Goal: Transaction & Acquisition: Subscribe to service/newsletter

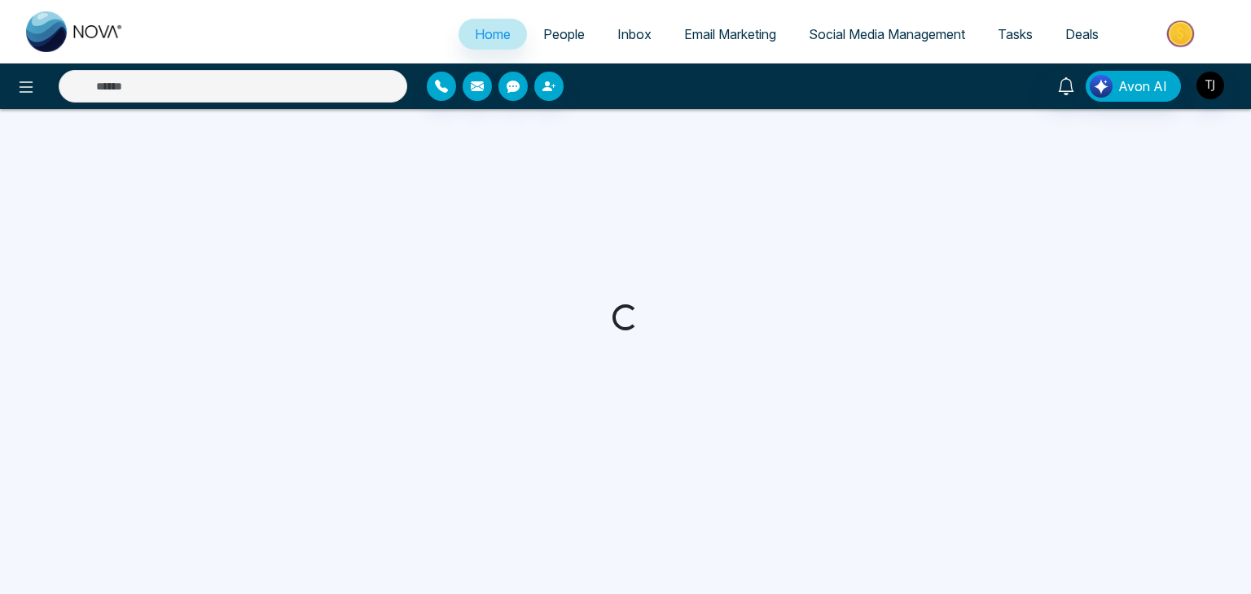
select select "*"
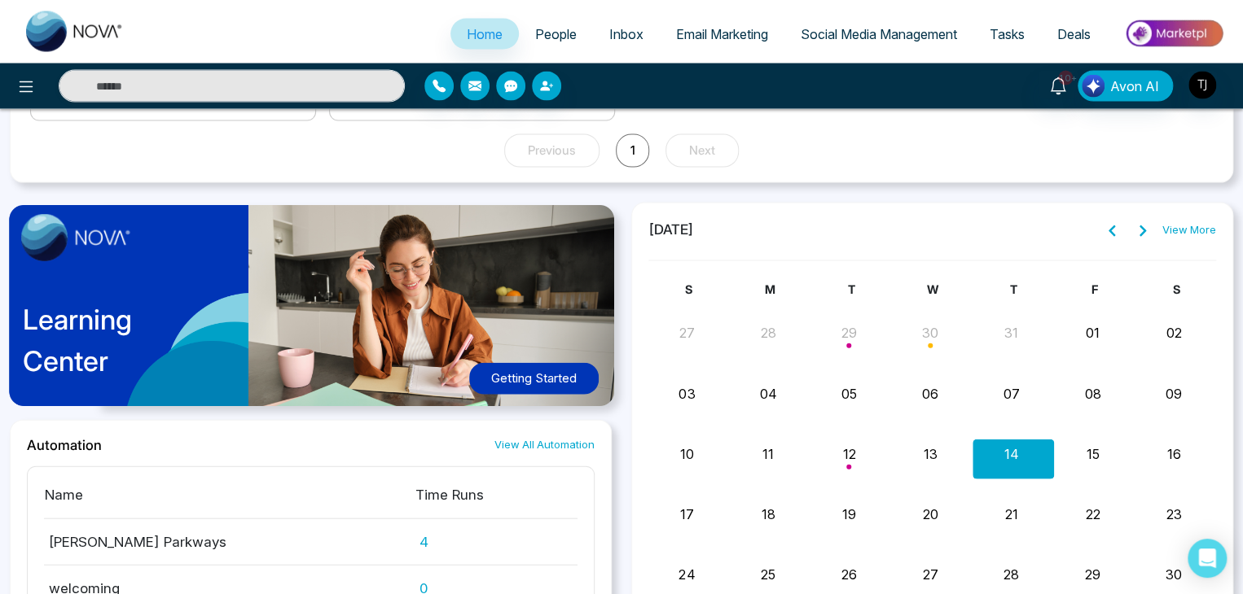
scroll to position [1612, 0]
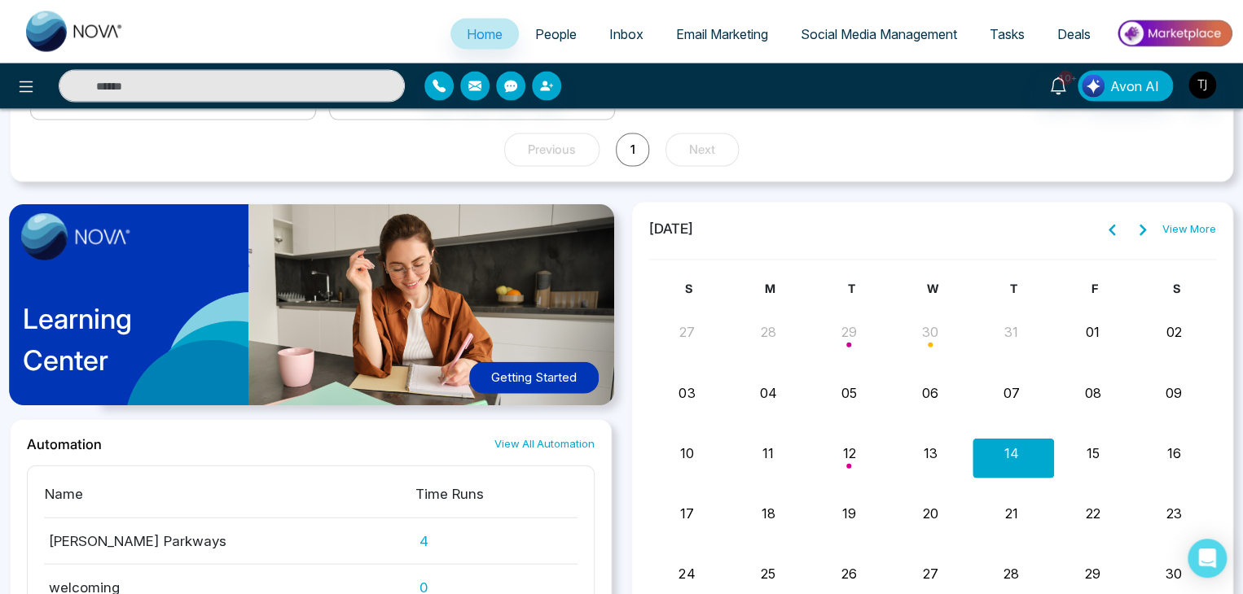
click at [548, 363] on button "Getting Started" at bounding box center [533, 378] width 129 height 32
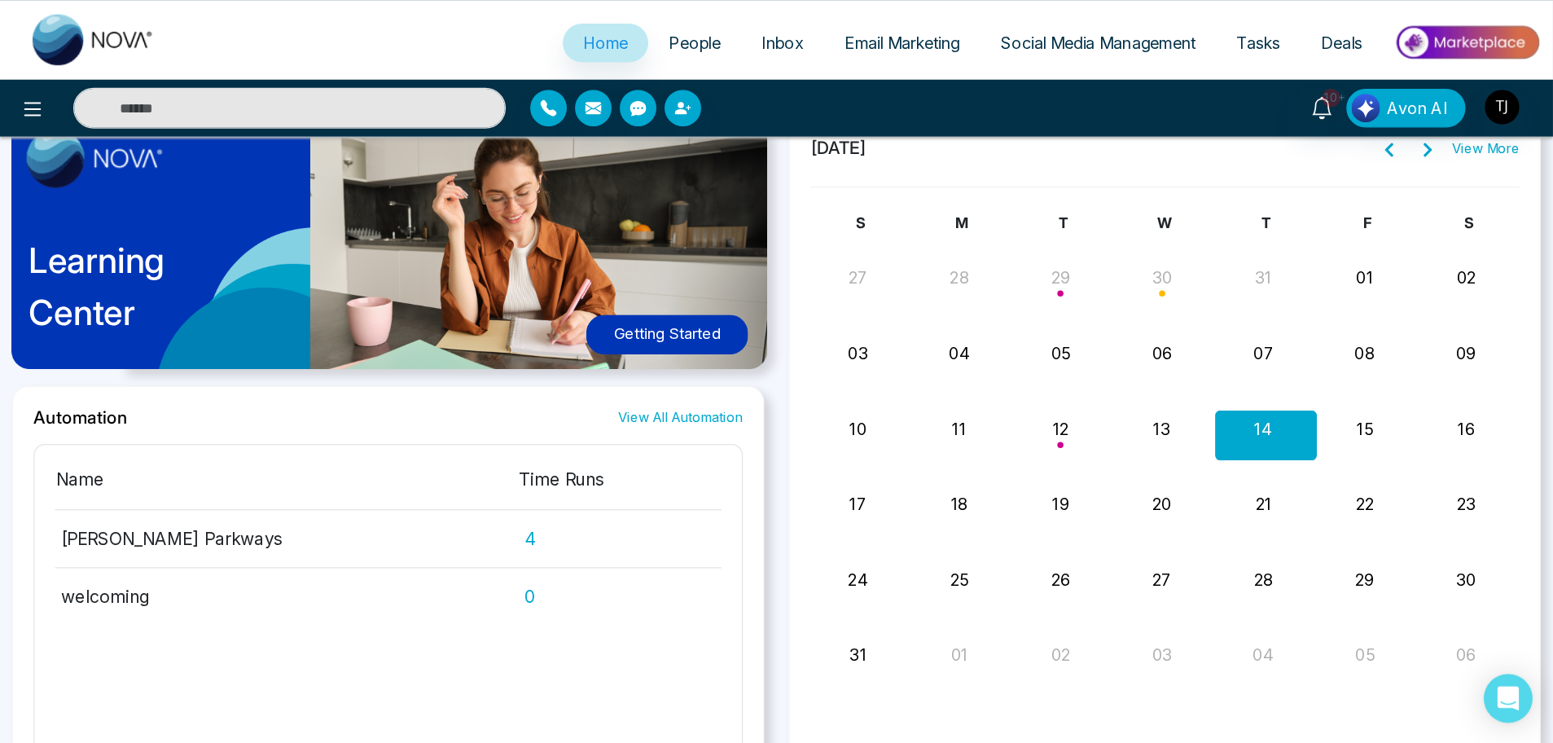
scroll to position [1723, 0]
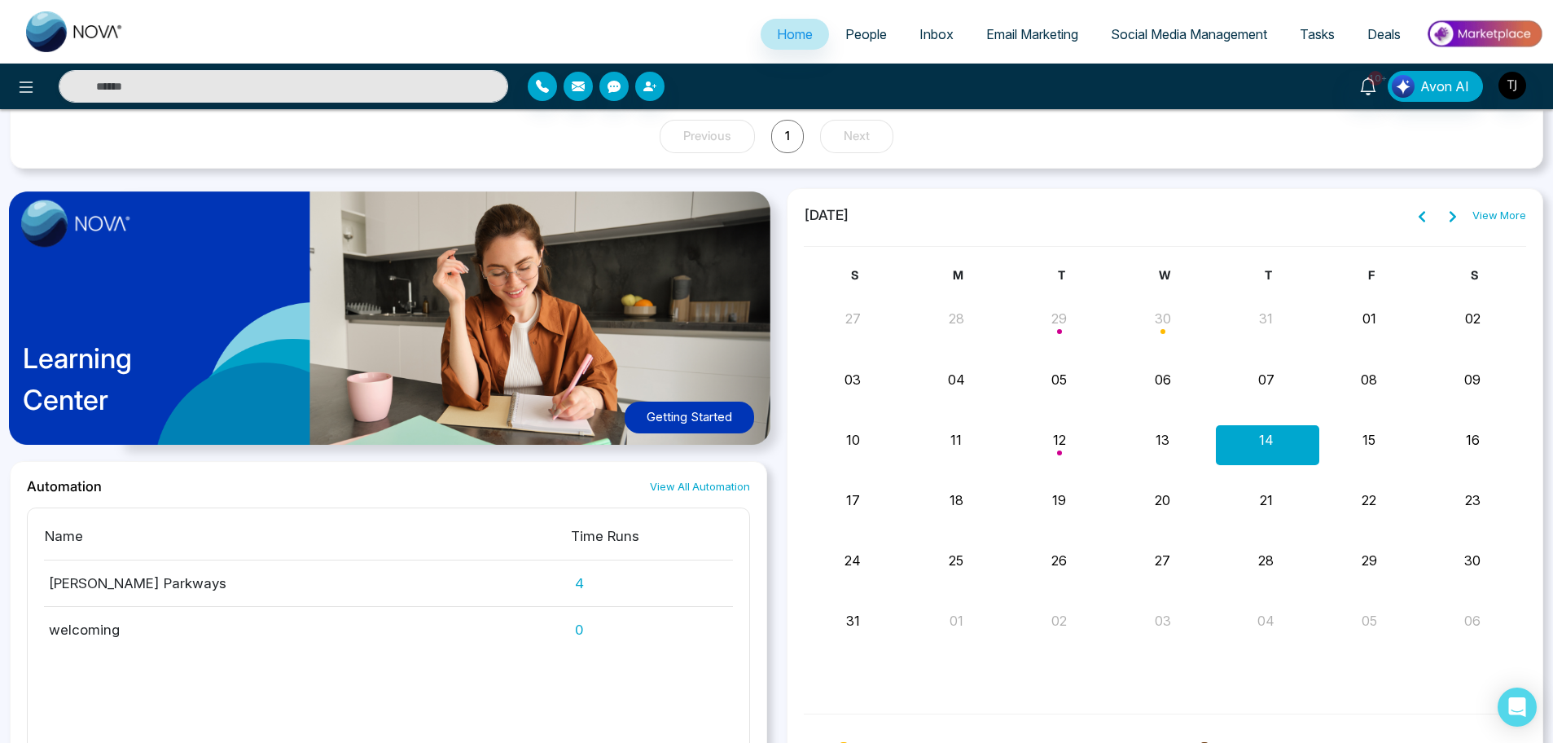
drag, startPoint x: 1244, startPoint y: 0, endPoint x: 1015, endPoint y: 178, distance: 290.2
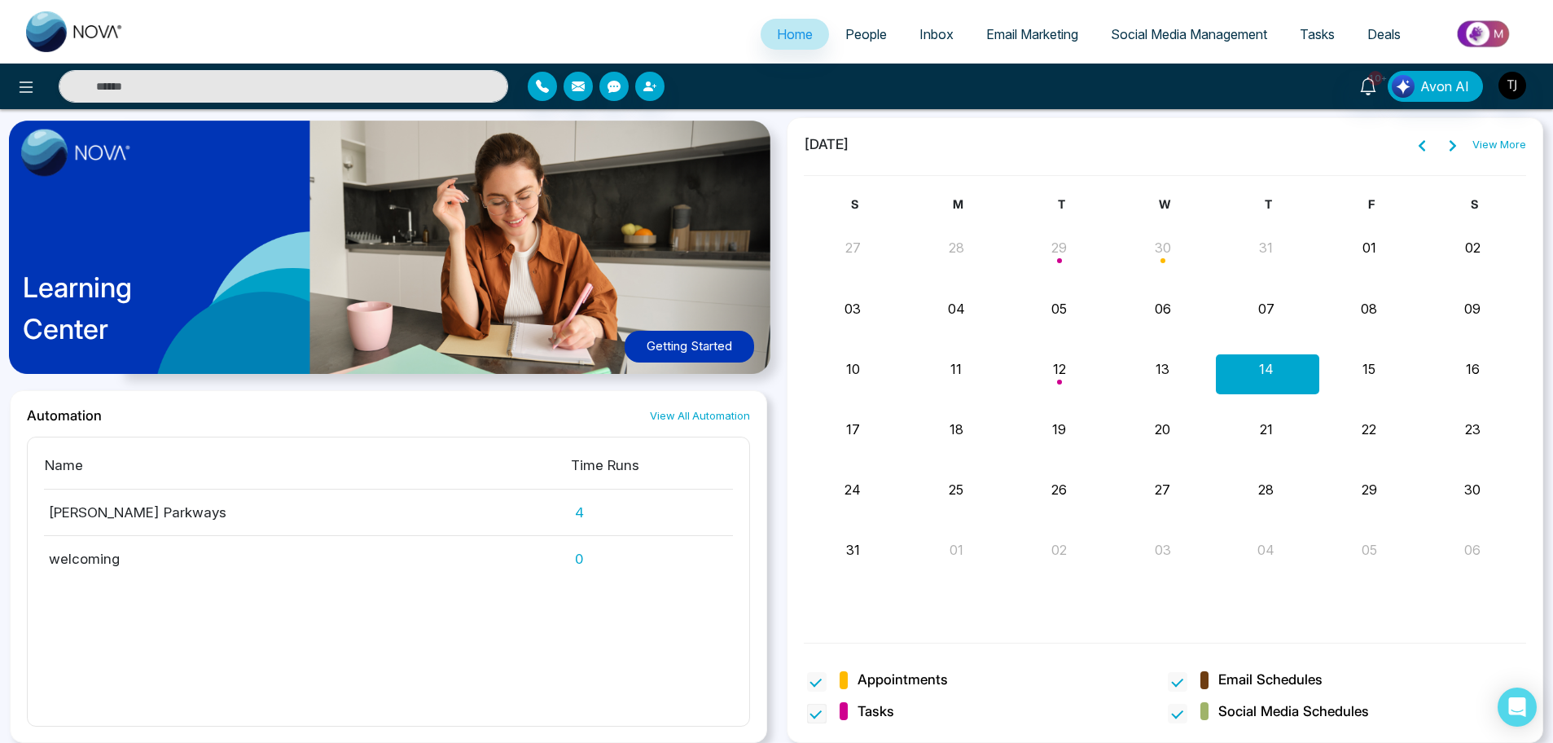
click at [814, 594] on span at bounding box center [817, 714] width 20 height 20
click at [1176, 594] on span at bounding box center [1178, 714] width 20 height 20
click at [1176, 594] on span at bounding box center [1178, 682] width 20 height 20
click at [811, 594] on span at bounding box center [817, 682] width 20 height 20
click at [1183, 594] on span at bounding box center [1178, 682] width 20 height 20
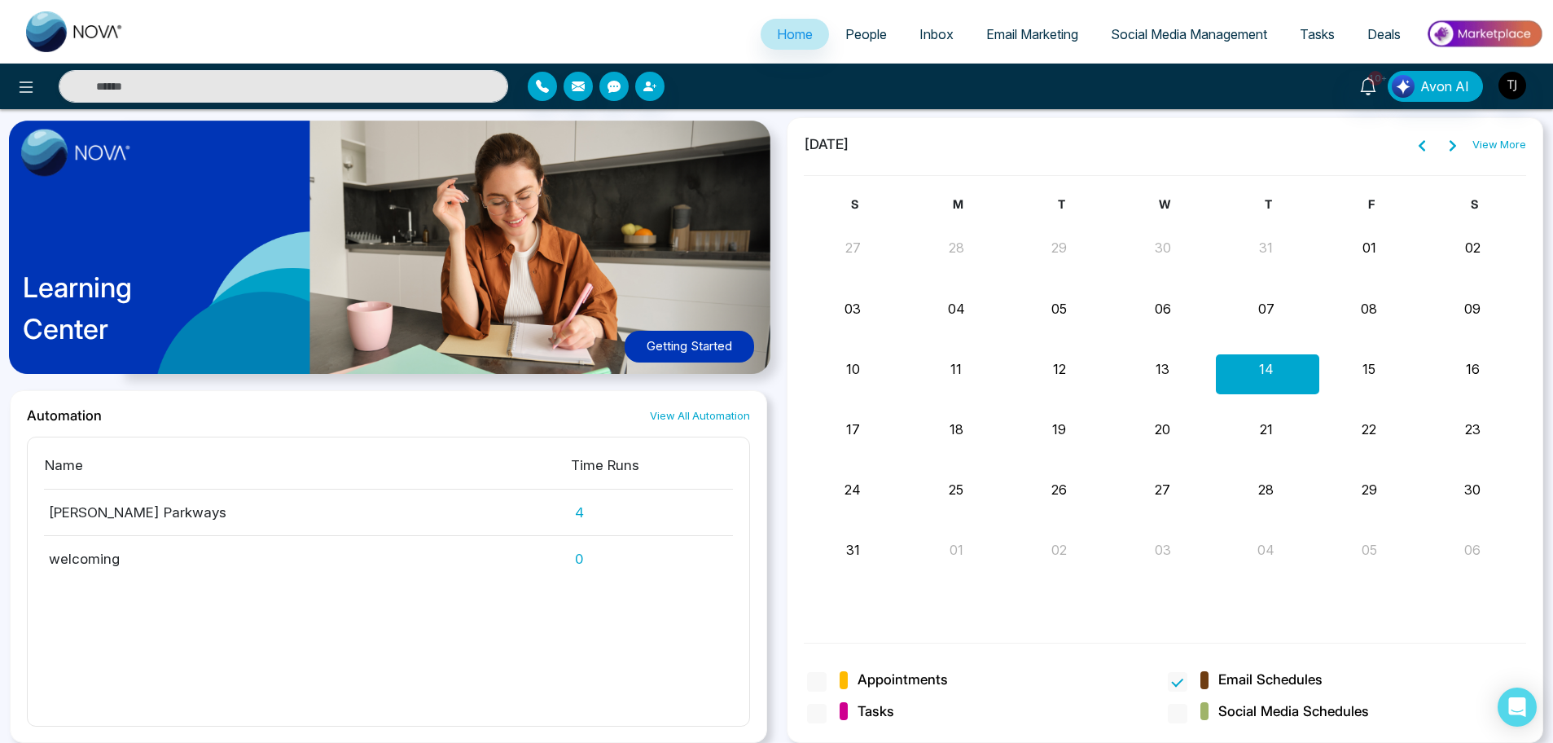
click at [804, 594] on div "Tasks" at bounding box center [985, 713] width 362 height 25
click at [810, 594] on span at bounding box center [817, 714] width 20 height 20
click at [1181, 594] on span at bounding box center [1178, 682] width 20 height 20
click at [813, 594] on span at bounding box center [817, 714] width 20 height 20
click at [1172, 594] on span at bounding box center [1178, 714] width 20 height 20
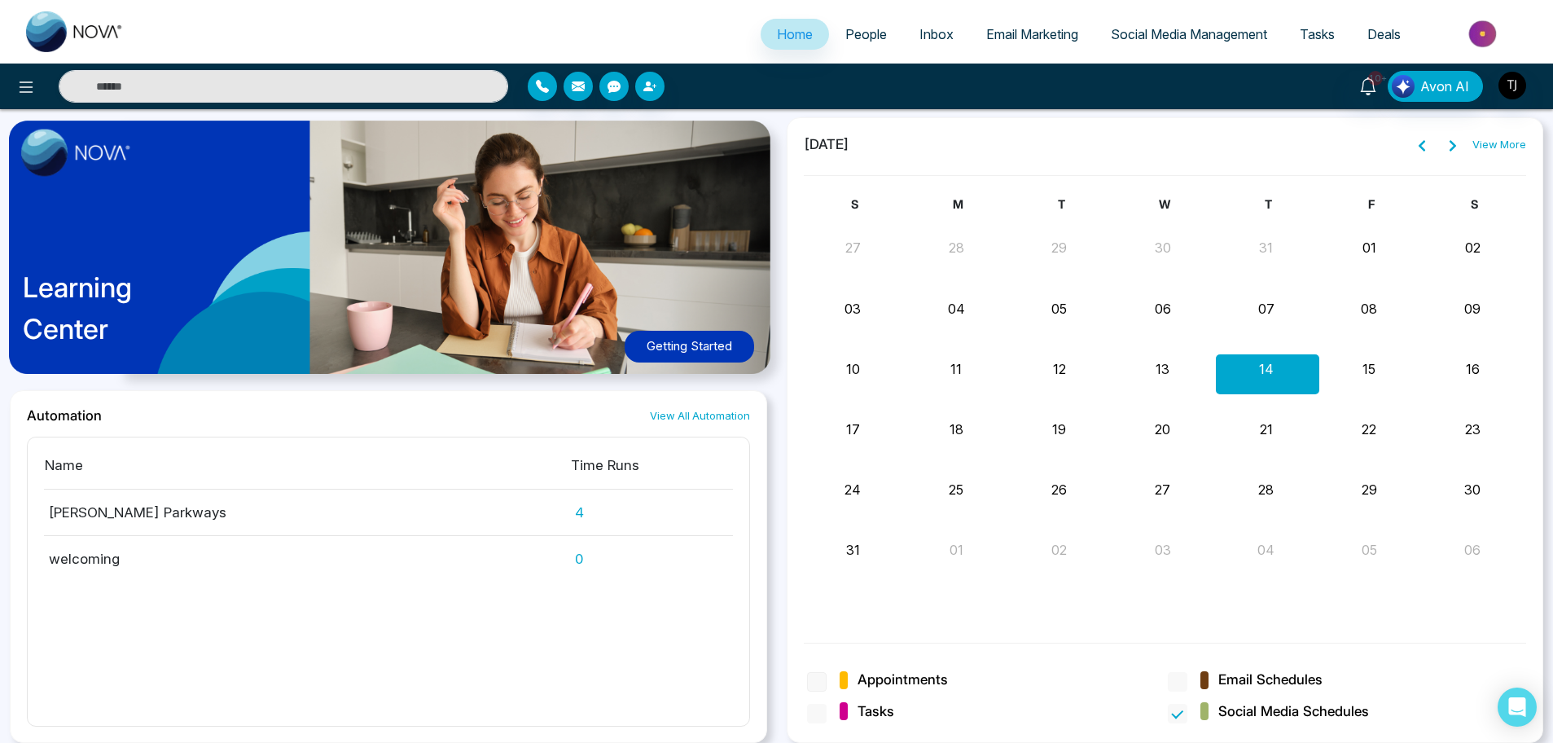
click at [818, 594] on span at bounding box center [817, 682] width 20 height 20
click at [821, 594] on span at bounding box center [817, 714] width 20 height 20
click at [1174, 594] on span at bounding box center [1178, 682] width 20 height 20
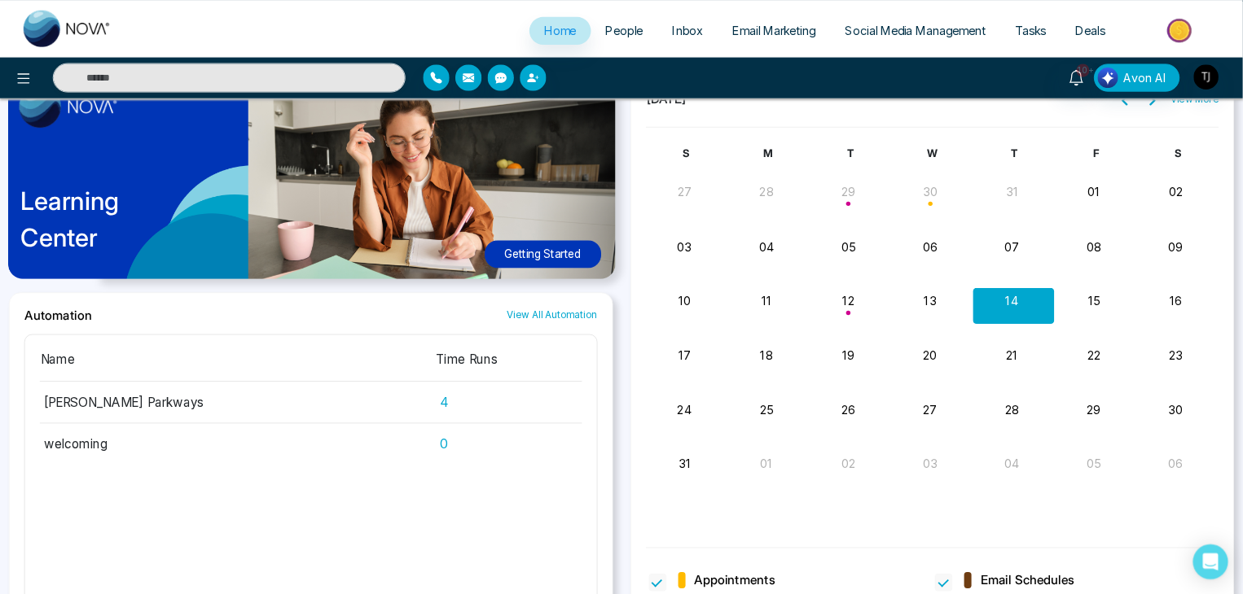
scroll to position [1767, 0]
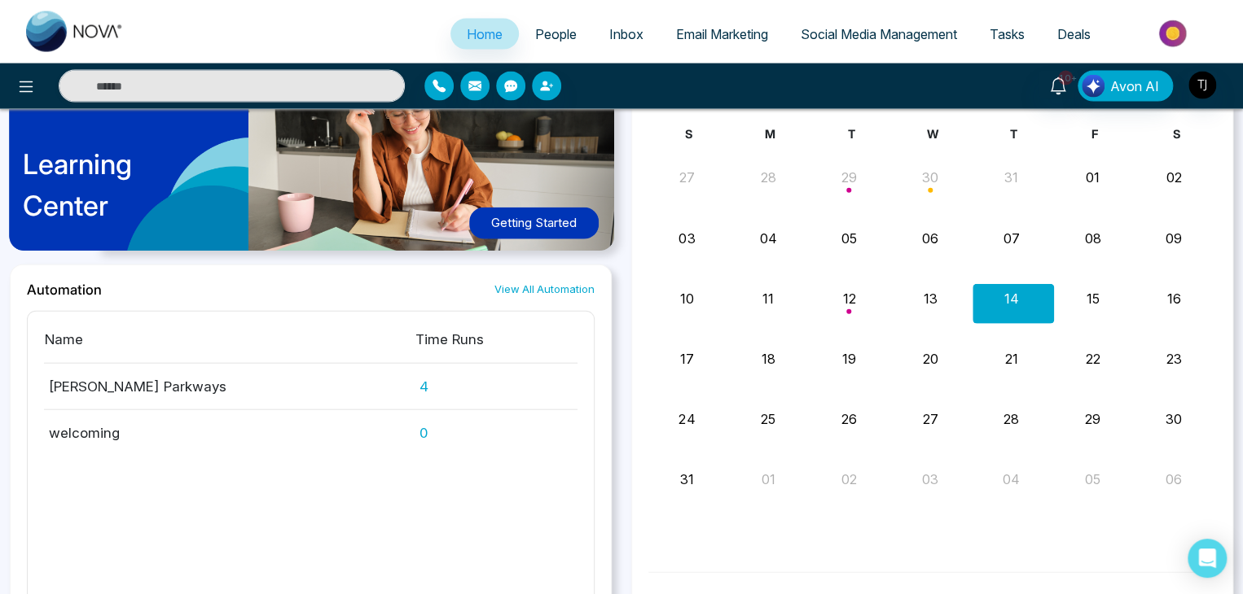
drag, startPoint x: 1547, startPoint y: 0, endPoint x: 615, endPoint y: 343, distance: 993.4
click at [615, 343] on div "Learning Center Getting Started Automation View All Automation Name Time Runs P…" at bounding box center [310, 360] width 621 height 626
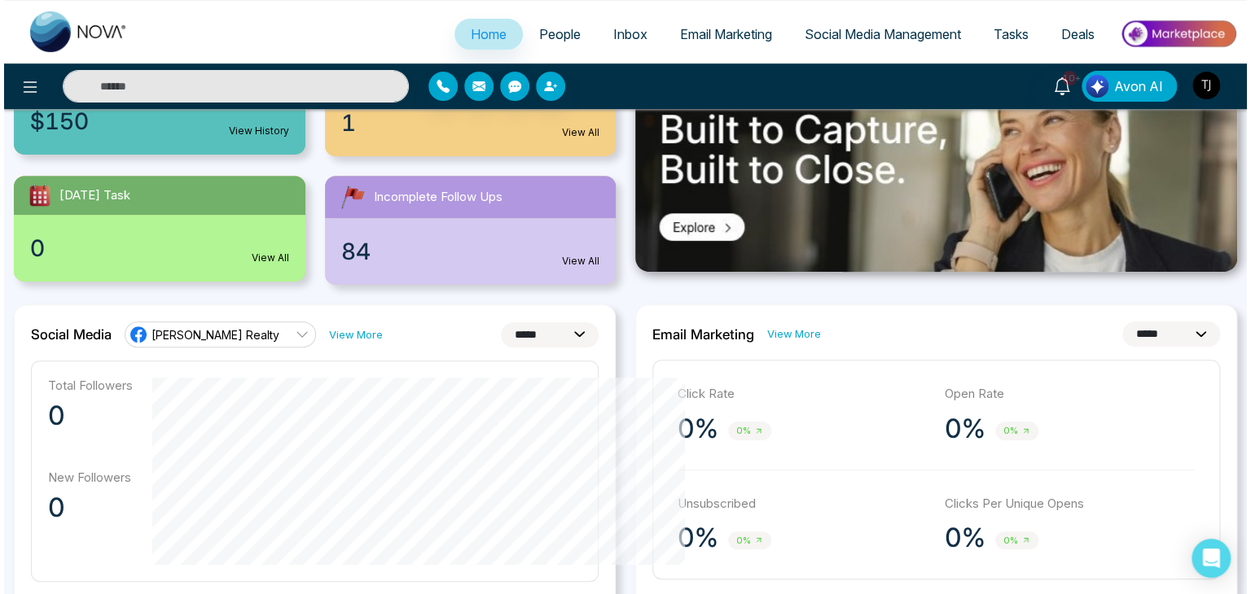
scroll to position [0, 0]
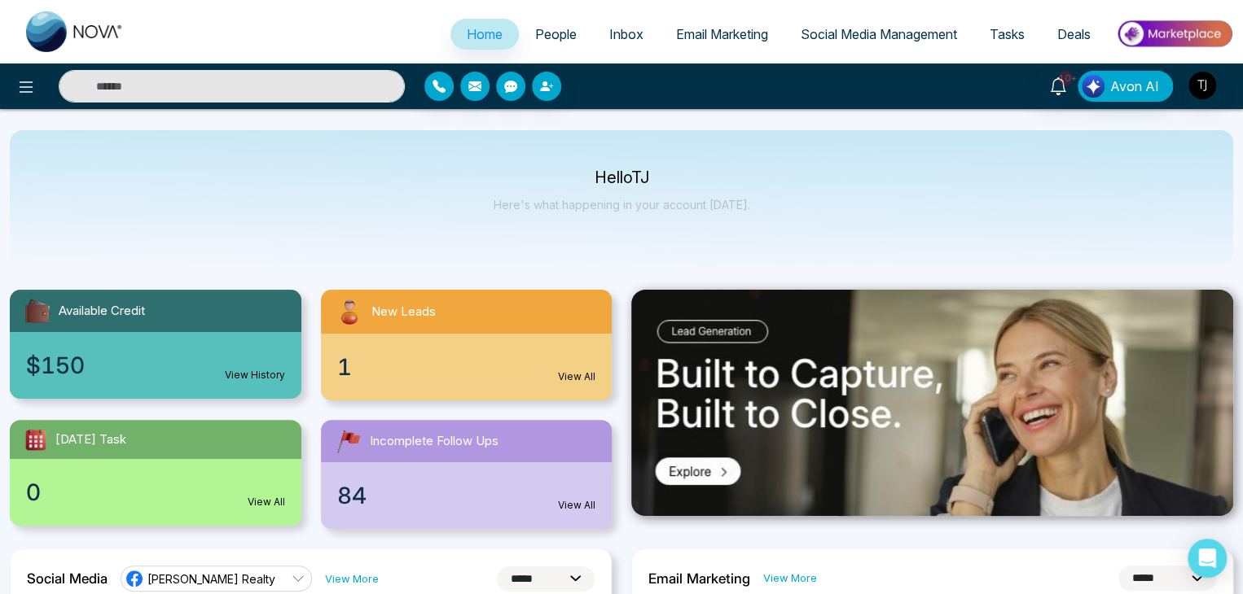
click at [535, 35] on span "People" at bounding box center [556, 34] width 42 height 16
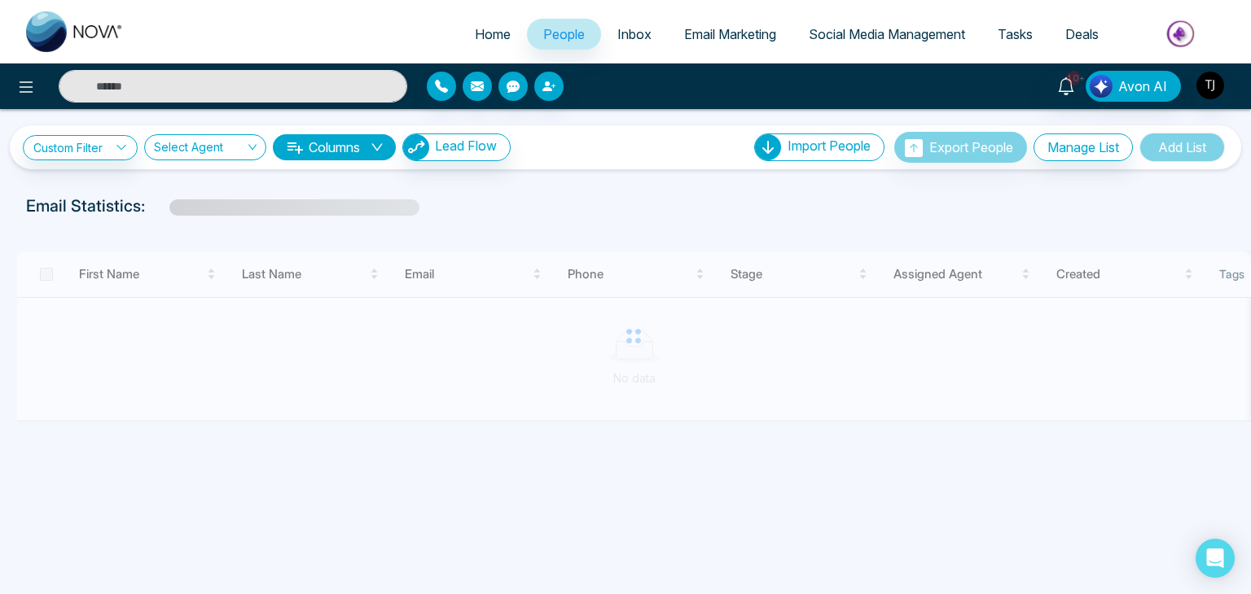
click at [498, 30] on span "Home" at bounding box center [493, 34] width 36 height 16
select select "*"
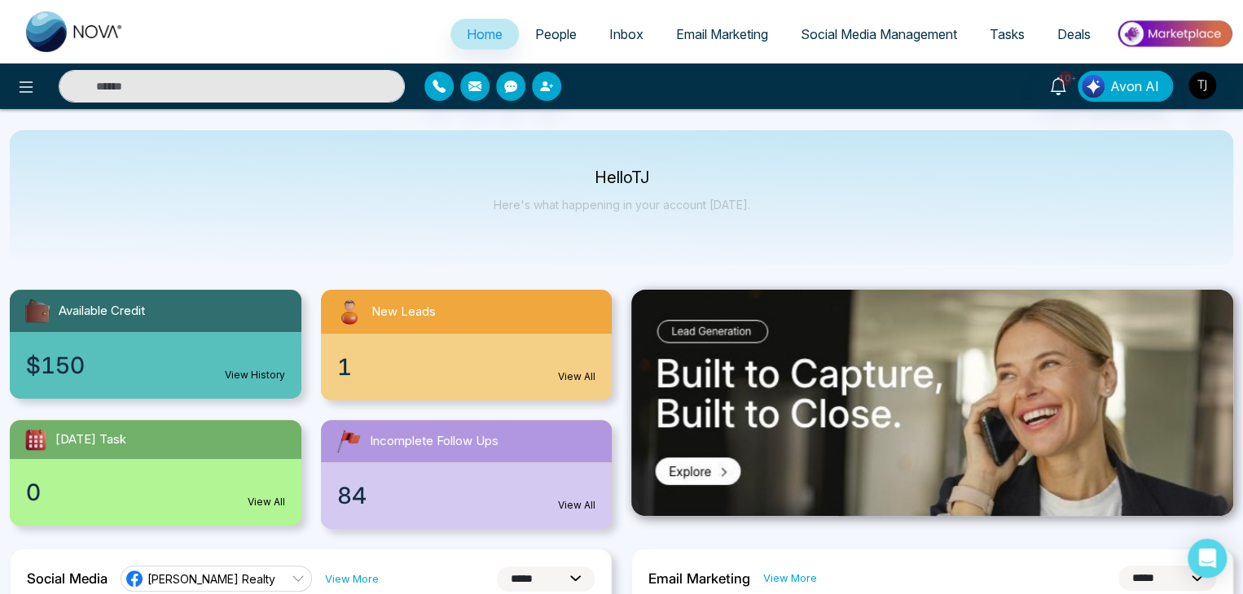
click at [888, 37] on span "Social Media Management" at bounding box center [878, 34] width 156 height 16
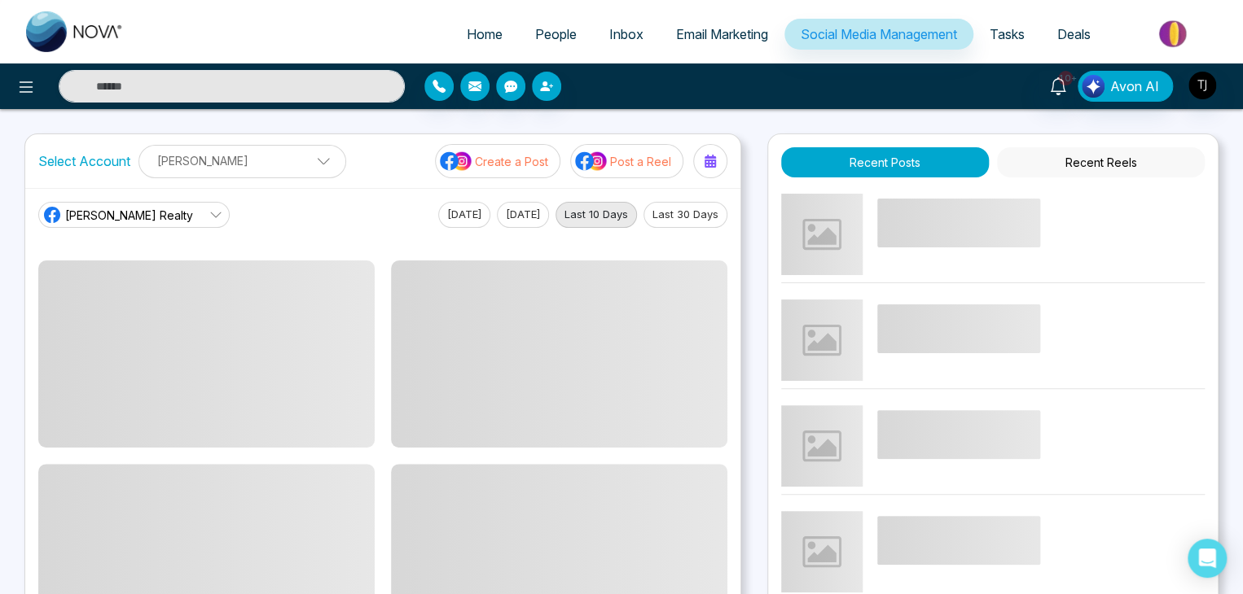
click at [1041, 27] on link "Deals" at bounding box center [1074, 34] width 66 height 31
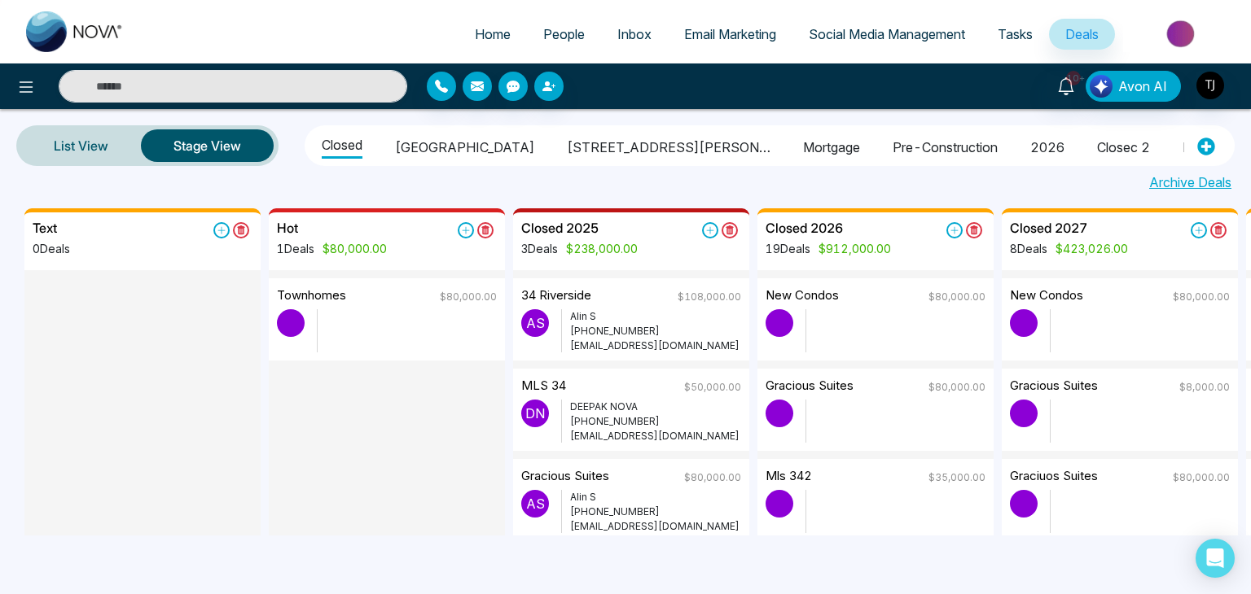
click at [961, 30] on span "Social Media Management" at bounding box center [887, 34] width 156 height 16
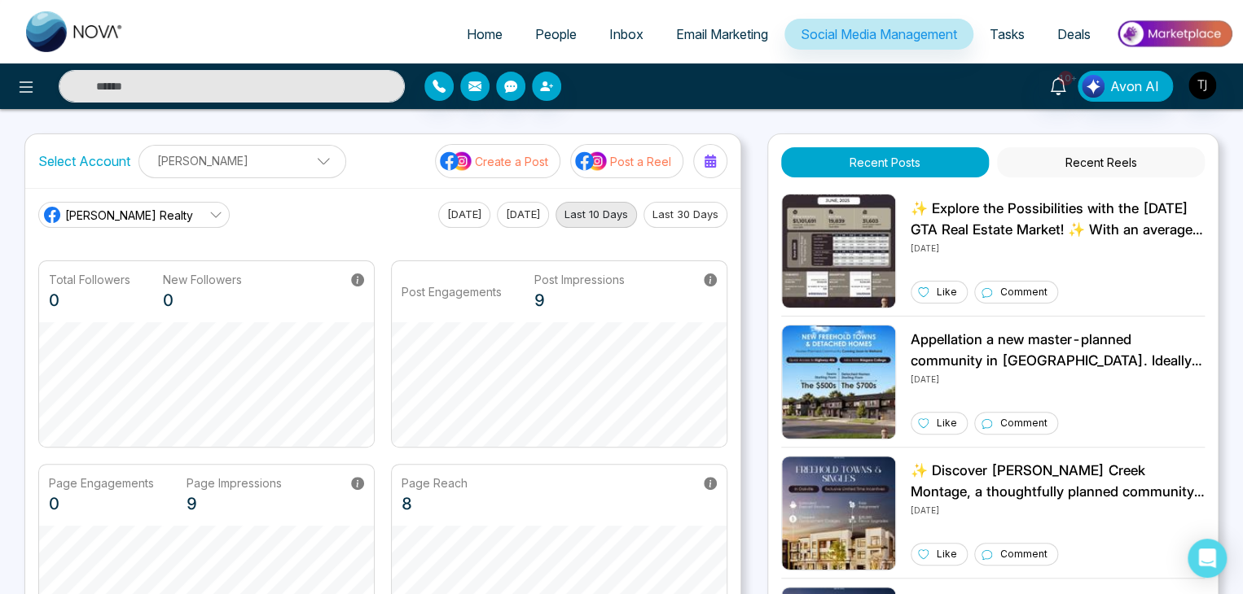
click at [739, 31] on span "Email Marketing" at bounding box center [722, 34] width 92 height 16
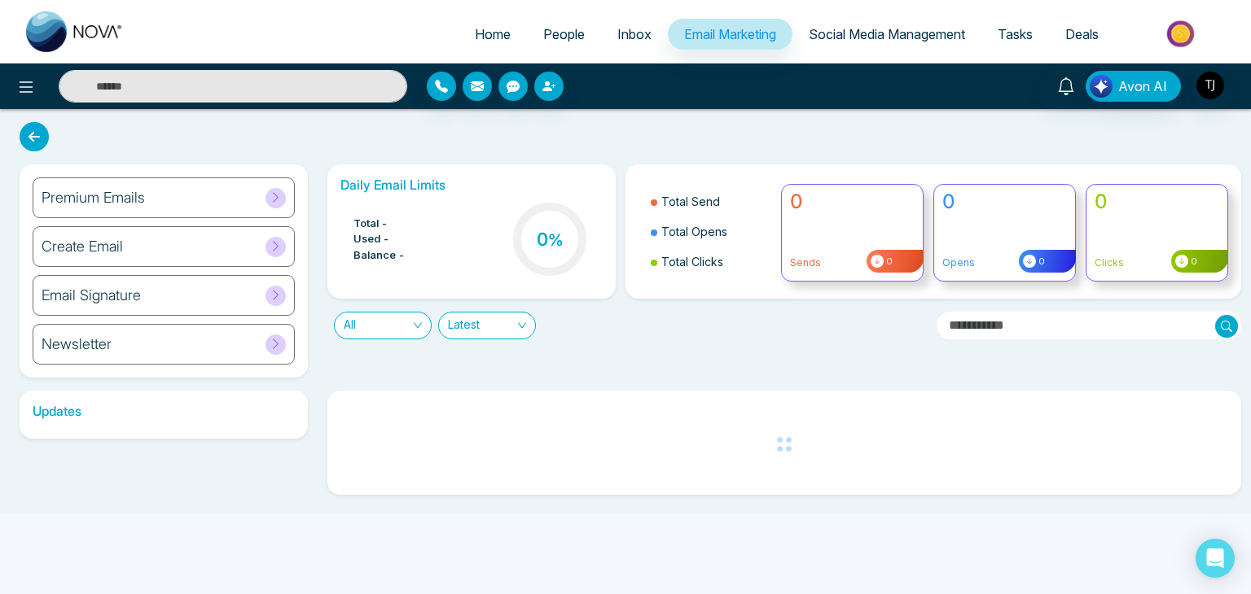
click at [585, 27] on link "People" at bounding box center [564, 34] width 74 height 31
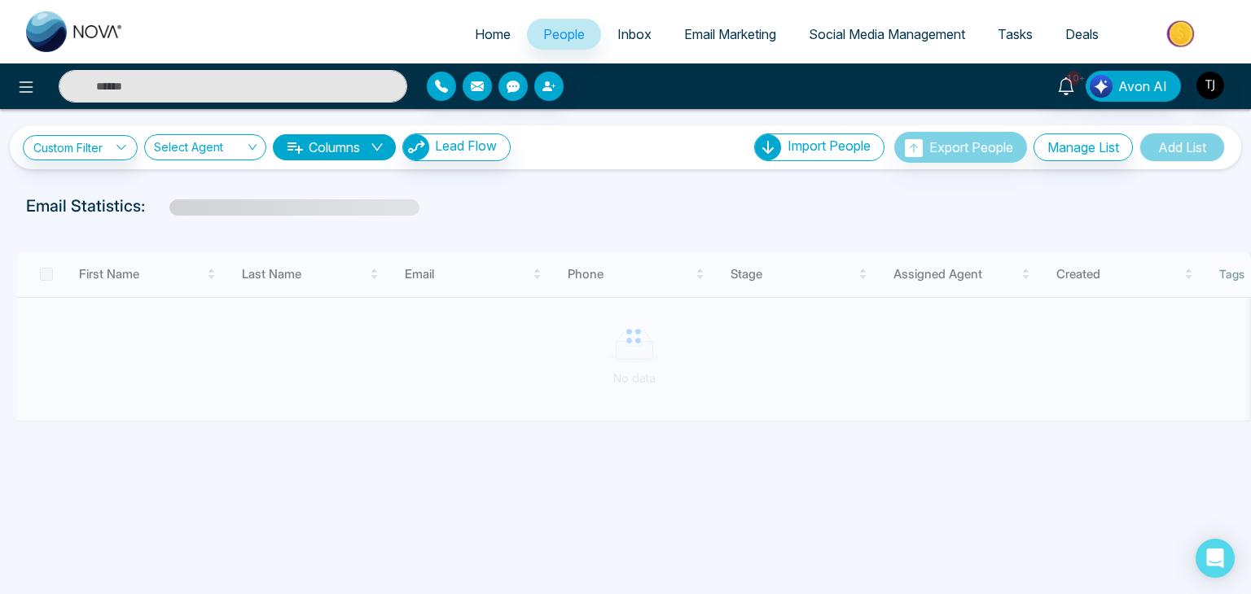
click at [478, 33] on span "Home" at bounding box center [493, 34] width 36 height 16
select select "*"
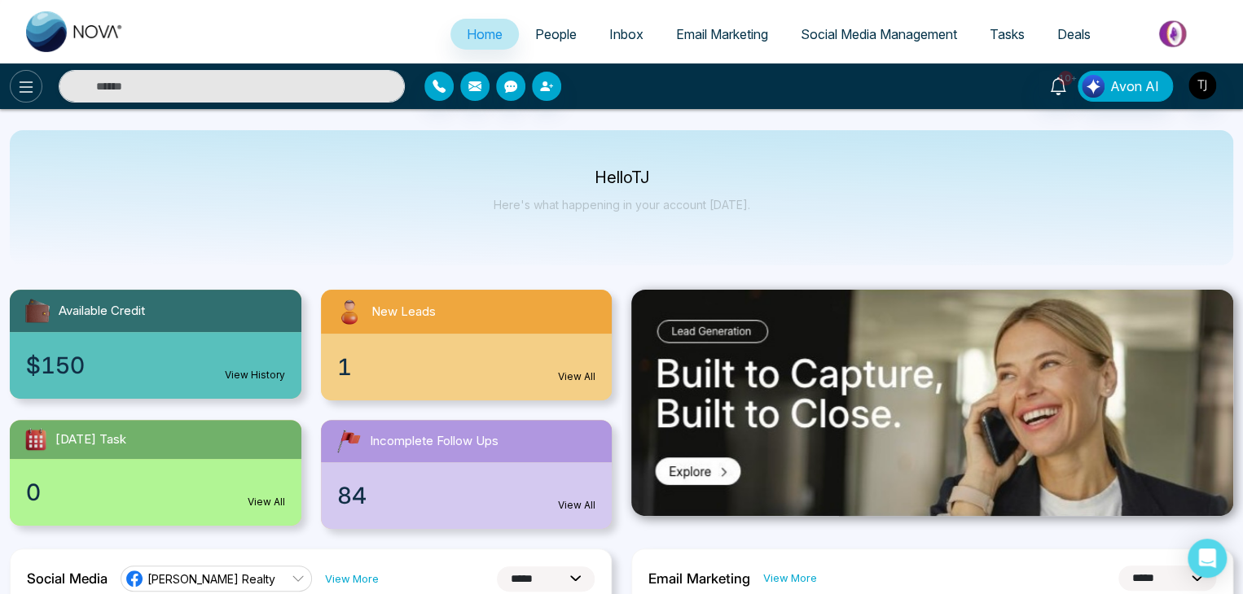
click at [33, 93] on icon at bounding box center [26, 87] width 20 height 20
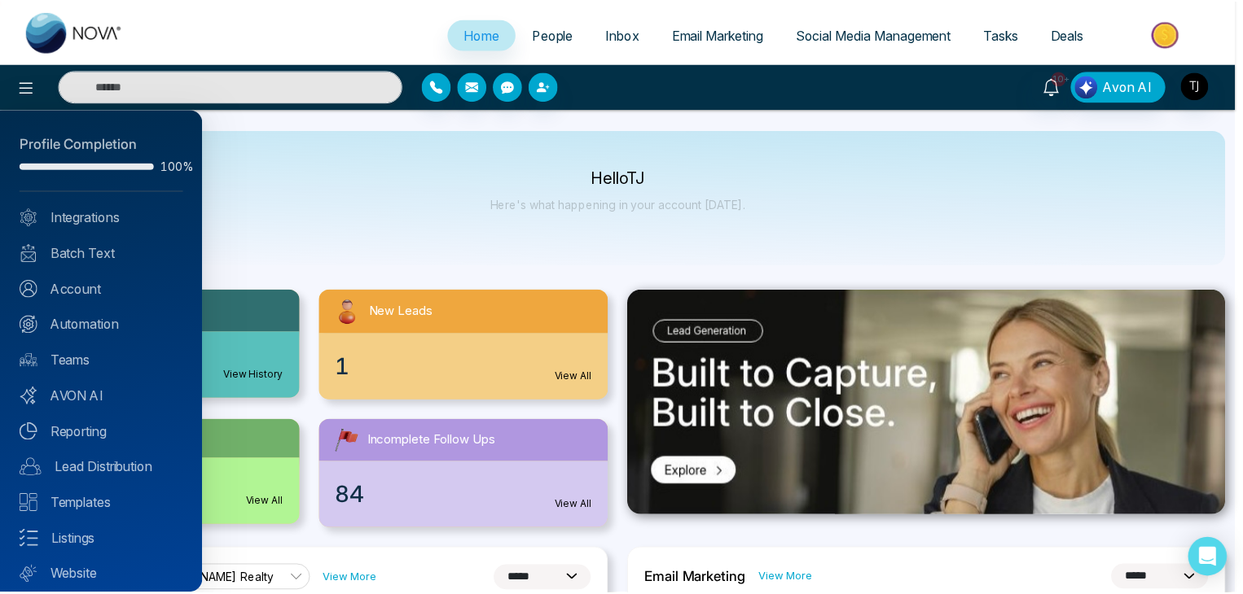
scroll to position [46, 0]
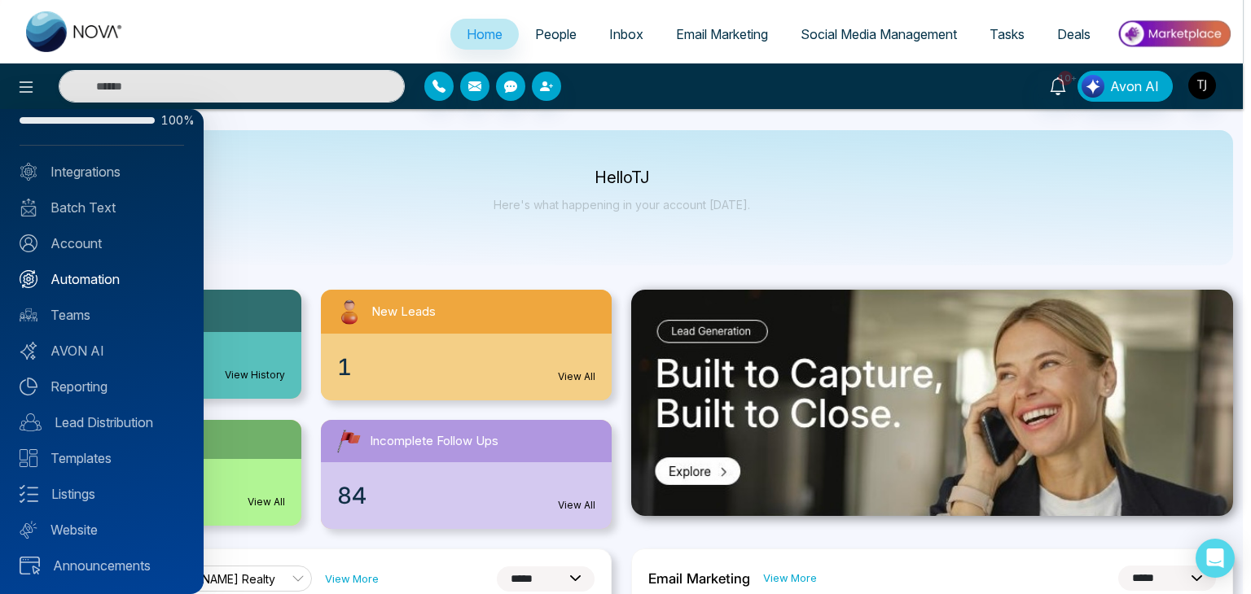
click at [65, 281] on link "Automation" at bounding box center [102, 280] width 164 height 20
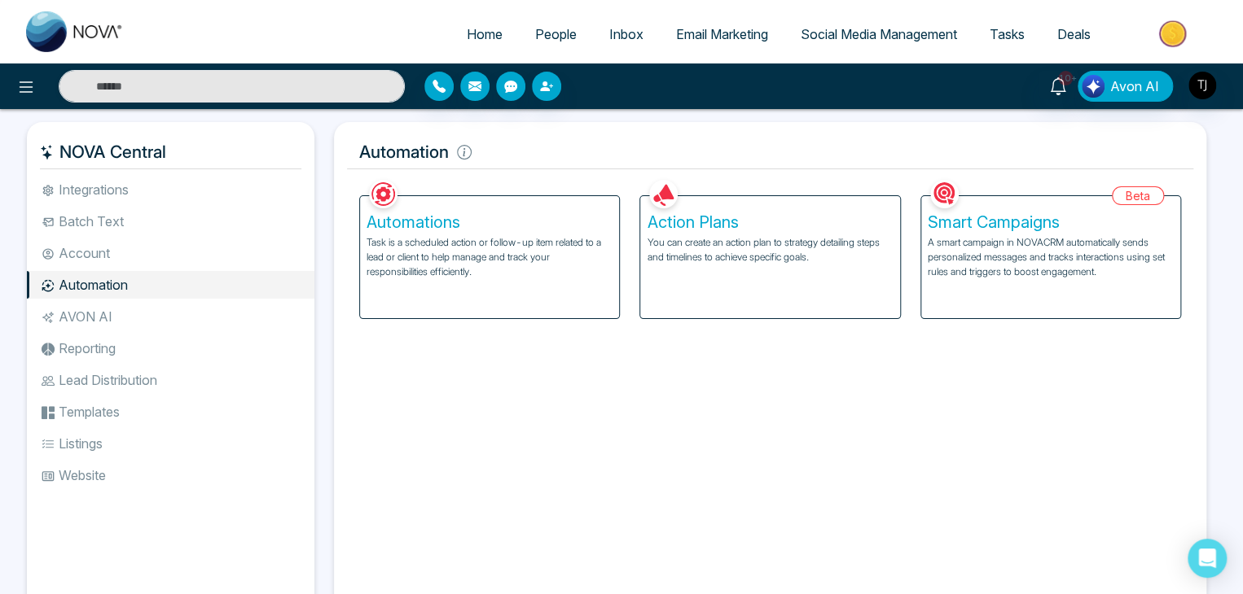
click at [417, 211] on div "Automations Task is a scheduled action or follow-up item related to a lead or c…" at bounding box center [489, 257] width 259 height 122
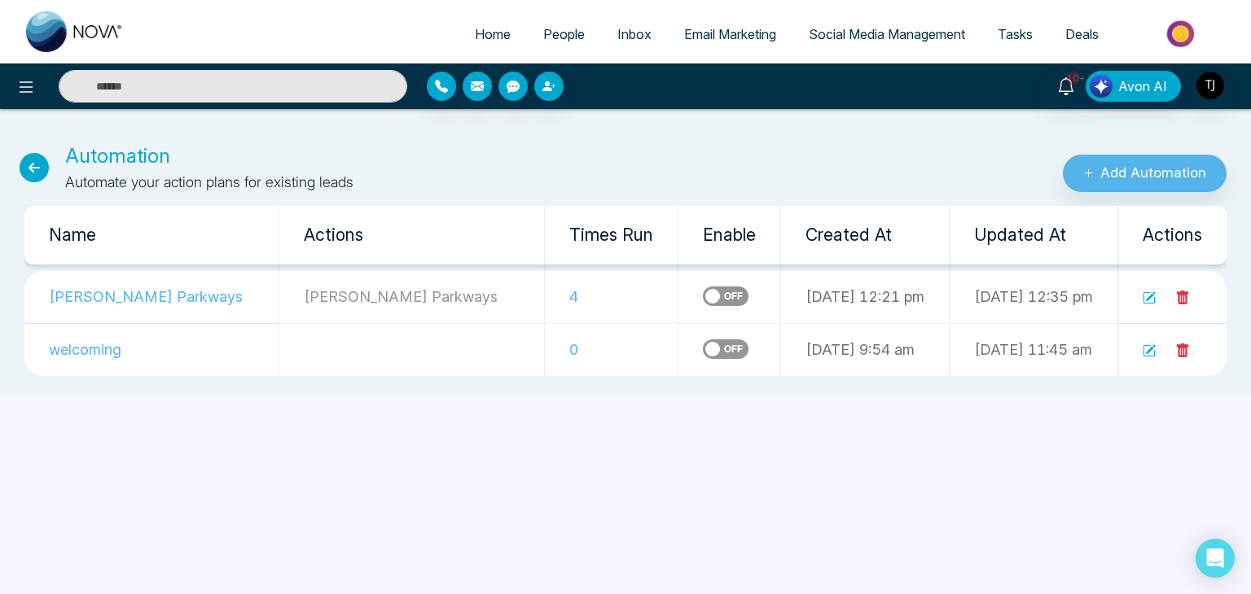
click at [29, 170] on icon at bounding box center [34, 167] width 29 height 29
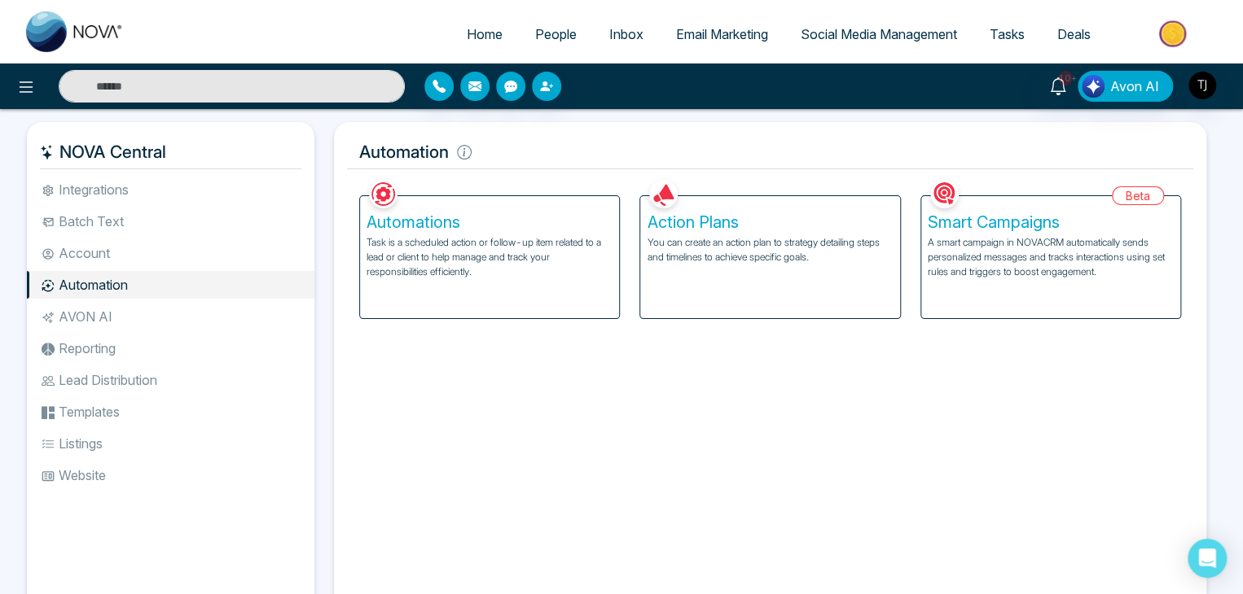
click at [659, 260] on p "You can create an action plan to strategy detailing steps and timelines to achi…" at bounding box center [770, 249] width 246 height 29
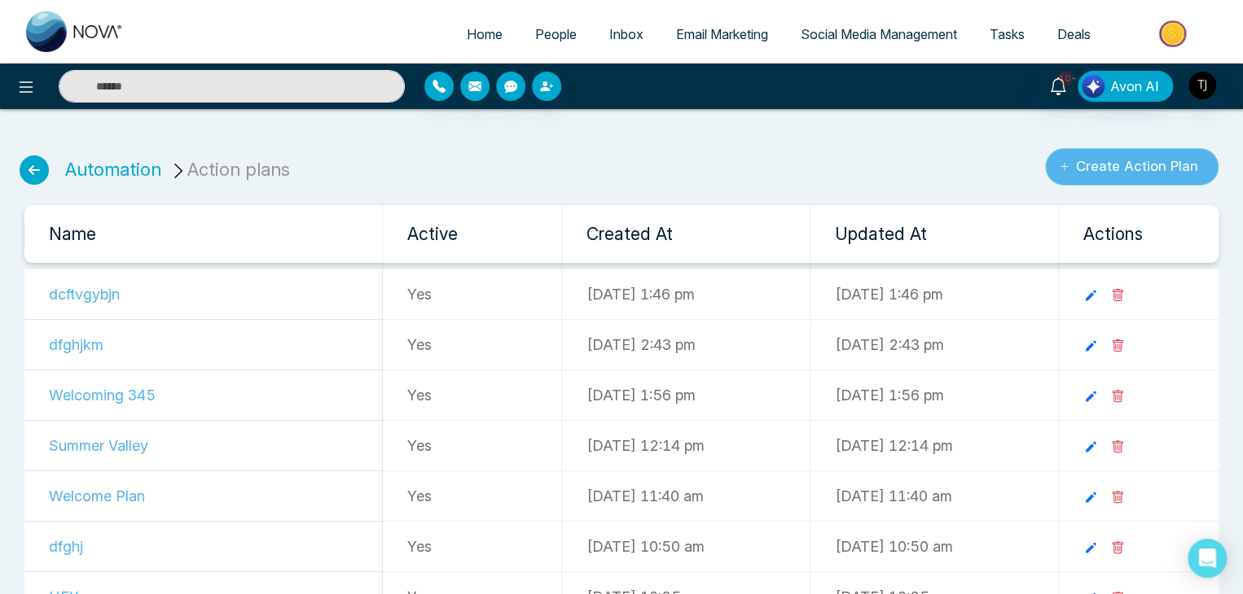
click at [1060, 173] on button "Create Action Plan" at bounding box center [1131, 166] width 173 height 37
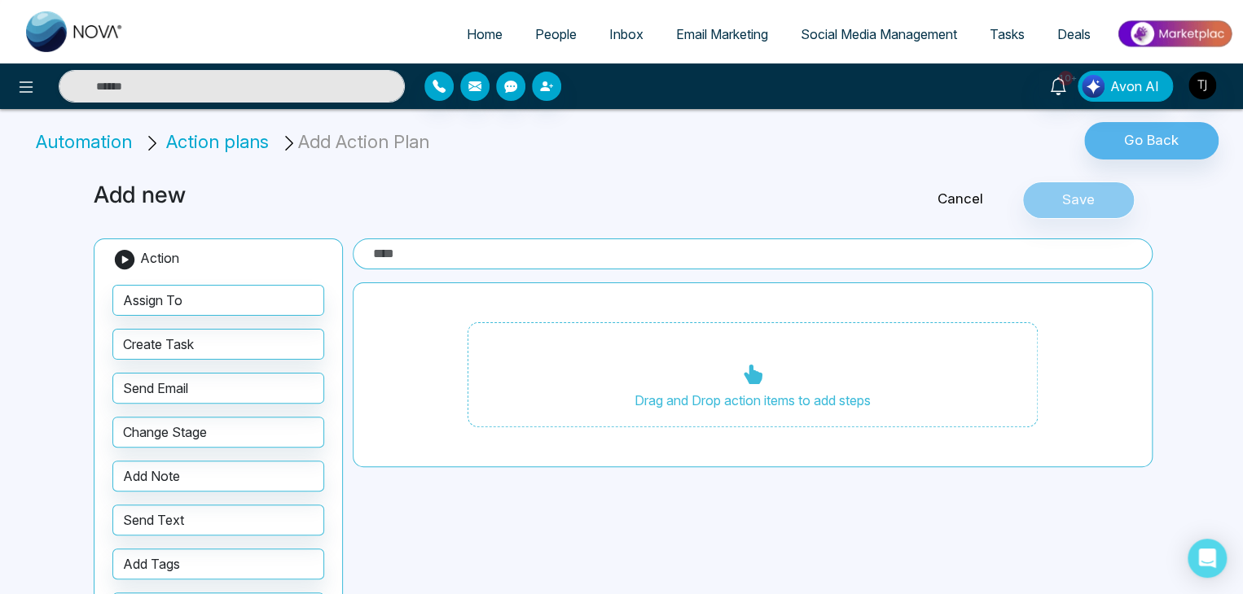
scroll to position [72, 0]
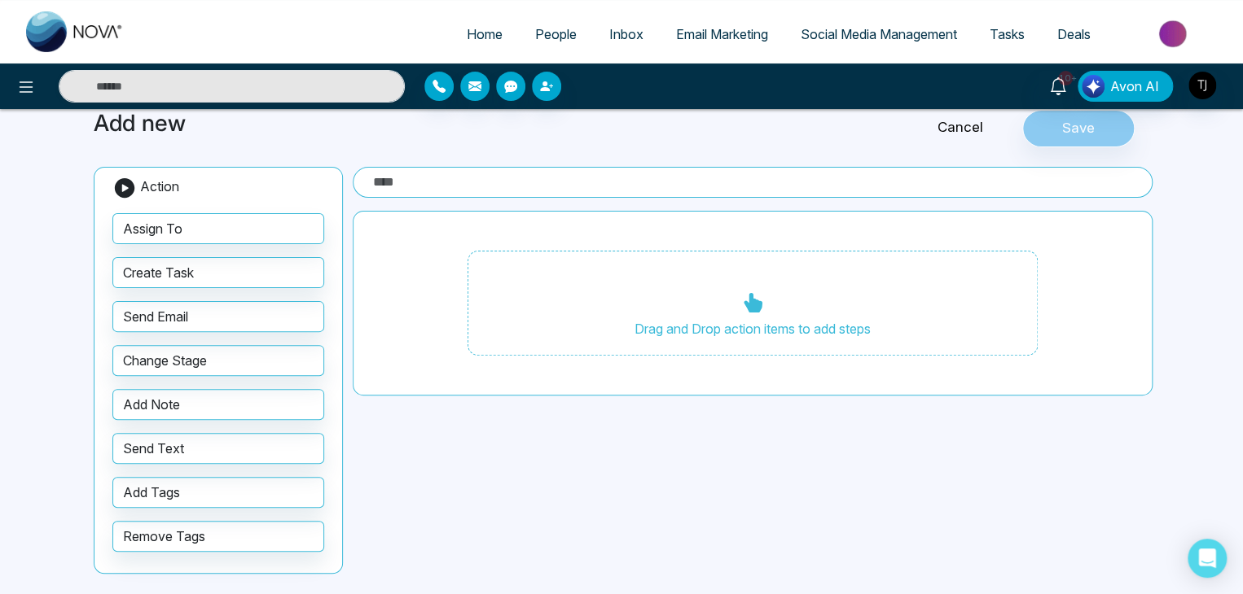
click at [469, 22] on link "Home" at bounding box center [484, 34] width 68 height 31
select select "*"
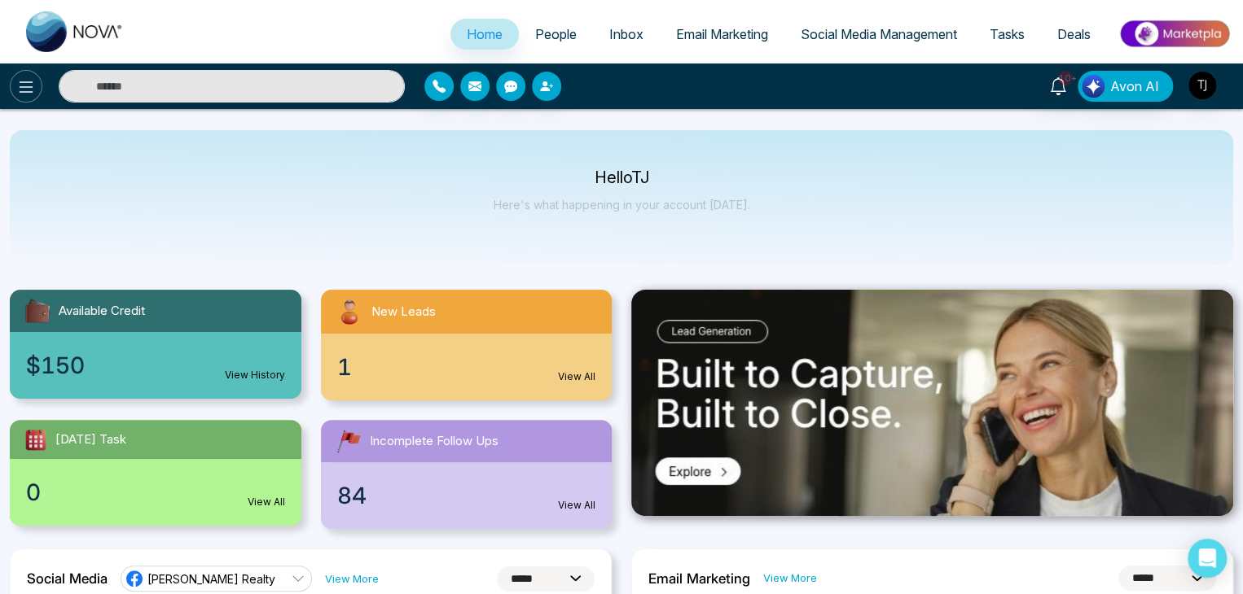
click at [33, 98] on button at bounding box center [26, 86] width 33 height 33
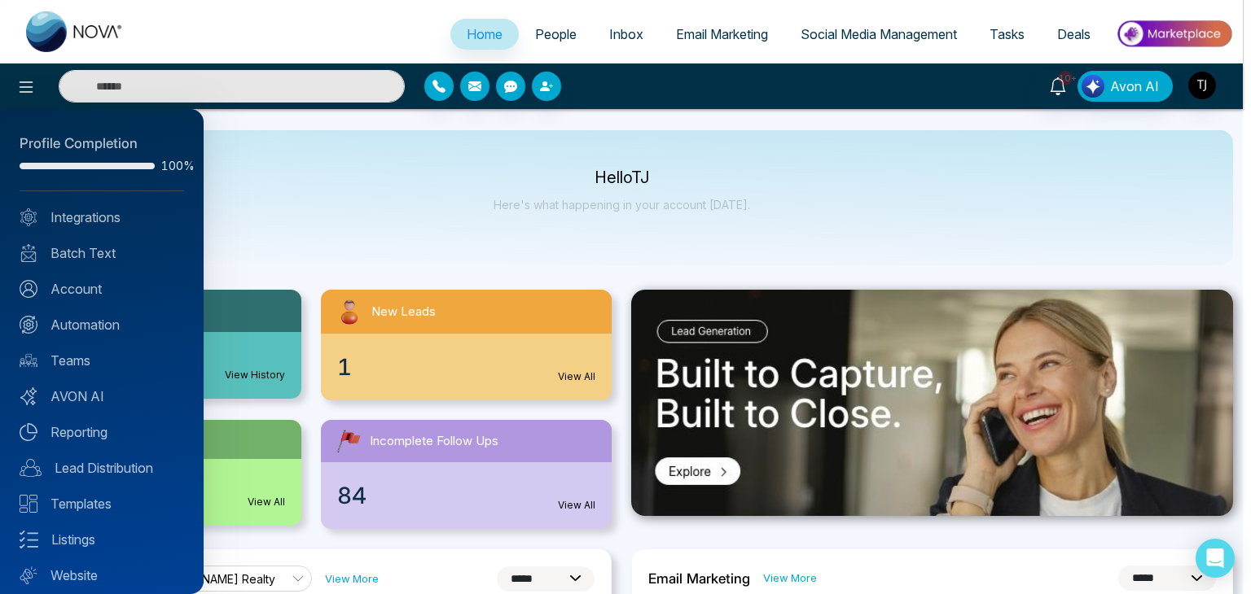
click at [257, 170] on div at bounding box center [625, 297] width 1251 height 594
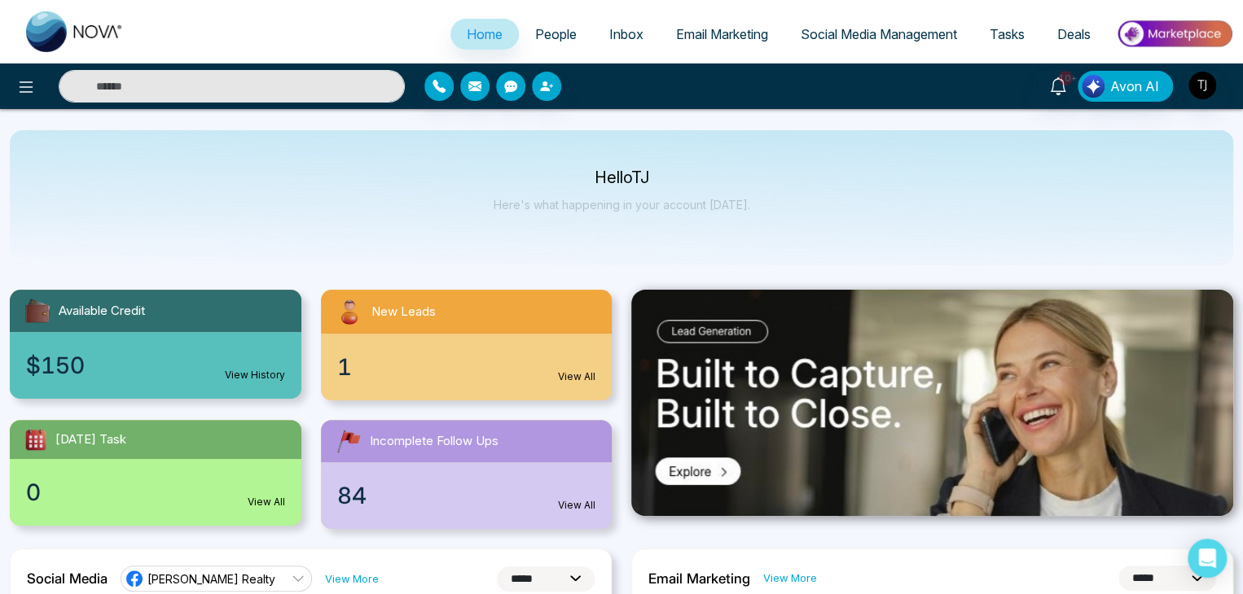
click at [491, 226] on div "Hello TJ Here's what happening in your account today." at bounding box center [621, 197] width 1223 height 135
click at [1000, 22] on link "Tasks" at bounding box center [1007, 34] width 68 height 31
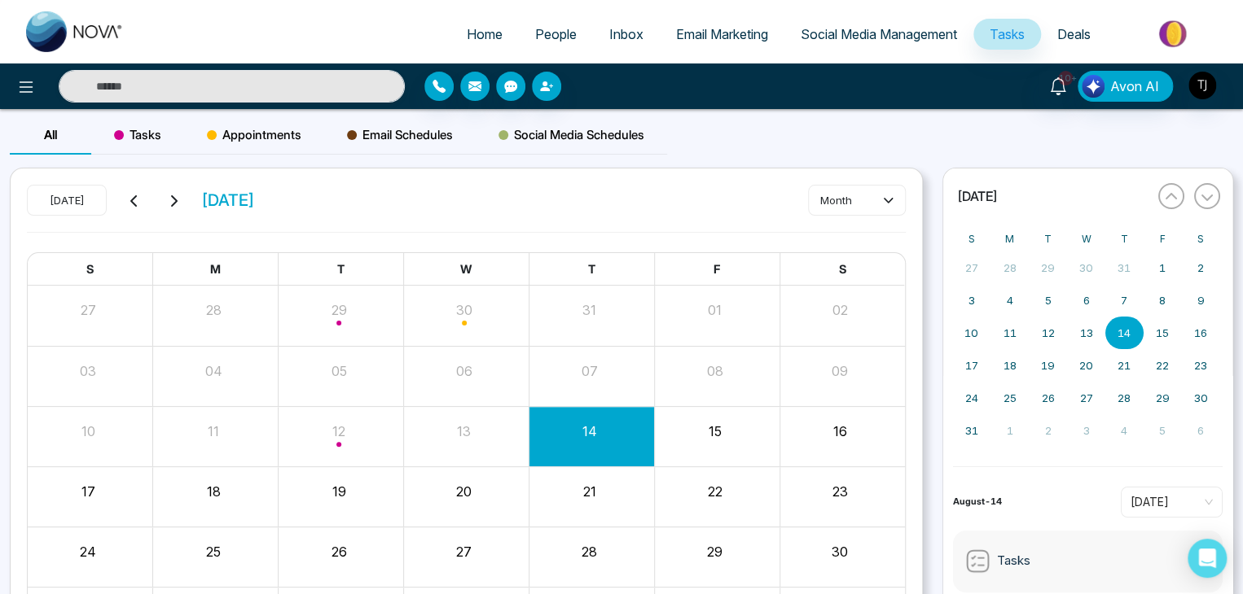
click at [131, 141] on span "Tasks" at bounding box center [137, 135] width 47 height 20
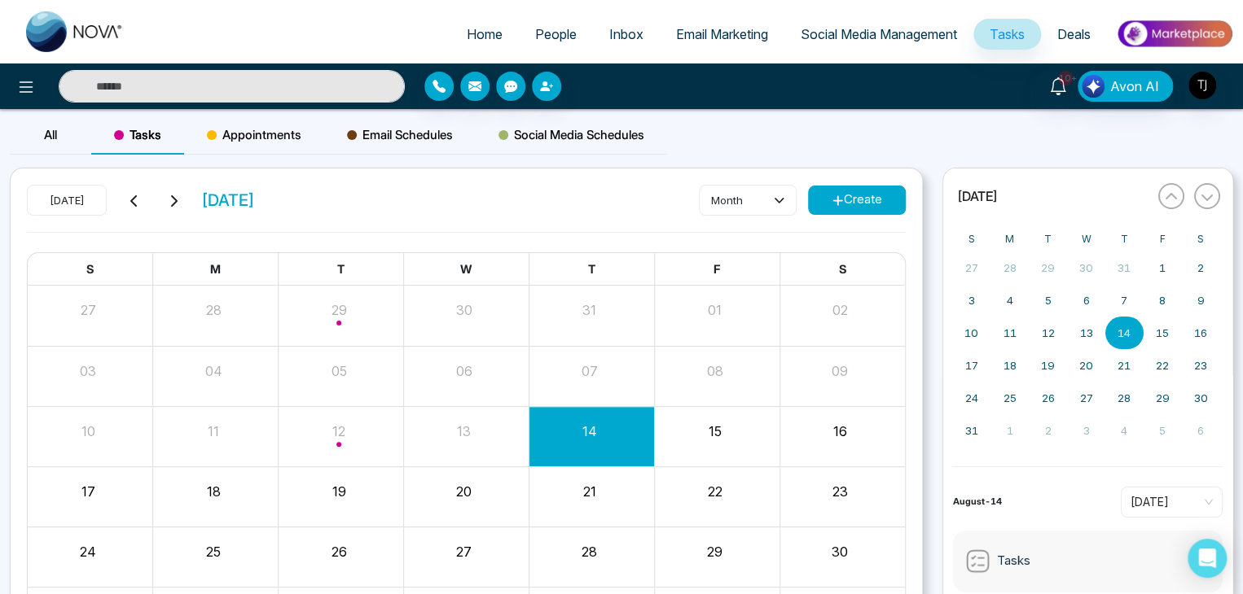
click at [835, 199] on icon at bounding box center [837, 200] width 10 height 10
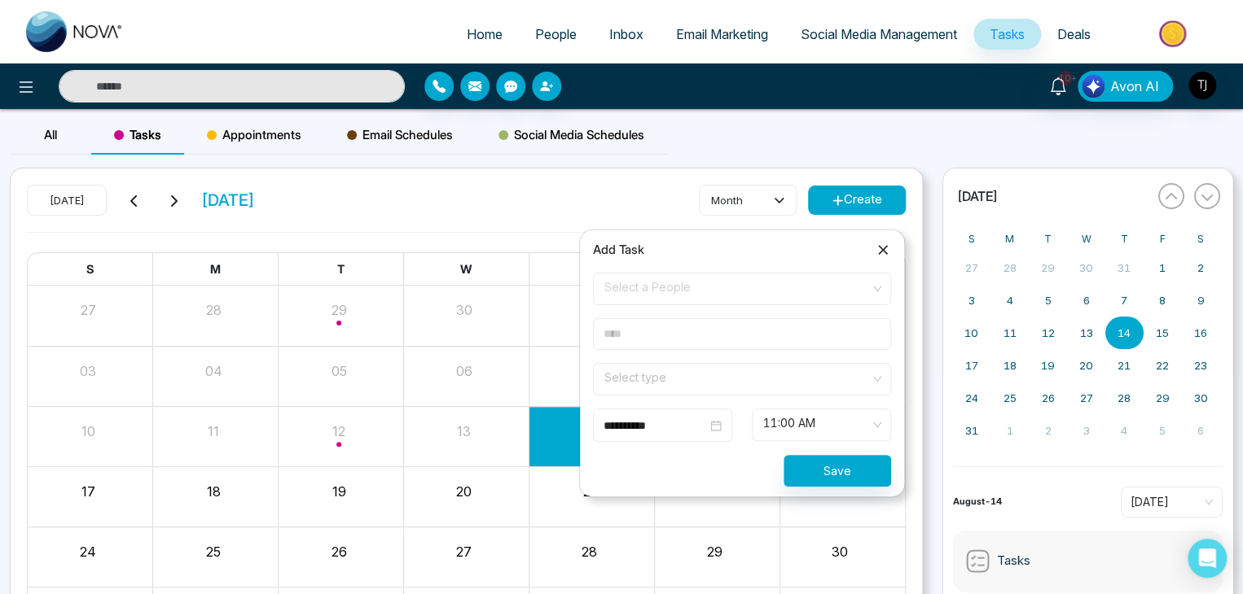
click at [879, 294] on span "Select a People" at bounding box center [741, 289] width 275 height 28
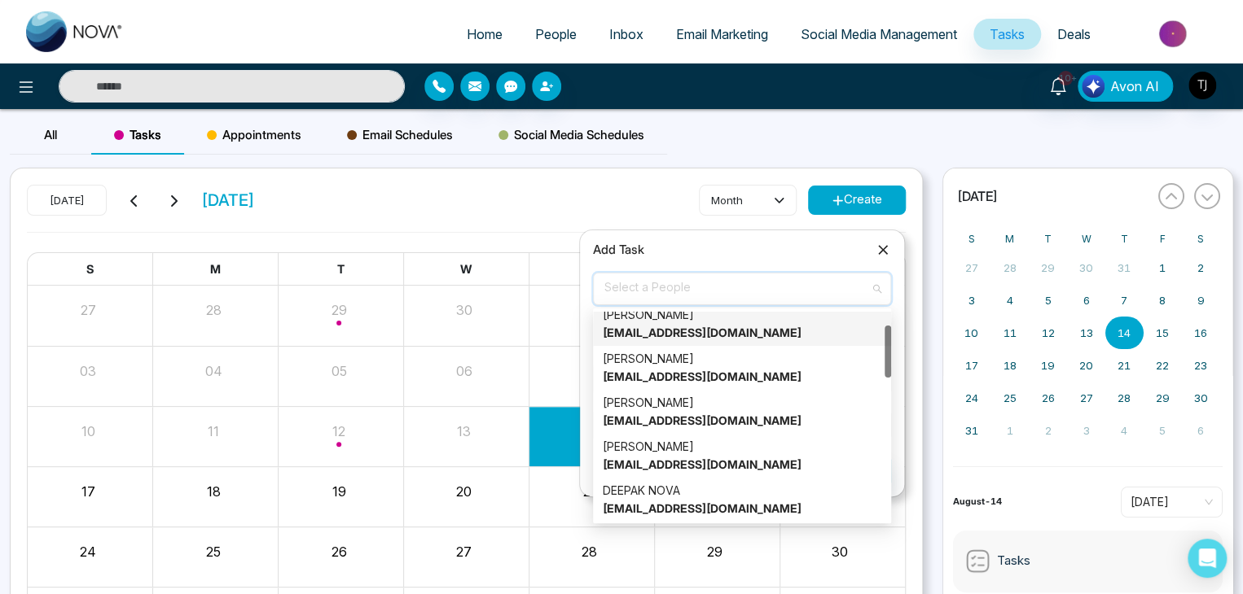
scroll to position [55, 0]
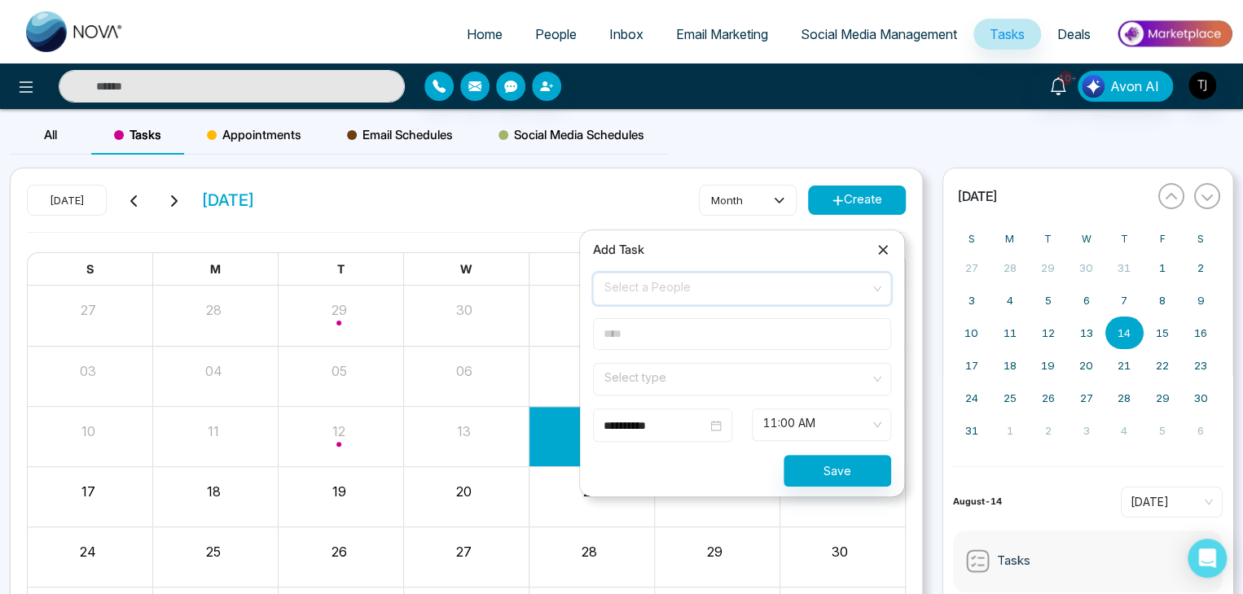
click at [866, 283] on span "Select a People" at bounding box center [741, 289] width 275 height 28
click at [870, 290] on span "Select a People" at bounding box center [741, 289] width 275 height 28
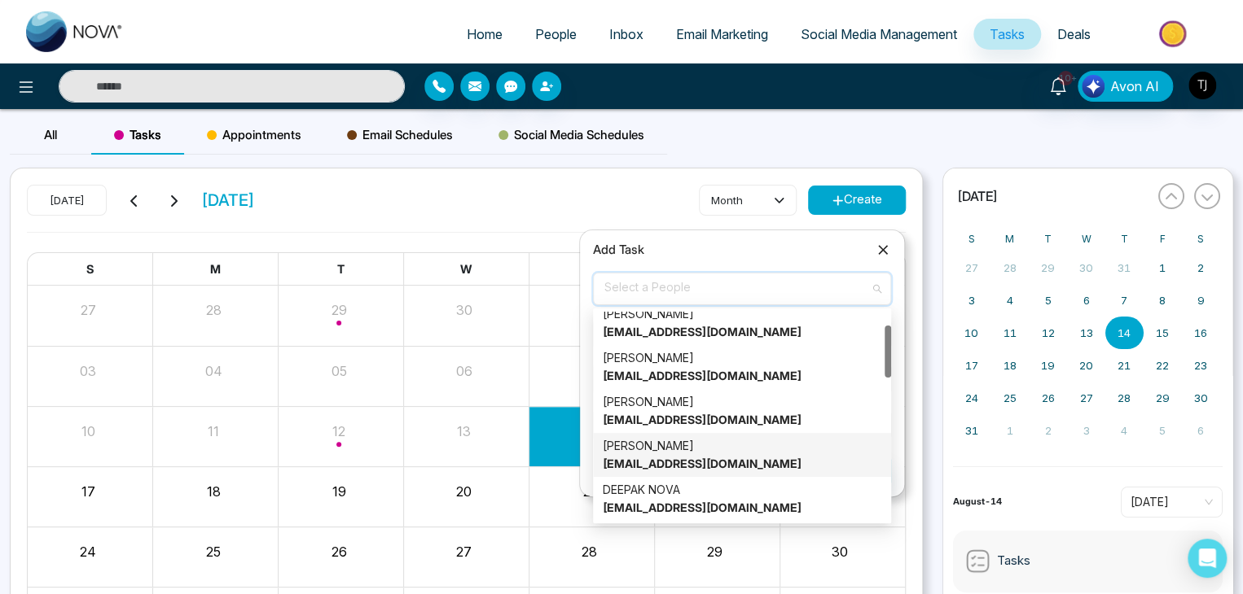
click at [809, 467] on div "Alin S alin@mmnovatech.com" at bounding box center [742, 455] width 278 height 36
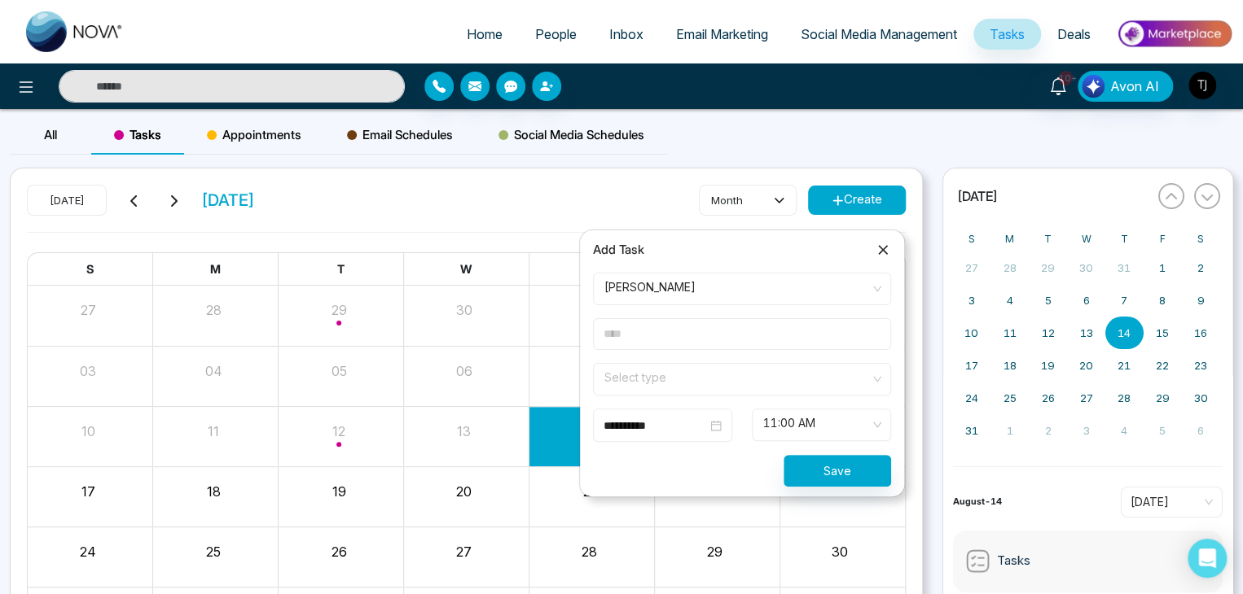
click at [828, 331] on input "text" at bounding box center [742, 334] width 298 height 32
click at [859, 374] on input "search" at bounding box center [736, 376] width 267 height 24
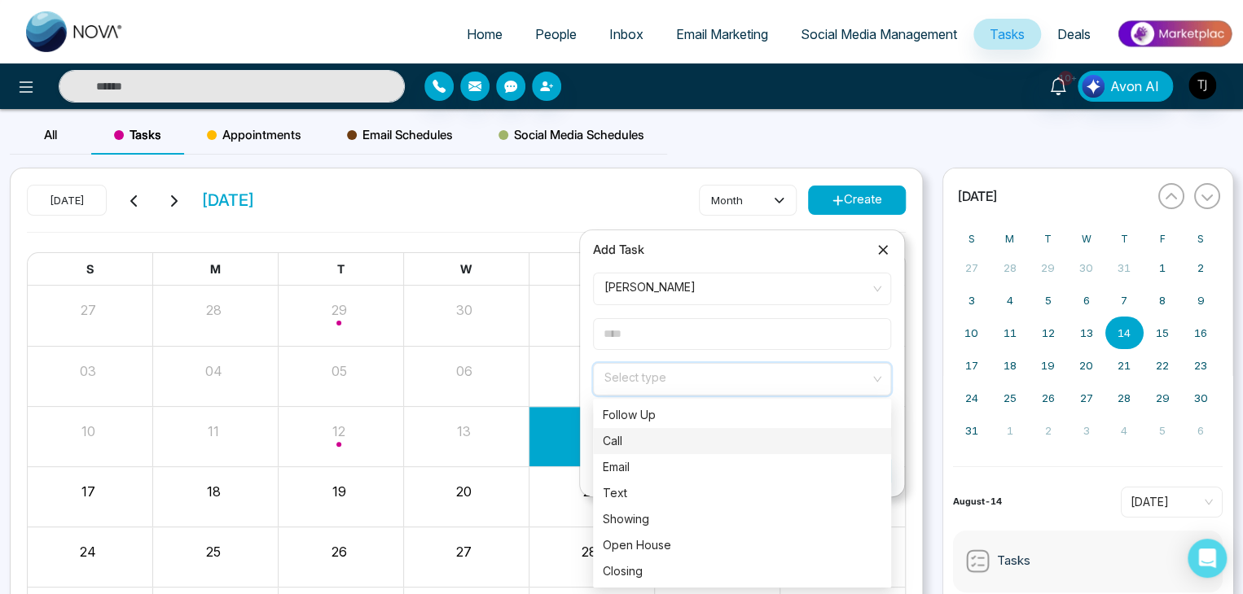
click at [831, 443] on div "Call" at bounding box center [742, 441] width 278 height 18
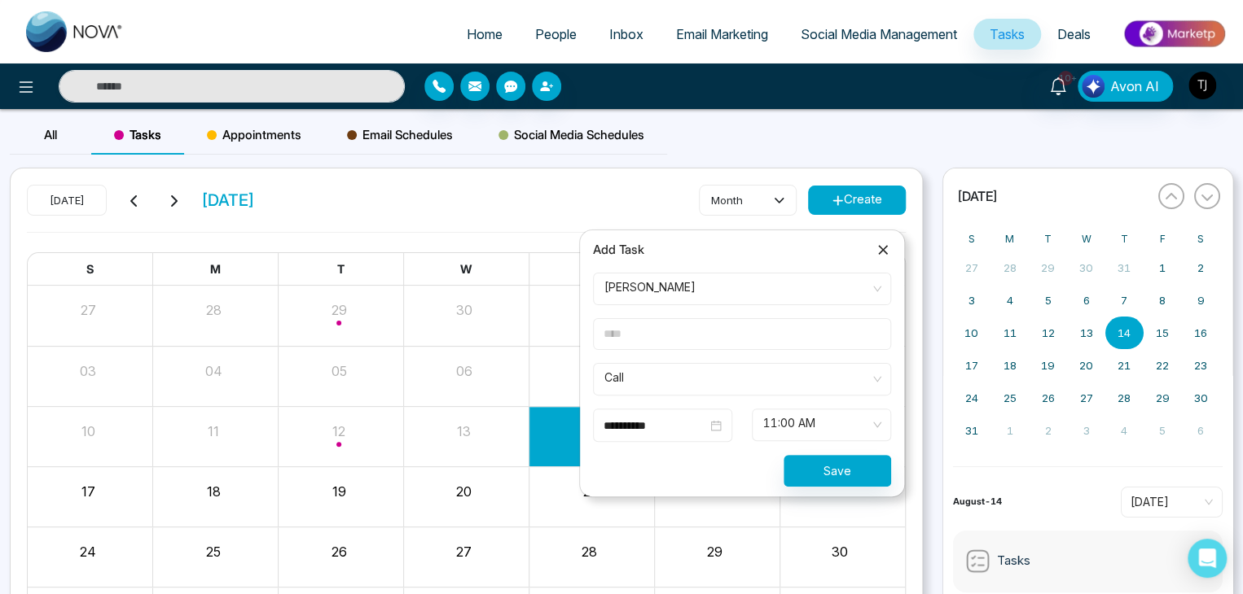
click at [812, 349] on form "**********" at bounding box center [742, 380] width 318 height 214
click at [814, 332] on input "text" at bounding box center [742, 334] width 298 height 32
type input "****"
click at [885, 244] on icon at bounding box center [883, 250] width 16 height 16
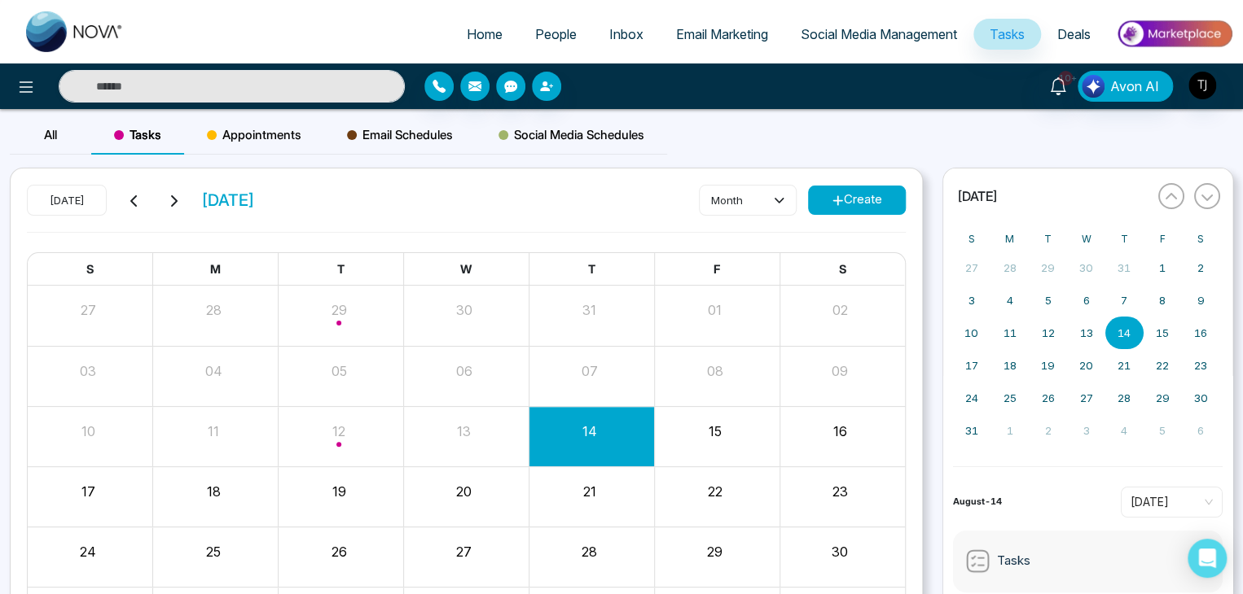
click at [471, 37] on span "Home" at bounding box center [485, 34] width 36 height 16
select select "*"
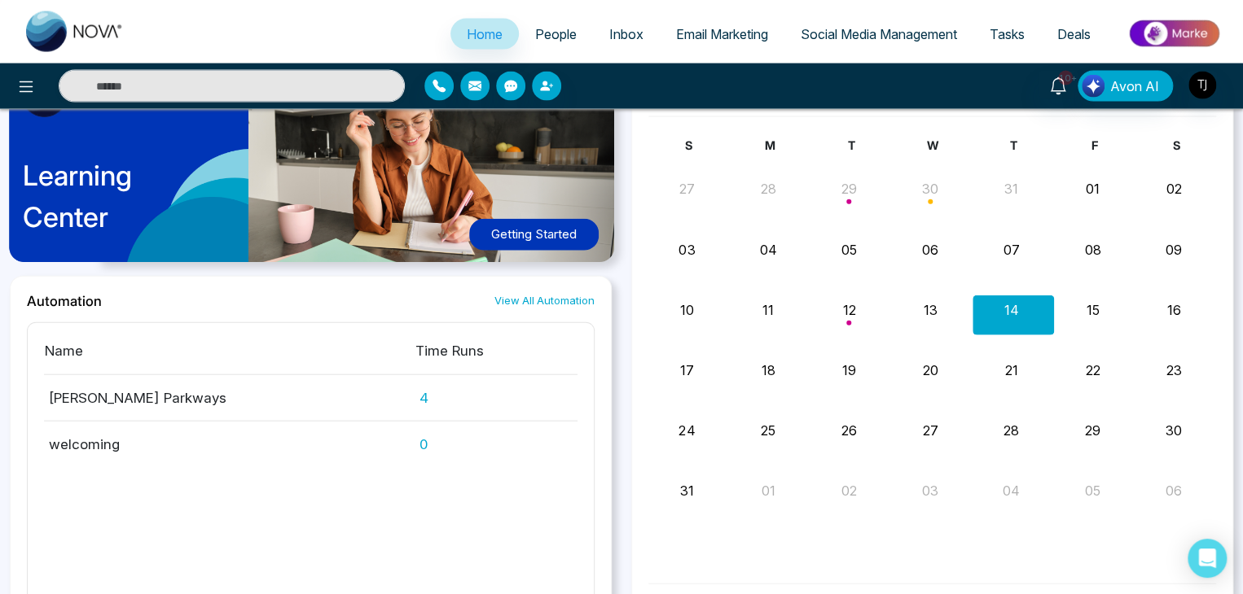
scroll to position [1758, 0]
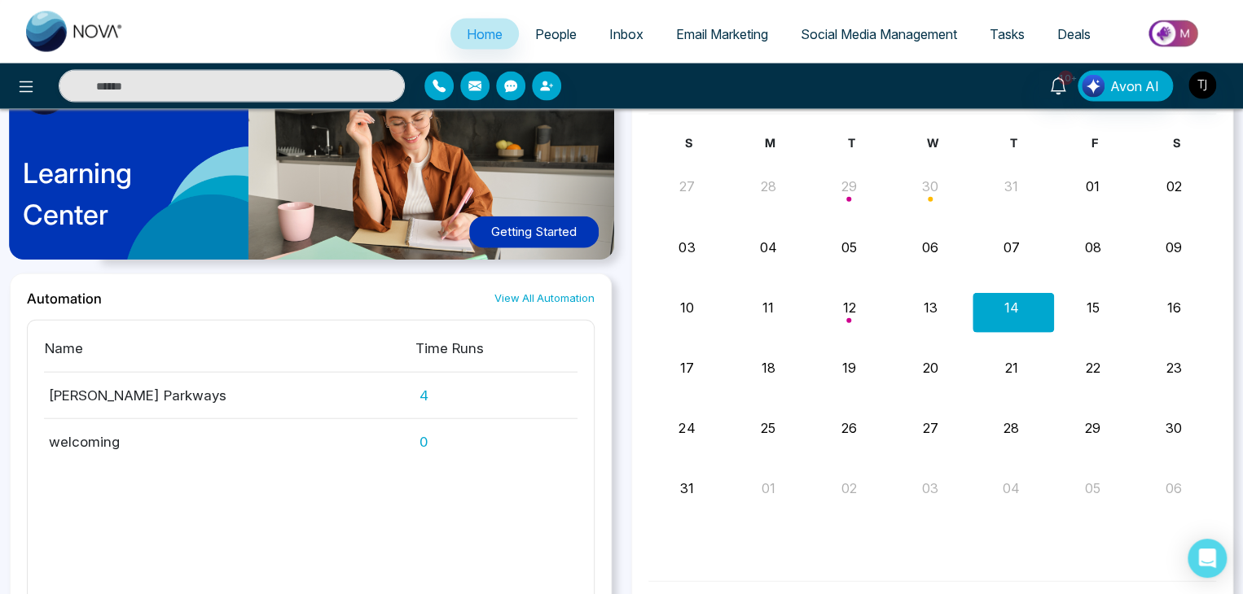
click at [577, 217] on button "Getting Started" at bounding box center [533, 233] width 129 height 32
click at [982, 28] on link "Tasks" at bounding box center [1007, 34] width 68 height 31
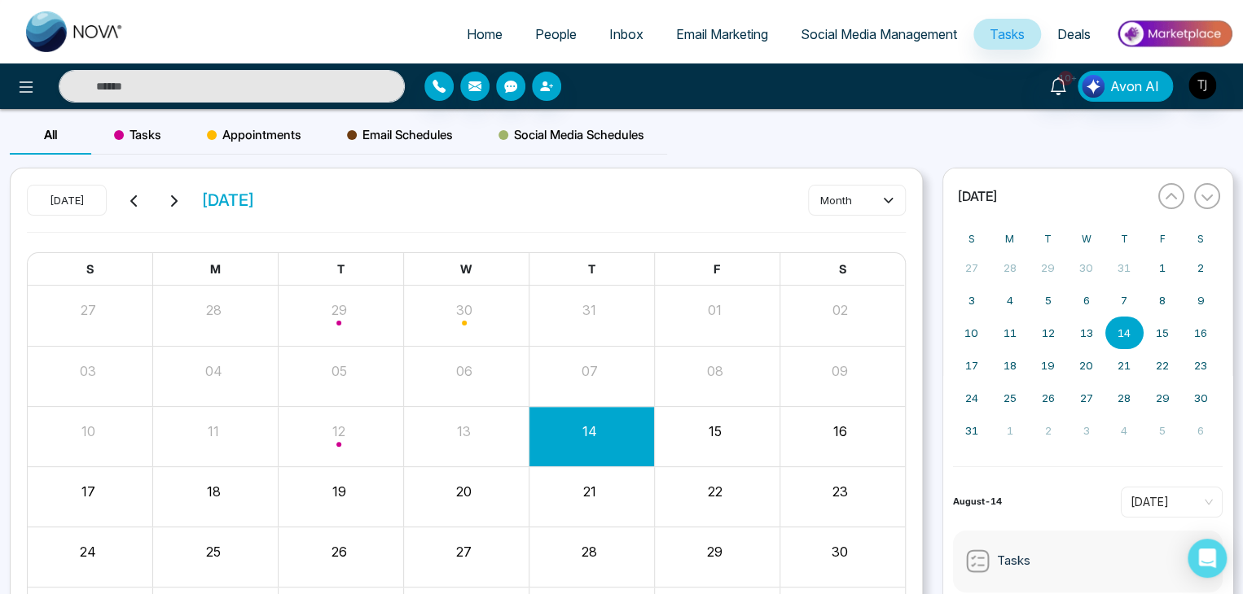
click at [166, 134] on div "Tasks" at bounding box center [137, 135] width 93 height 39
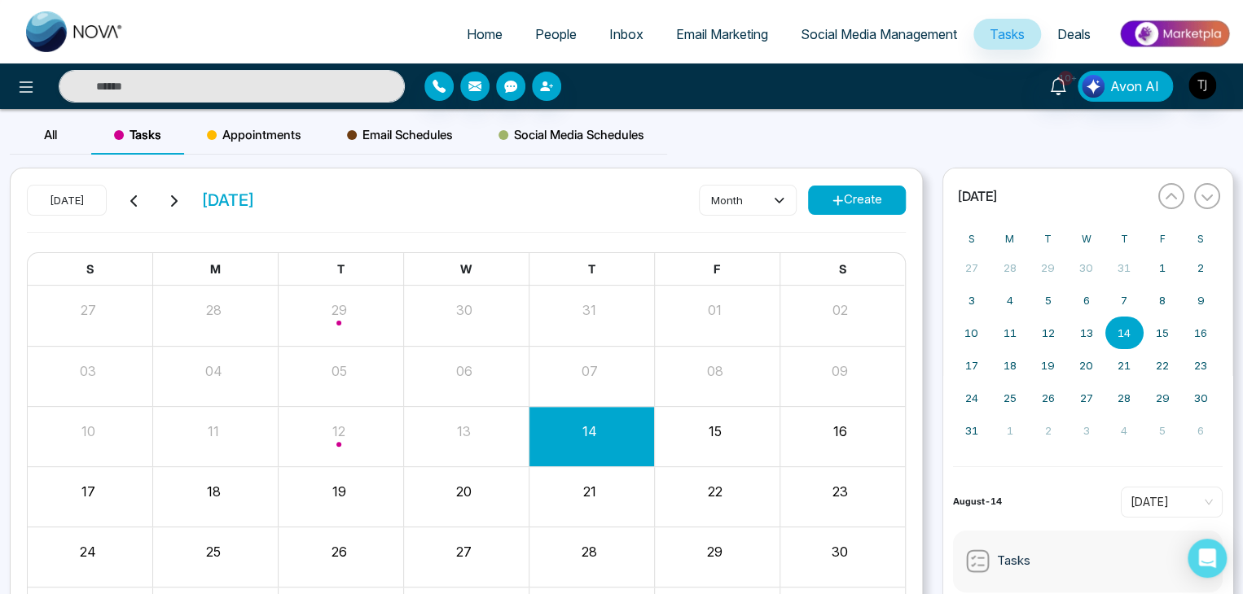
click at [863, 193] on button "Create" at bounding box center [857, 200] width 98 height 29
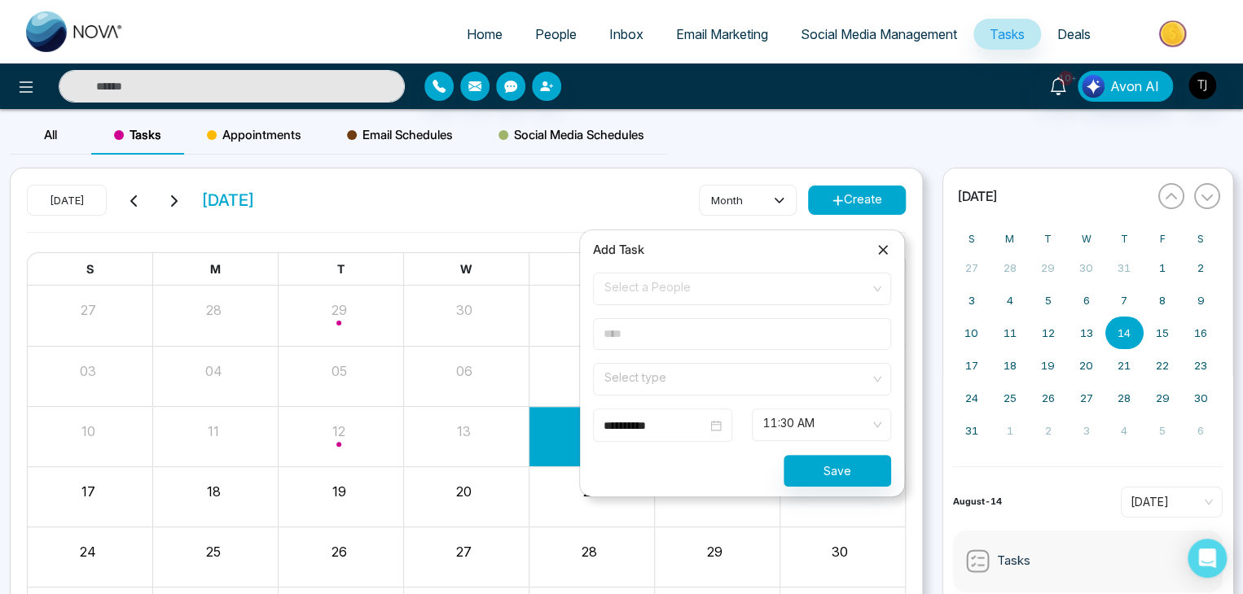
click at [780, 337] on input "text" at bounding box center [742, 334] width 298 height 32
click at [781, 377] on input "search" at bounding box center [736, 376] width 267 height 24
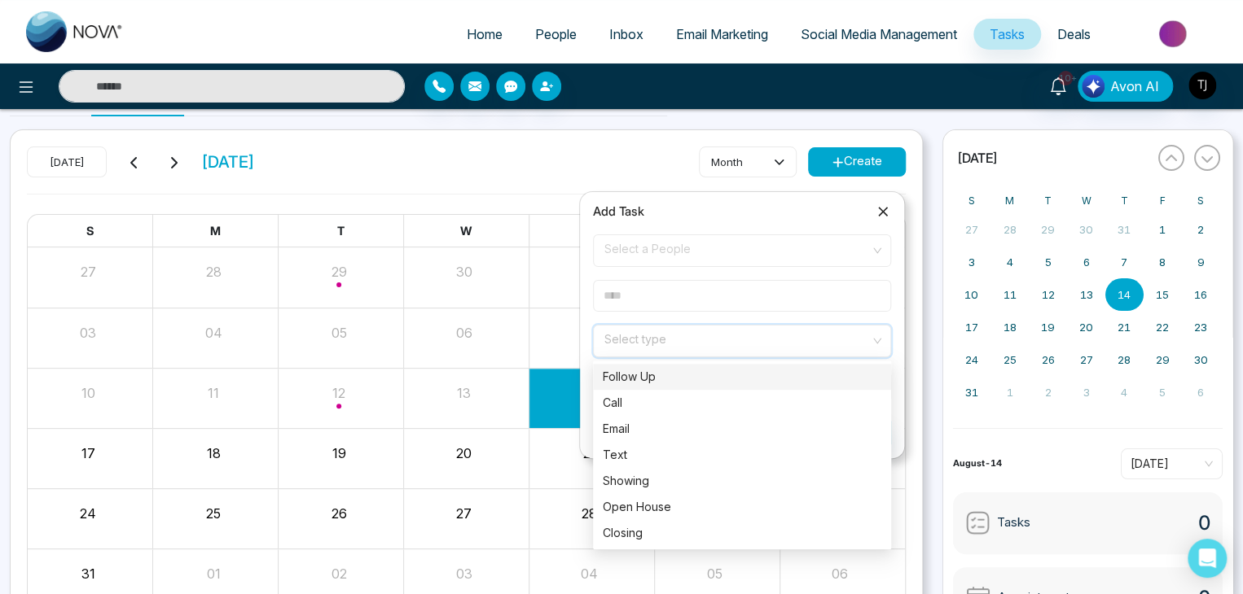
scroll to position [37, 0]
click at [791, 256] on span "Select a People" at bounding box center [741, 252] width 275 height 28
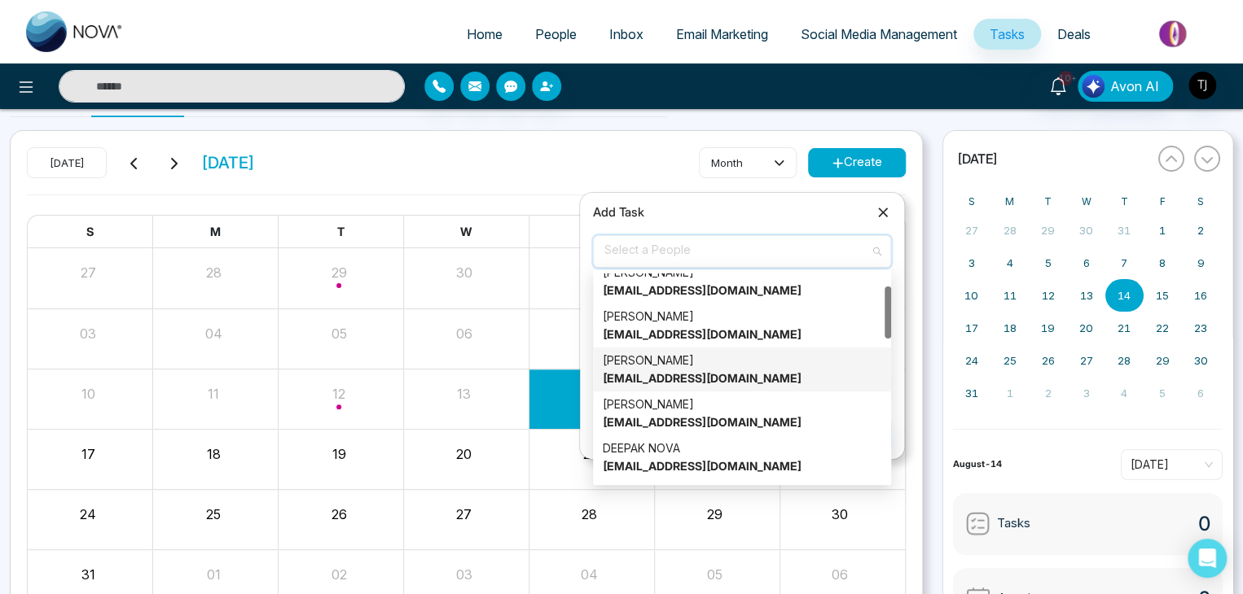
scroll to position [59, 0]
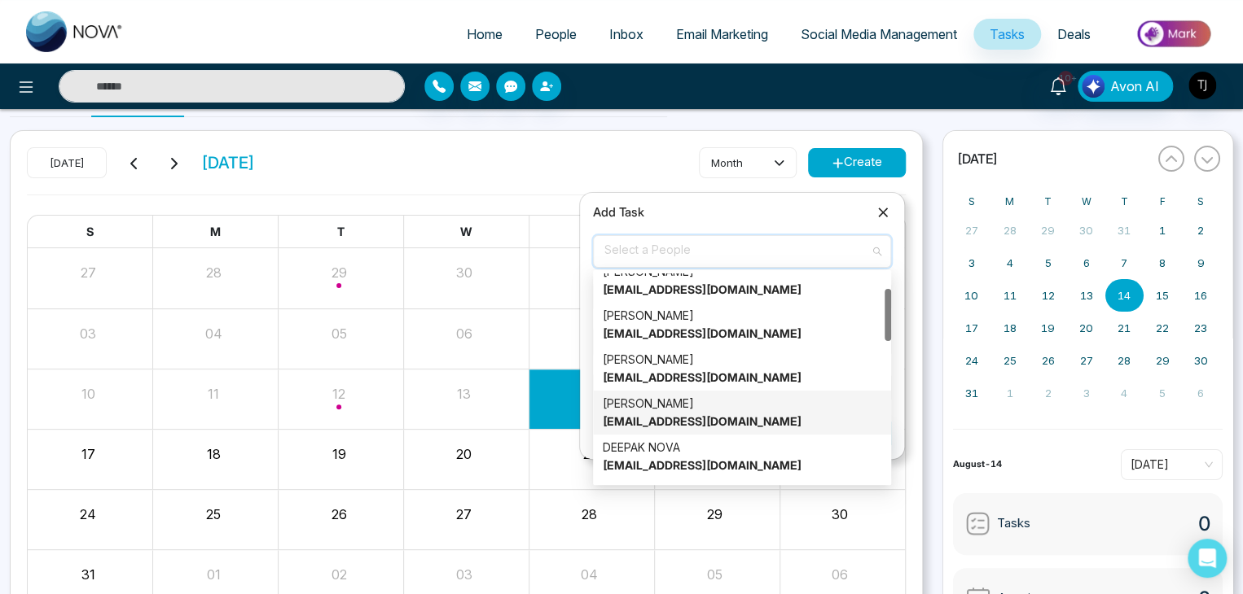
click at [775, 419] on div "Alin S alin@mmnovatech.com" at bounding box center [742, 413] width 278 height 36
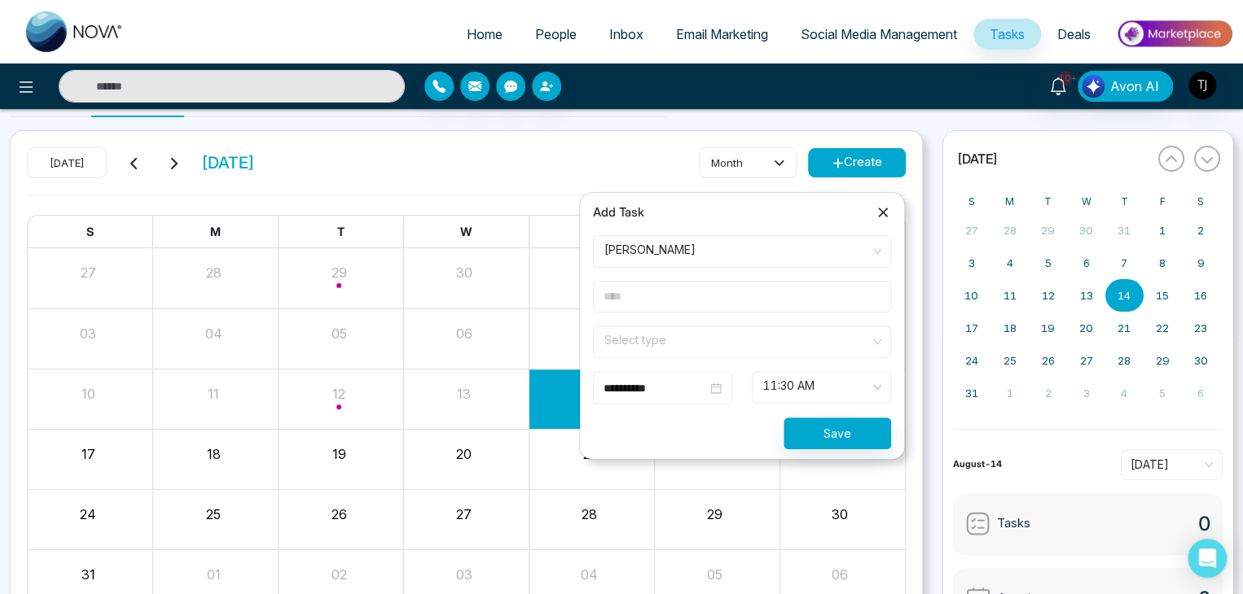
click at [779, 293] on input "text" at bounding box center [742, 297] width 298 height 32
click at [795, 357] on div "Select type" at bounding box center [742, 342] width 298 height 33
type input "****"
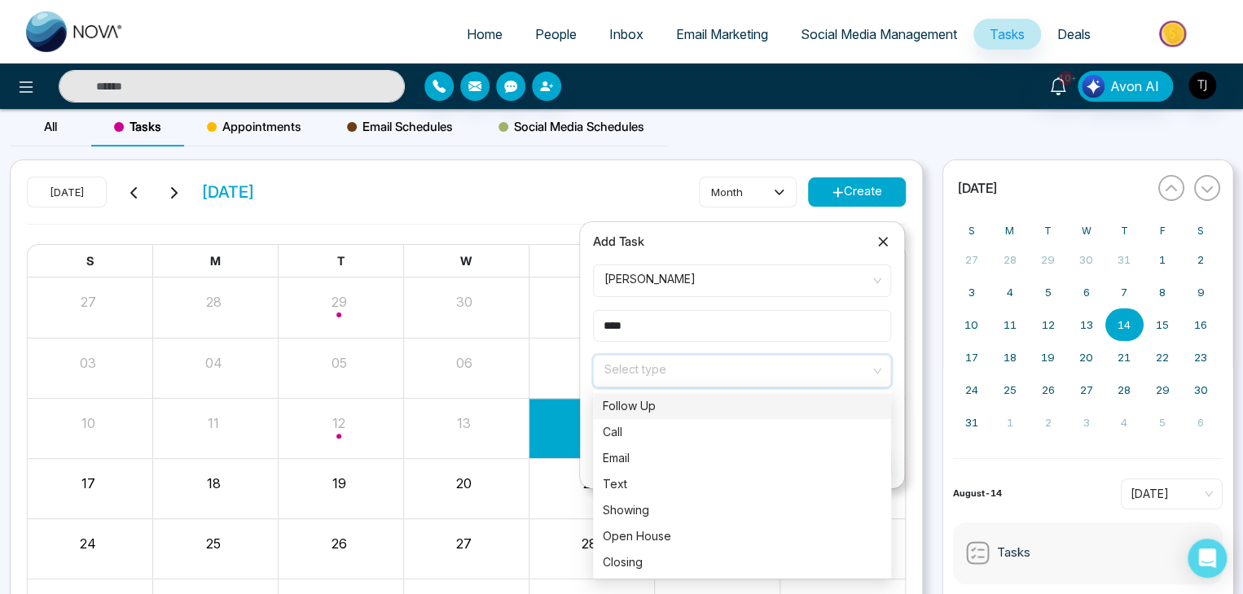
scroll to position [7, 0]
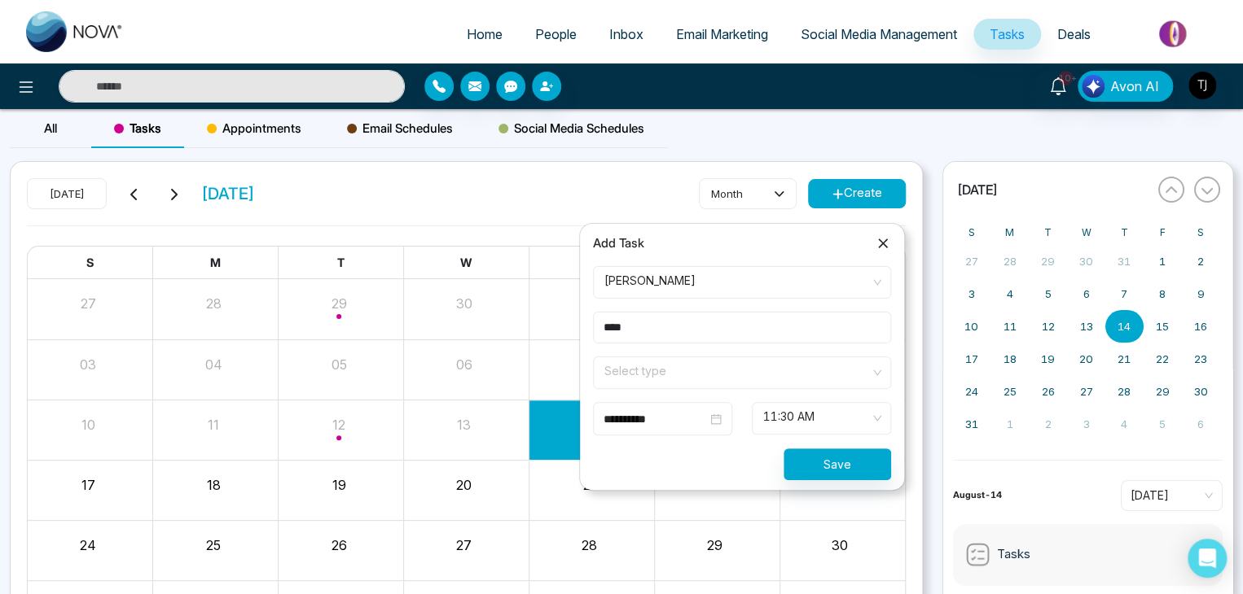
click at [879, 241] on icon at bounding box center [883, 243] width 16 height 16
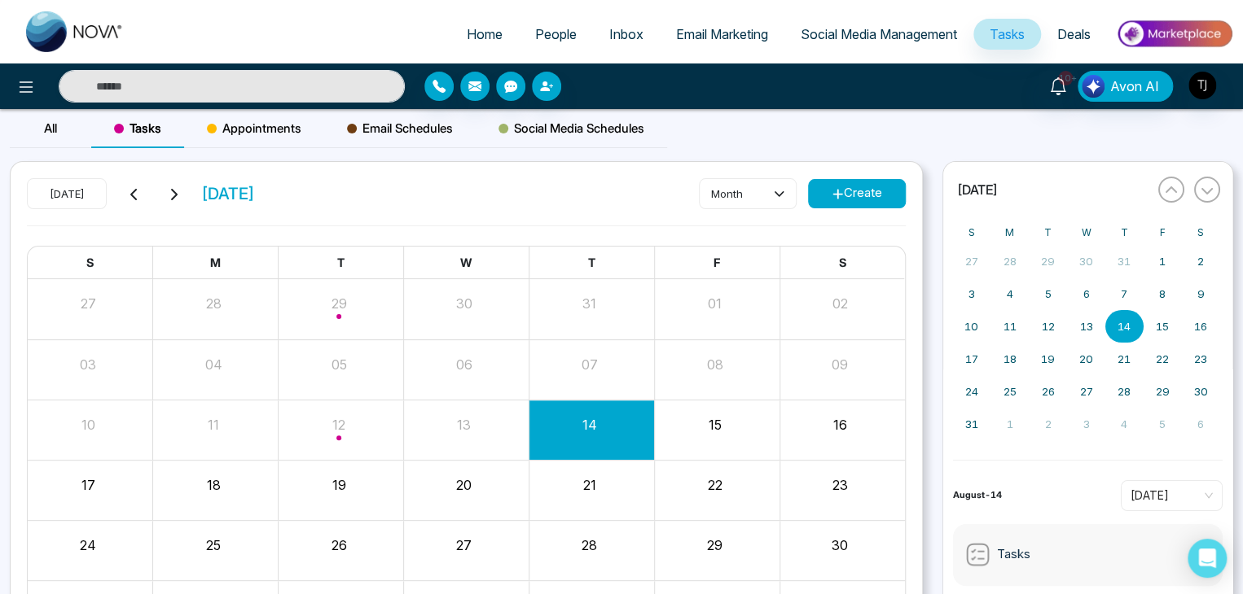
click at [878, 190] on button "Create" at bounding box center [857, 193] width 98 height 29
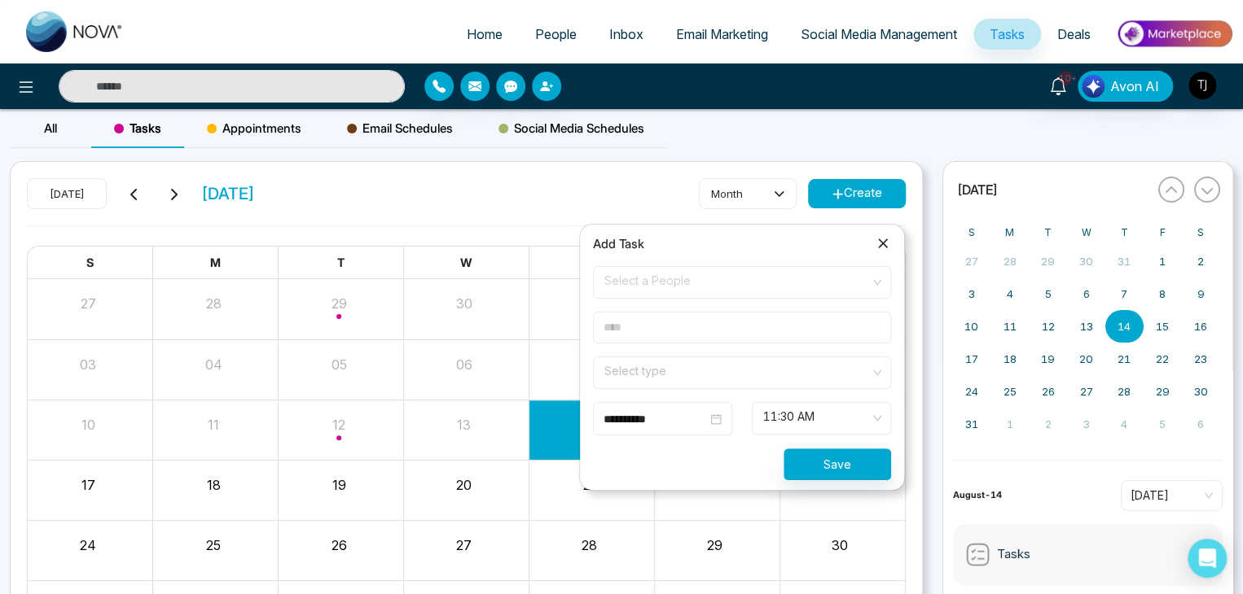
click at [775, 304] on form "**********" at bounding box center [742, 373] width 318 height 214
click at [804, 275] on span "Select a People" at bounding box center [741, 283] width 275 height 28
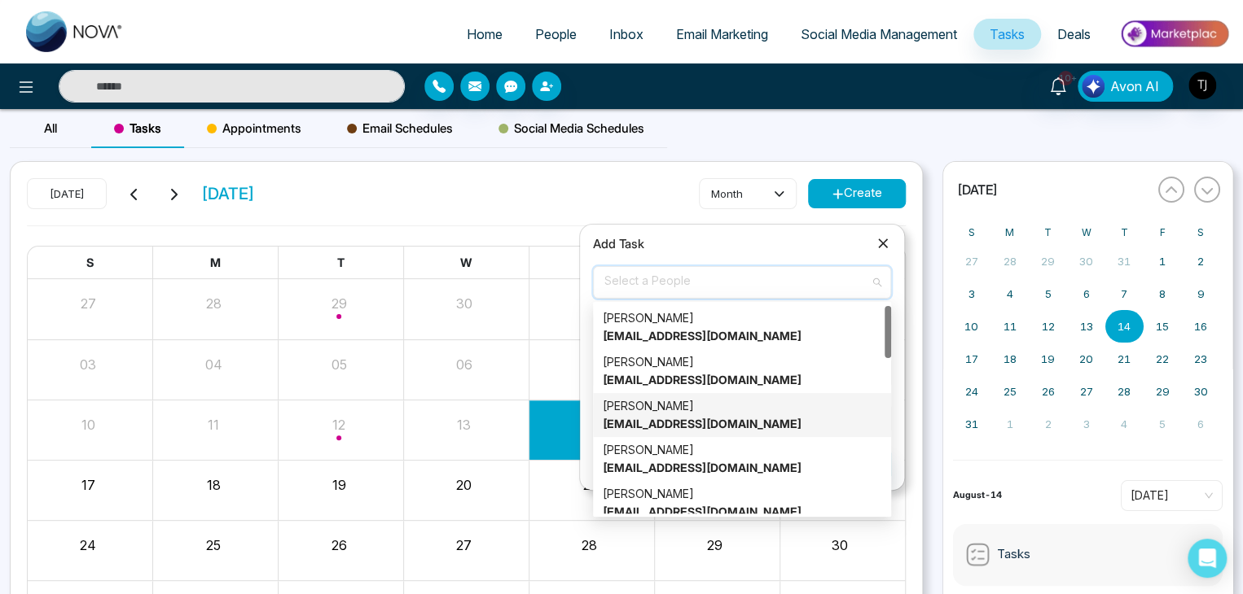
scroll to position [77, 0]
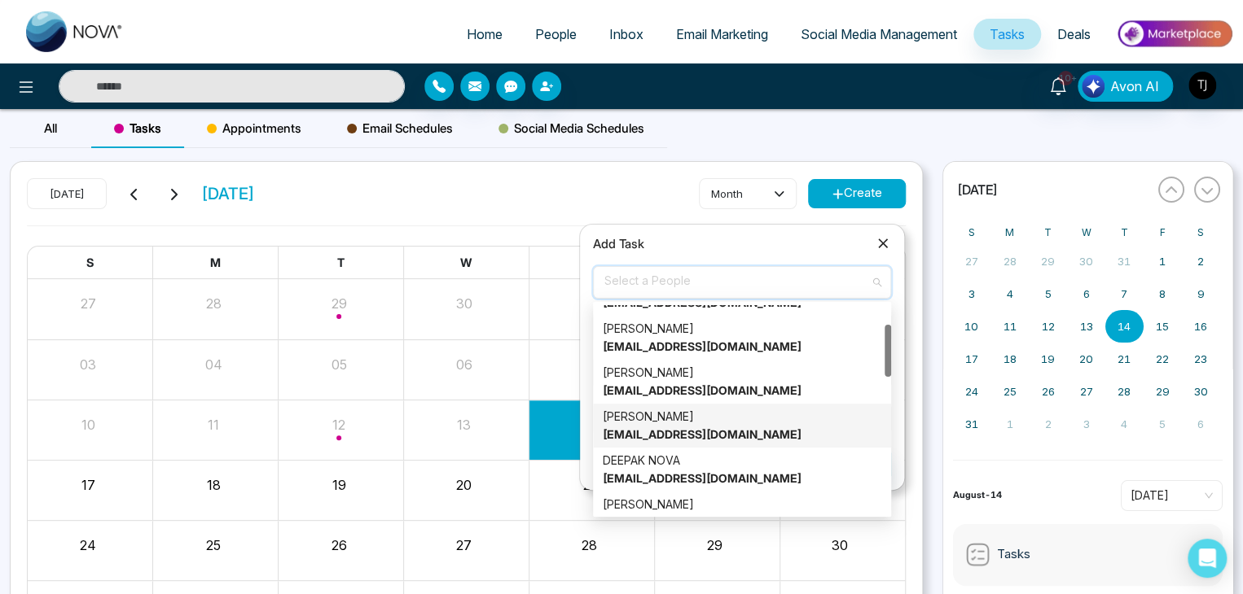
click at [764, 427] on div "Alin S alin@mmnovatech.com" at bounding box center [742, 426] width 278 height 36
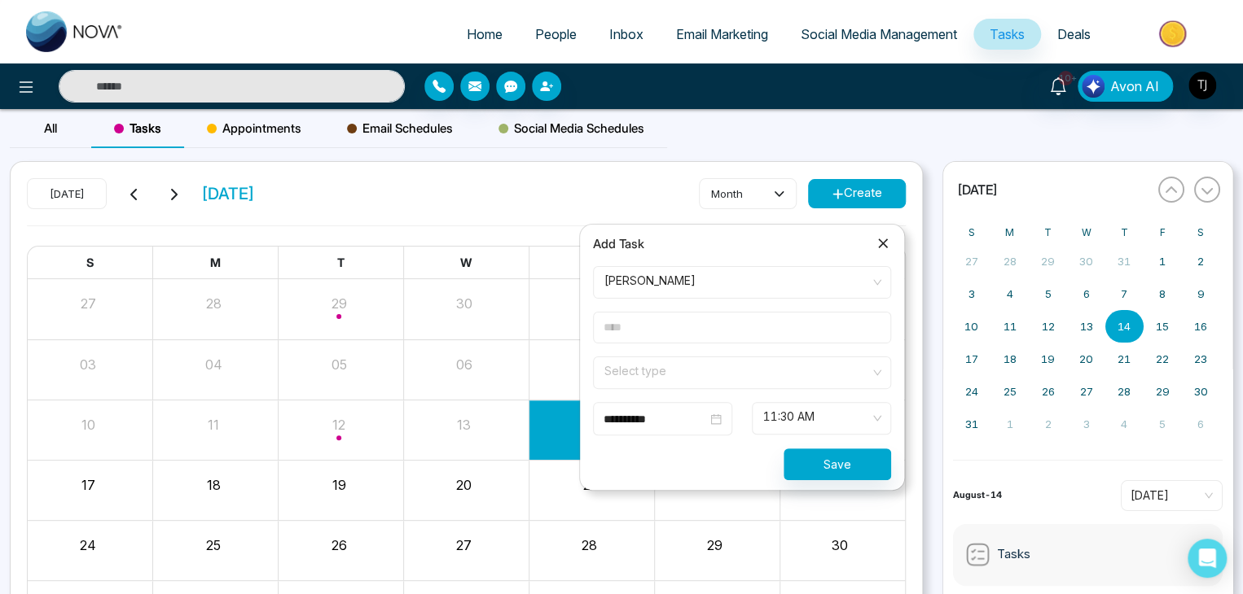
click at [767, 338] on input "text" at bounding box center [742, 328] width 298 height 32
type input "*********"
click at [781, 369] on input "search" at bounding box center [736, 369] width 267 height 24
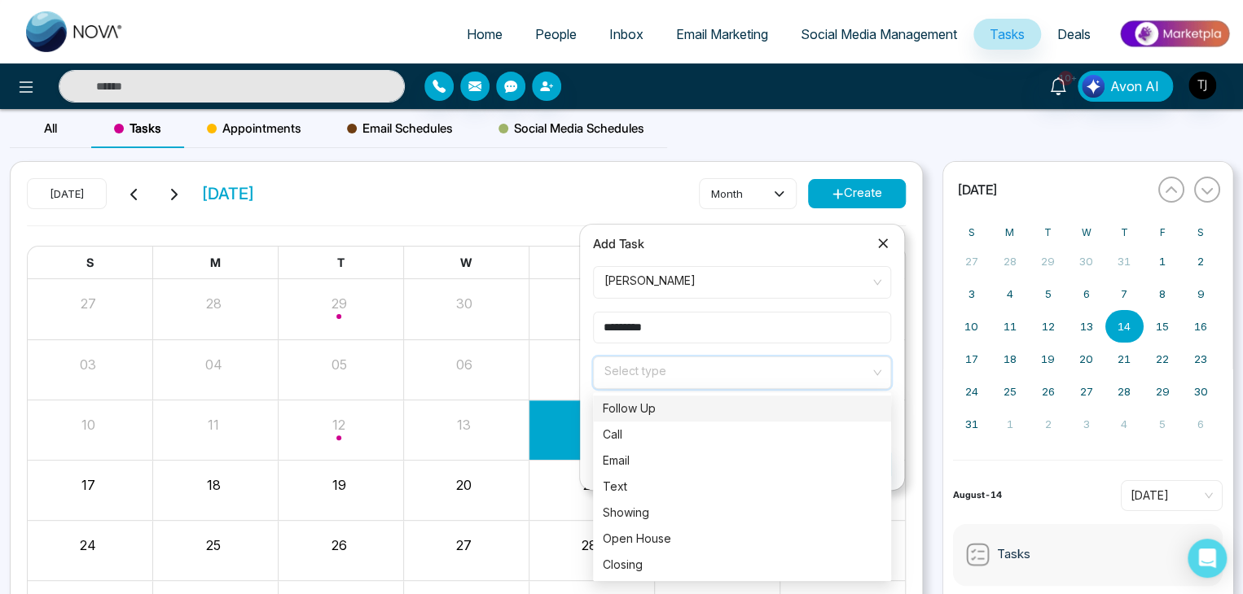
click at [774, 403] on div "Follow Up" at bounding box center [742, 409] width 278 height 18
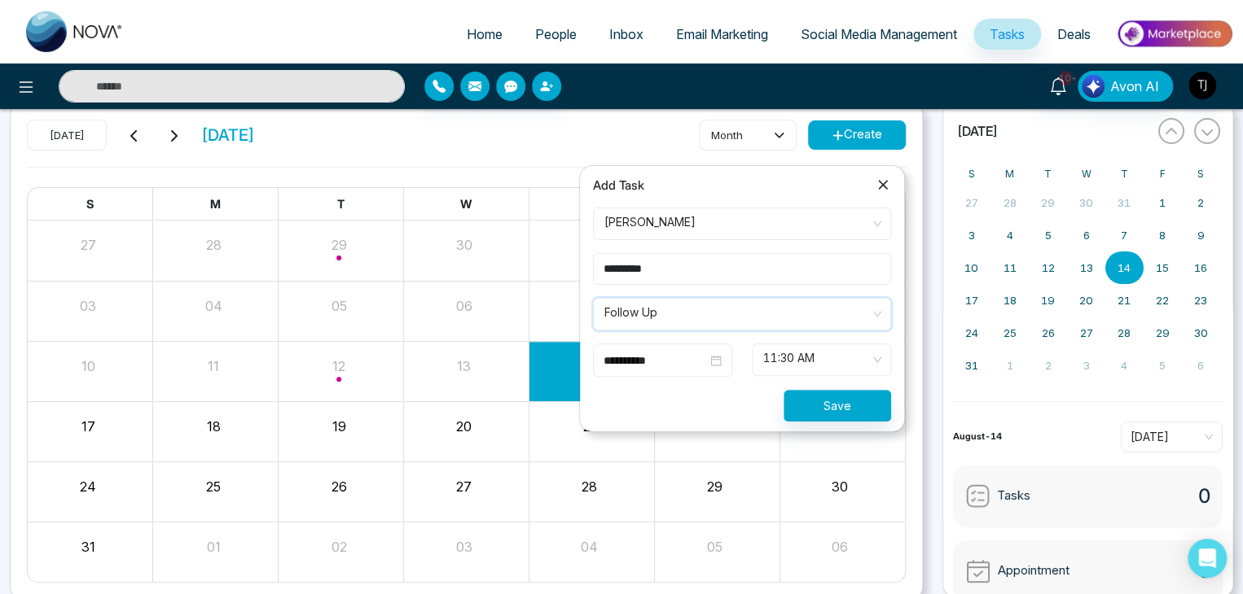
scroll to position [0, 0]
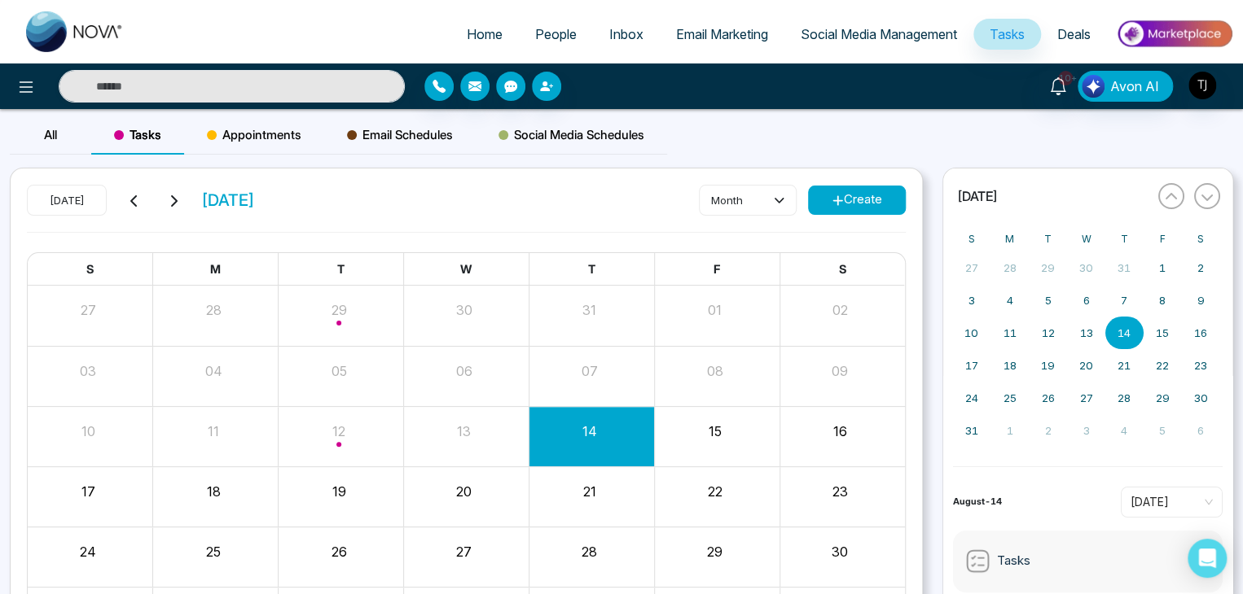
click at [642, 207] on div "Today August 2025 month Create" at bounding box center [466, 208] width 879 height 47
click at [866, 186] on button "Create" at bounding box center [857, 200] width 98 height 29
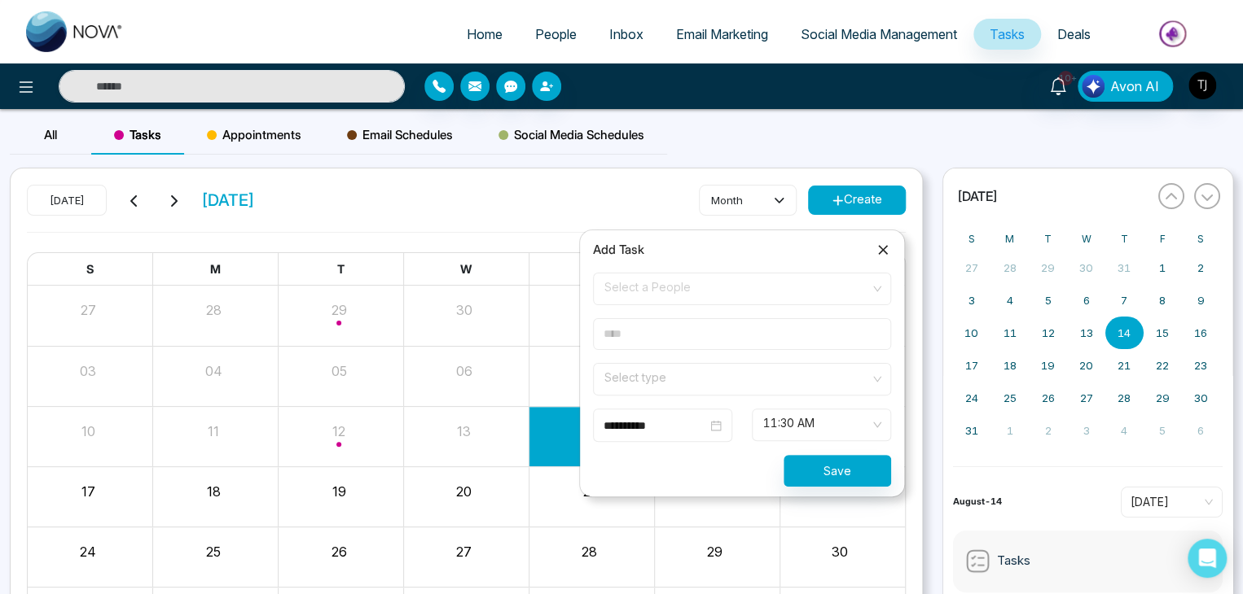
click at [808, 296] on span "Select a People" at bounding box center [741, 289] width 275 height 28
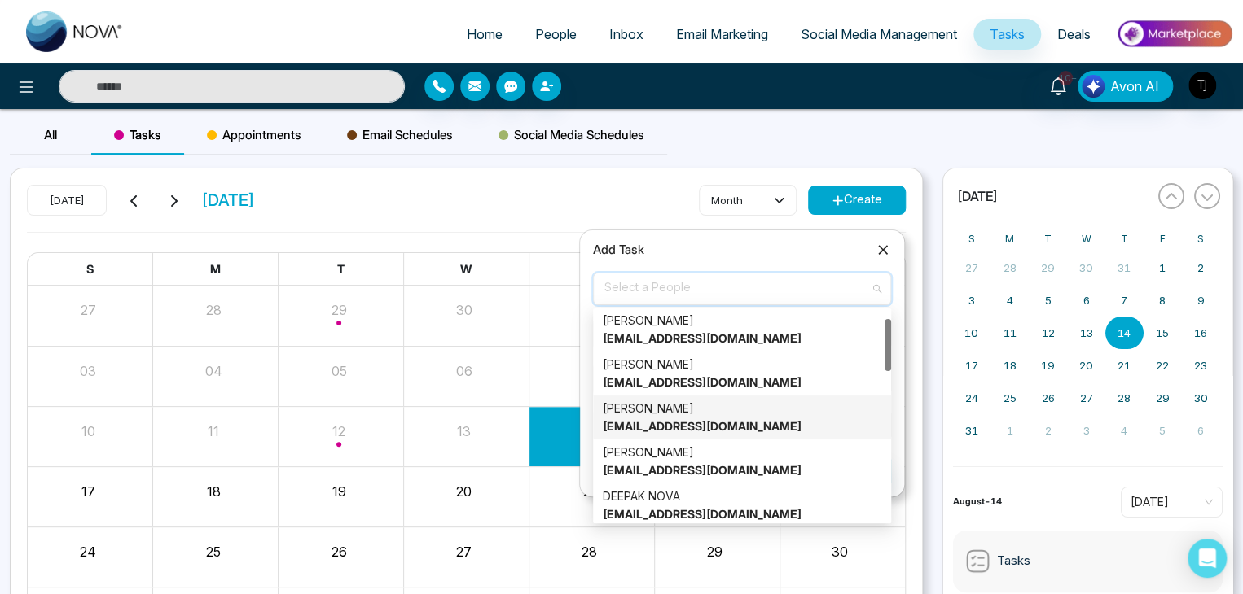
scroll to position [49, 0]
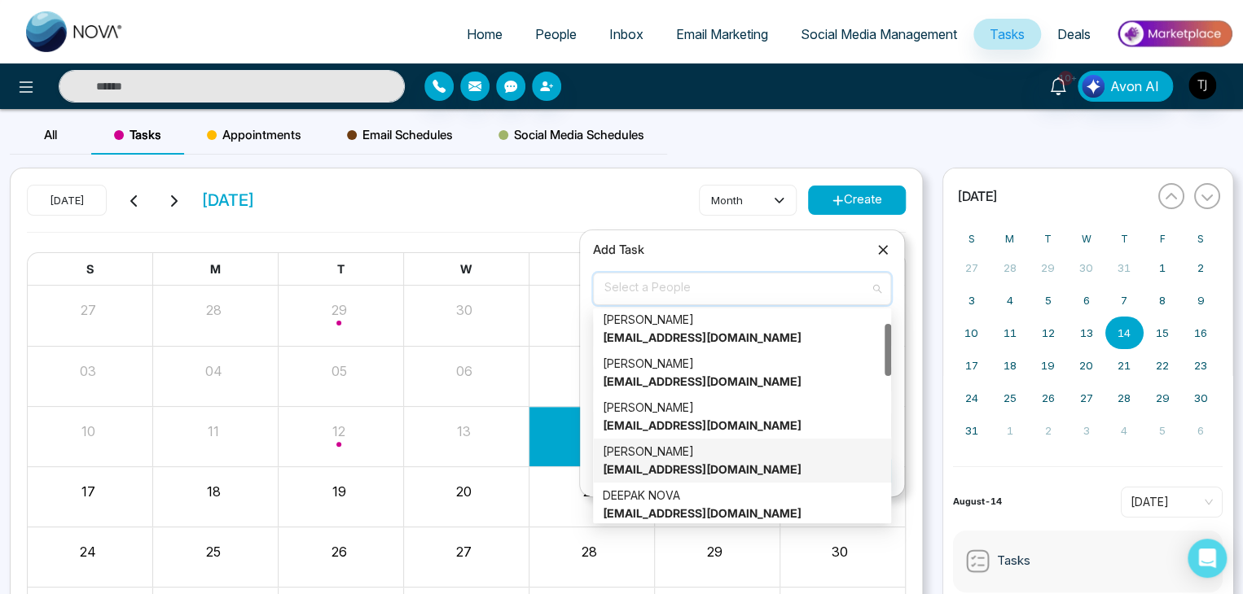
click at [772, 467] on div "Alin S alin@mmnovatech.com" at bounding box center [742, 461] width 278 height 36
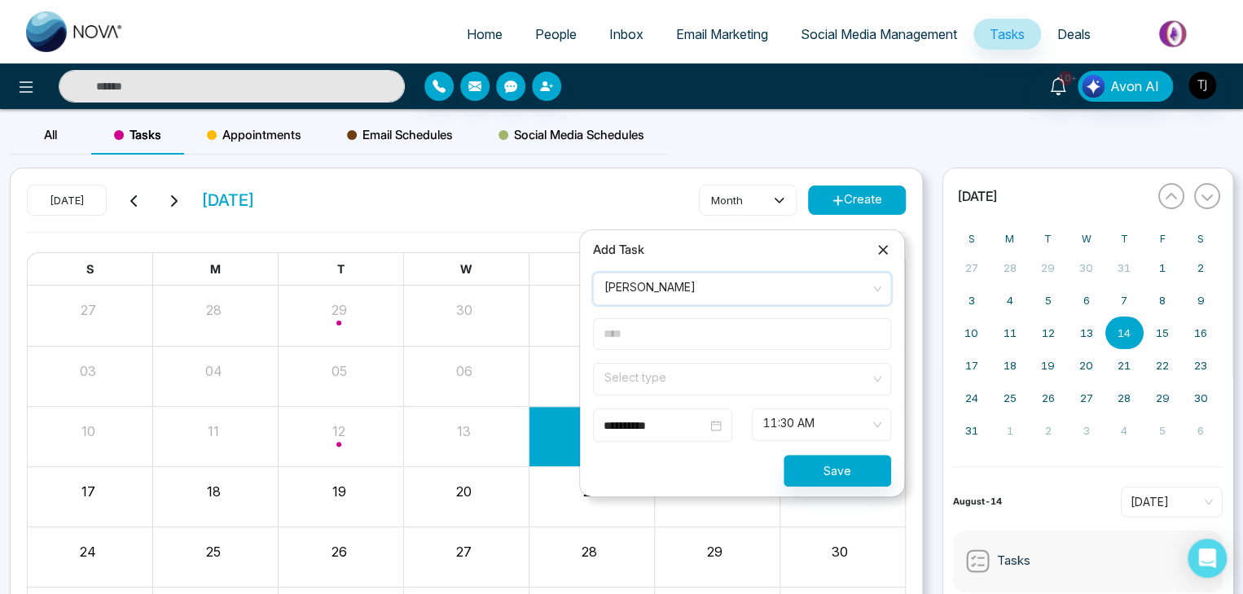
click at [761, 331] on input "text" at bounding box center [742, 334] width 298 height 32
type input "*"
type input "****"
click at [669, 375] on input "search" at bounding box center [736, 376] width 267 height 24
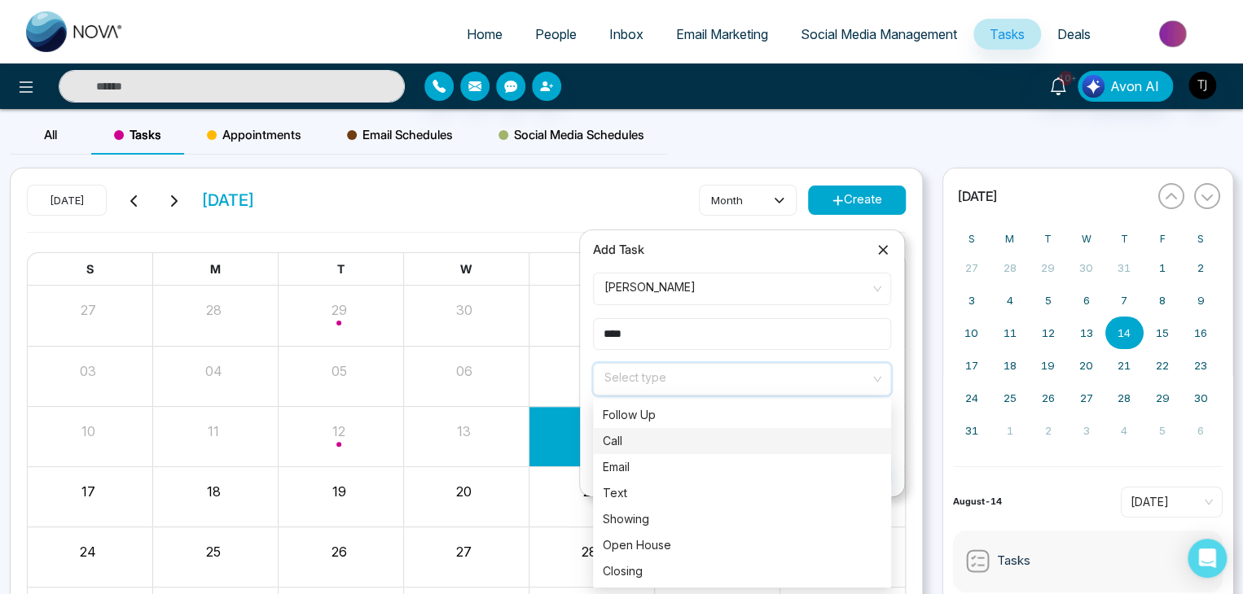
click at [671, 437] on div "Call" at bounding box center [742, 441] width 278 height 18
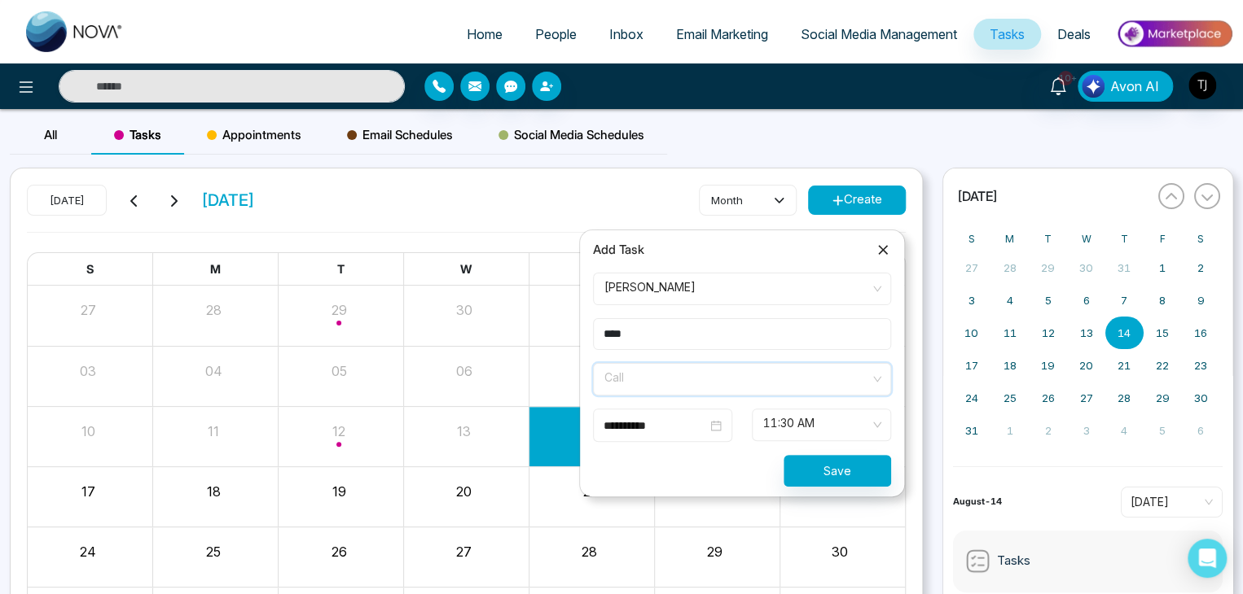
click at [690, 372] on span "Call" at bounding box center [741, 380] width 275 height 28
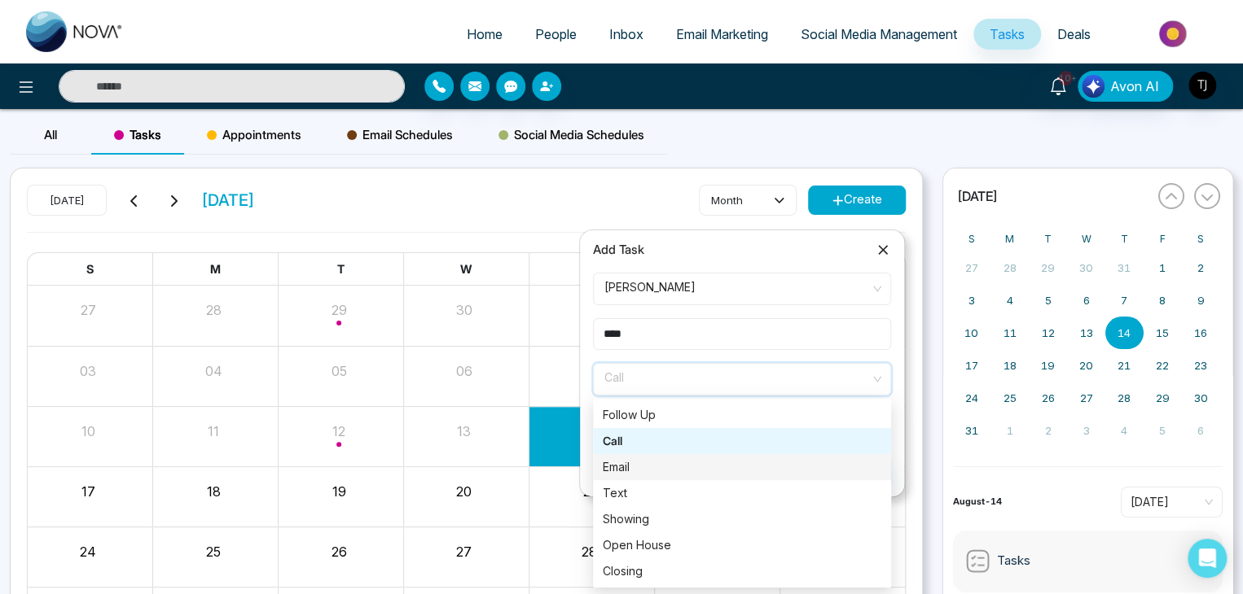
click at [710, 463] on div "Email" at bounding box center [742, 467] width 278 height 18
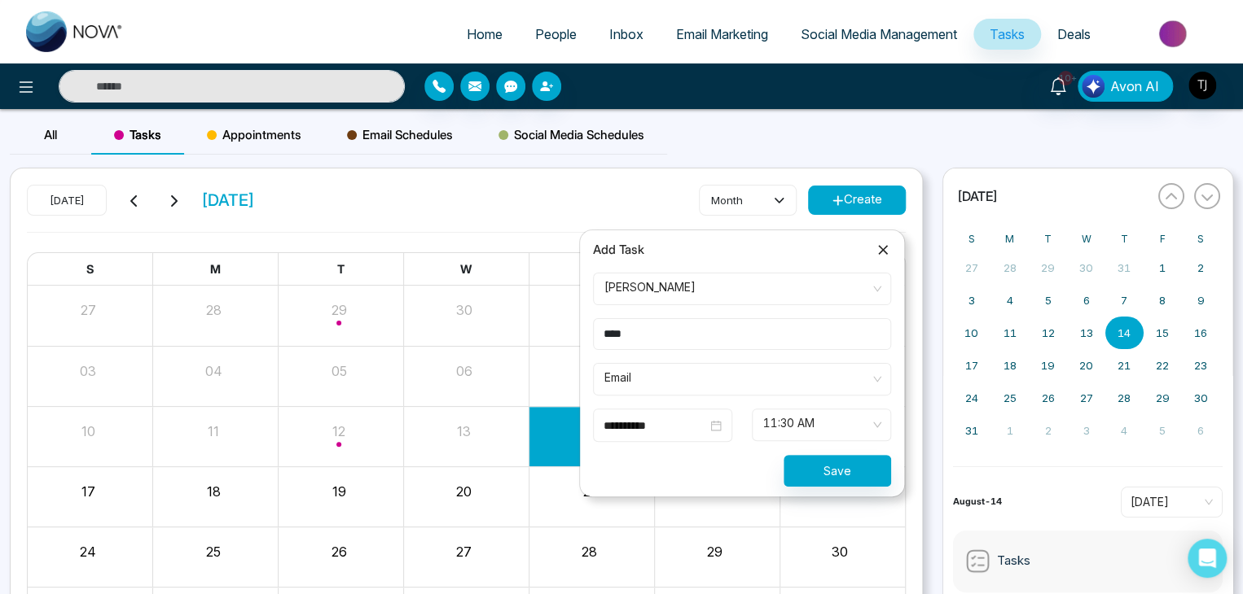
click at [725, 340] on input "****" at bounding box center [742, 334] width 298 height 32
type input "*****"
click at [761, 312] on form "**********" at bounding box center [742, 380] width 318 height 214
click at [840, 37] on span "Social Media Management" at bounding box center [878, 34] width 156 height 16
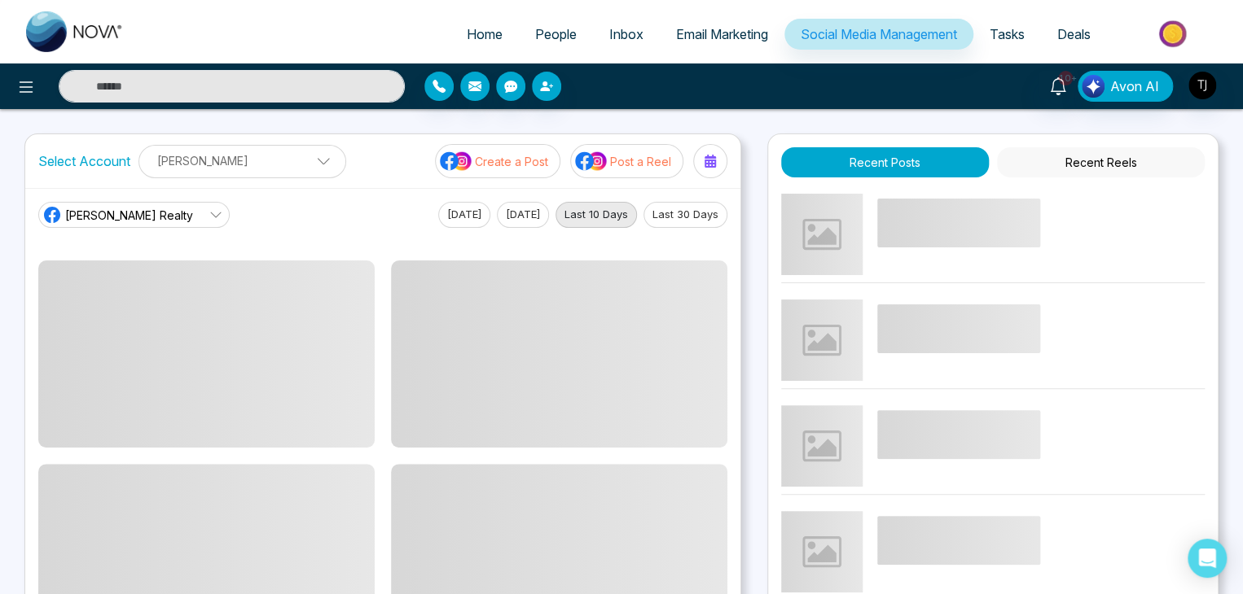
click at [1094, 164] on button "Recent Reels" at bounding box center [1101, 162] width 208 height 30
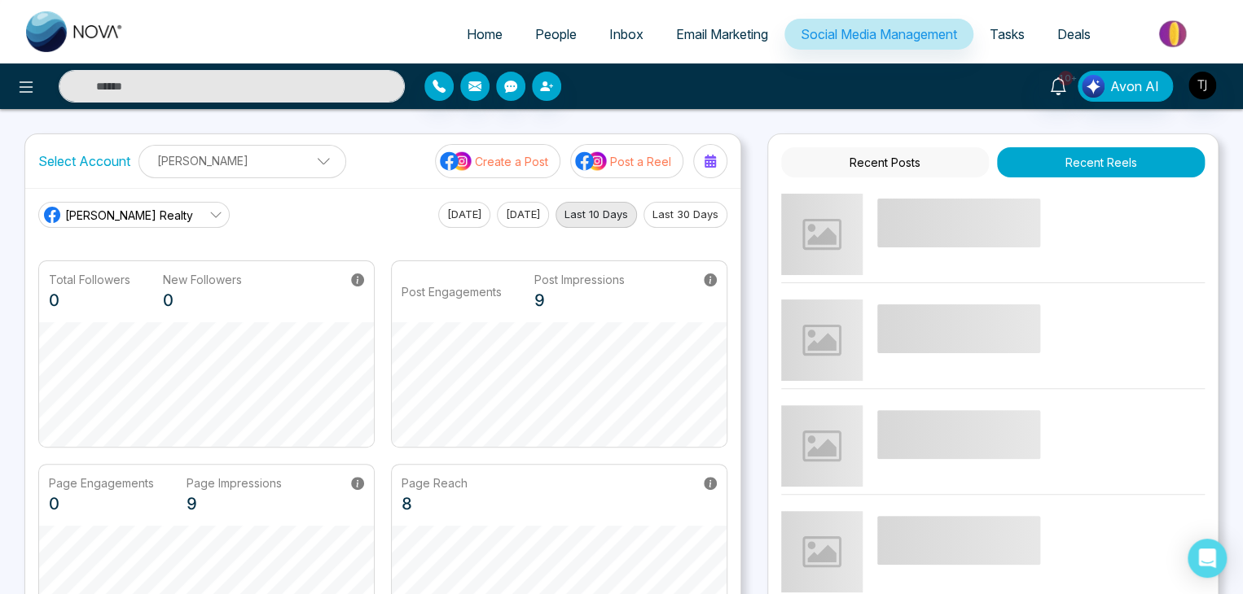
click at [651, 160] on p "Post a Reel" at bounding box center [640, 161] width 61 height 17
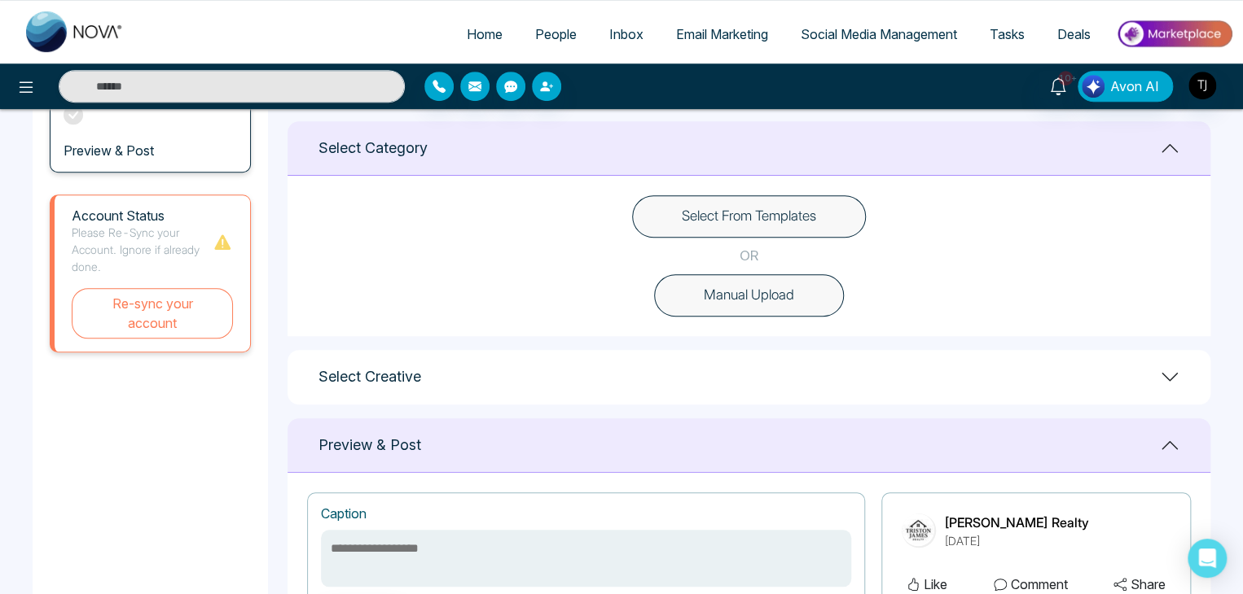
scroll to position [423, 0]
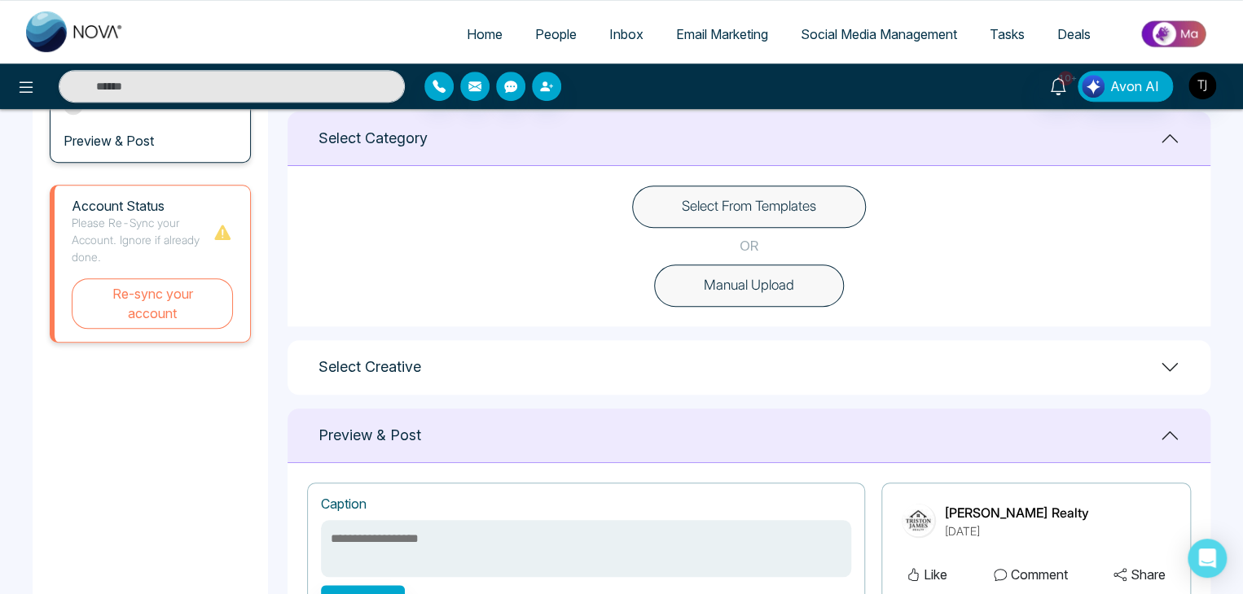
click at [775, 204] on button "Select From Templates" at bounding box center [749, 207] width 234 height 42
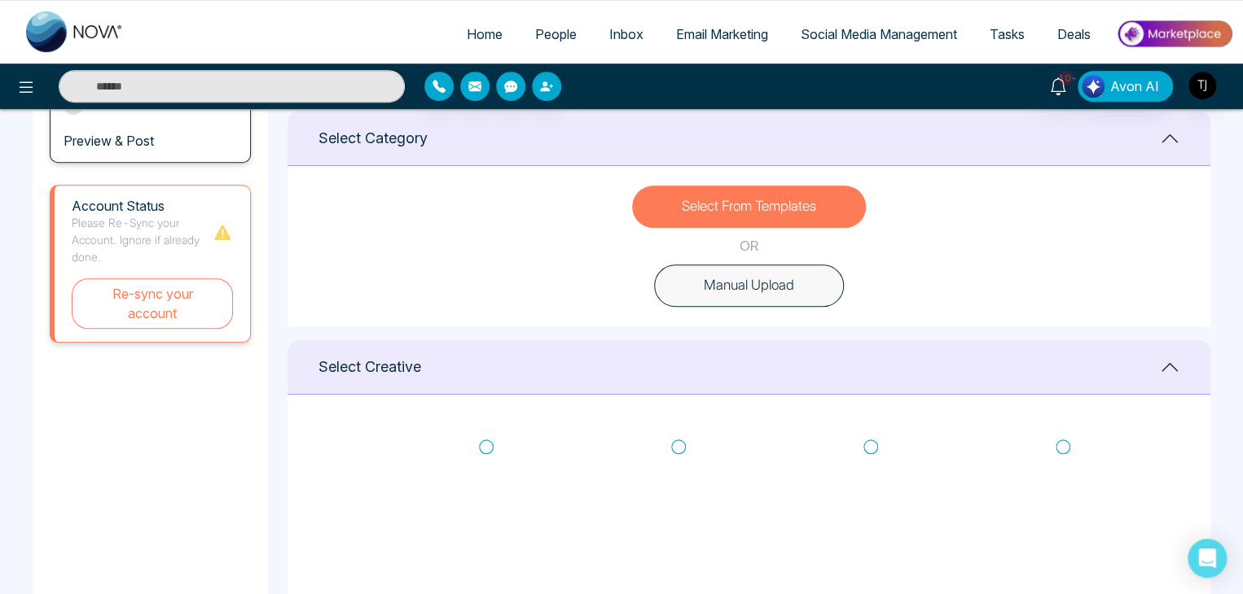
click at [488, 439] on icon at bounding box center [486, 447] width 15 height 16
type textarea "**********"
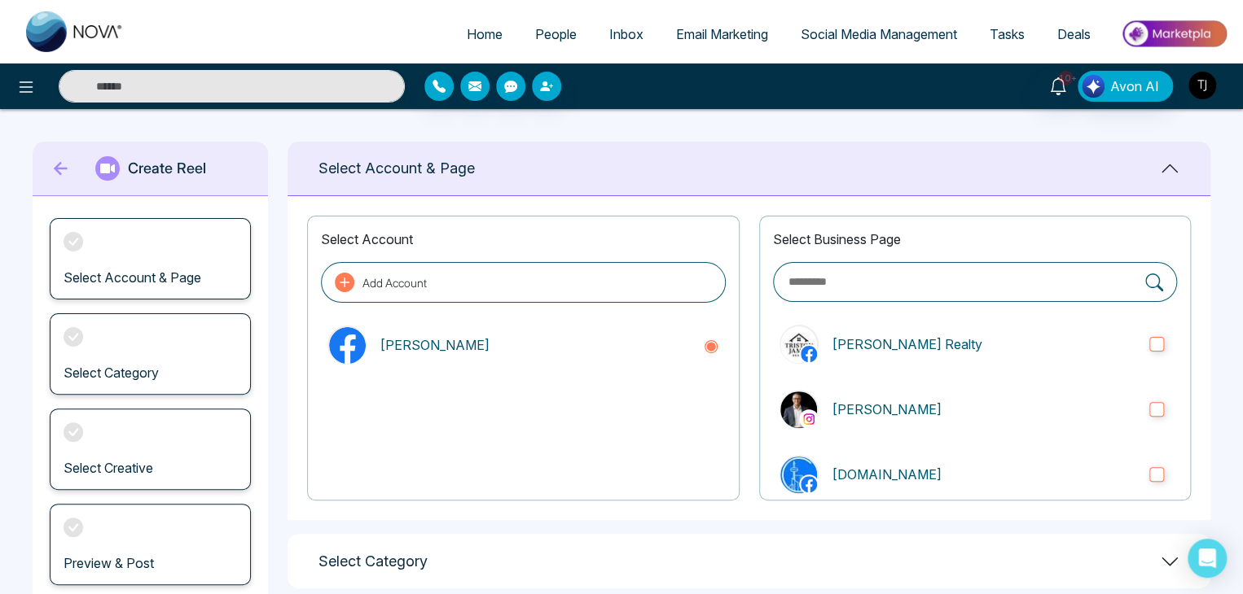
click at [1207, 92] on img "button" at bounding box center [1202, 86] width 28 height 28
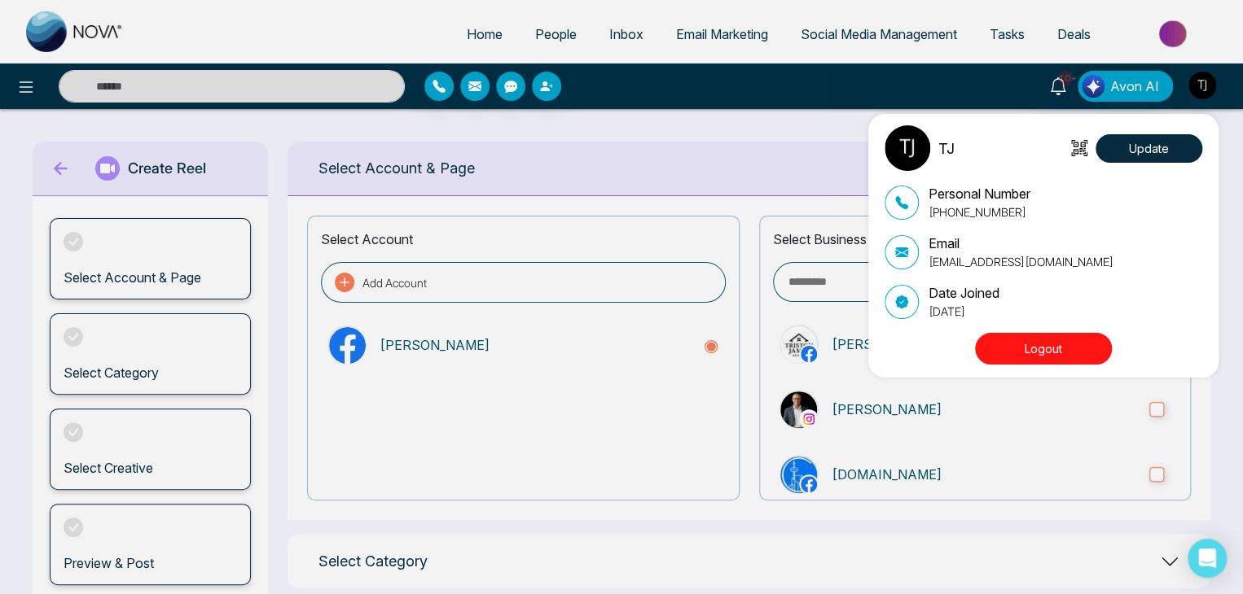
click at [1059, 348] on button "Logout" at bounding box center [1043, 349] width 137 height 32
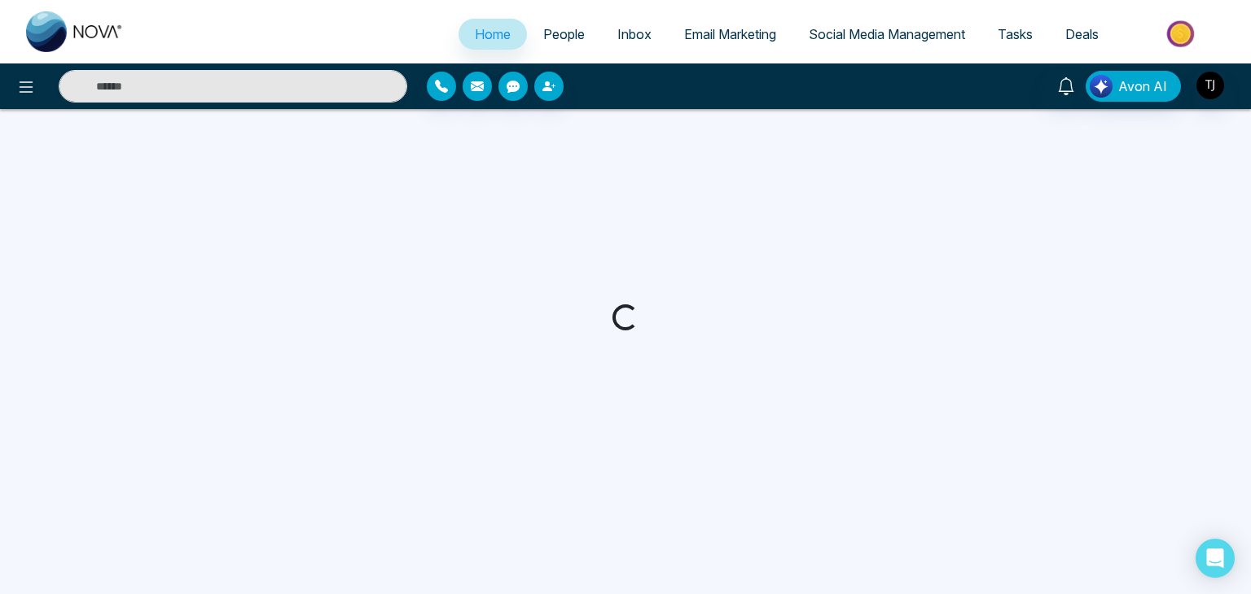
select select "*"
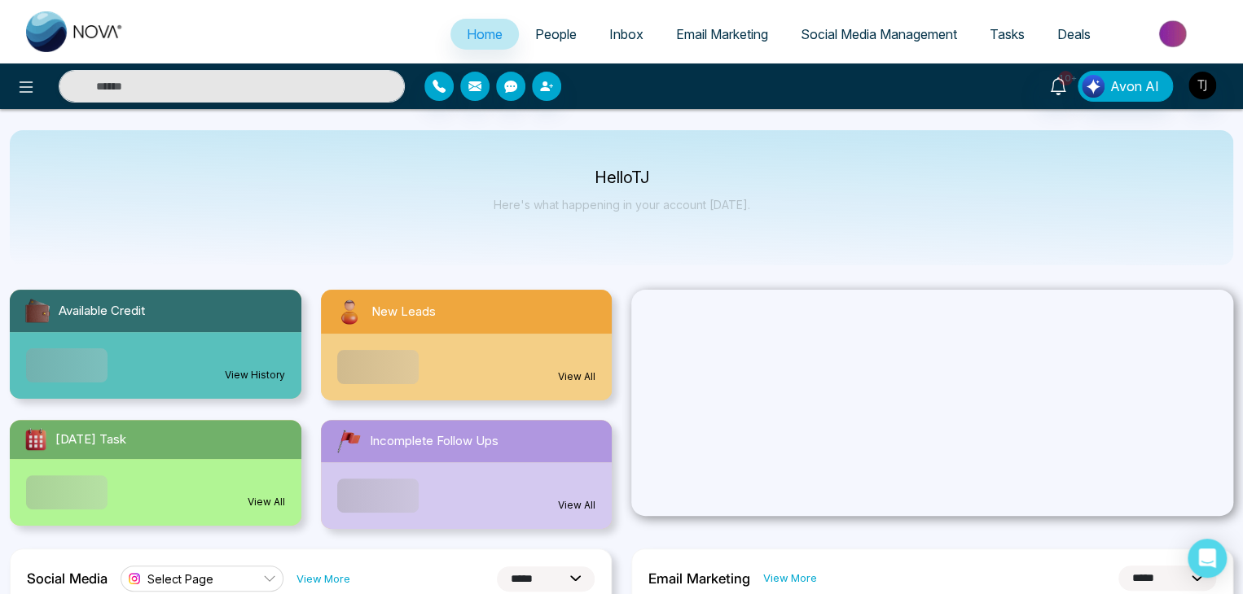
click at [749, 44] on link "Email Marketing" at bounding box center [722, 34] width 125 height 31
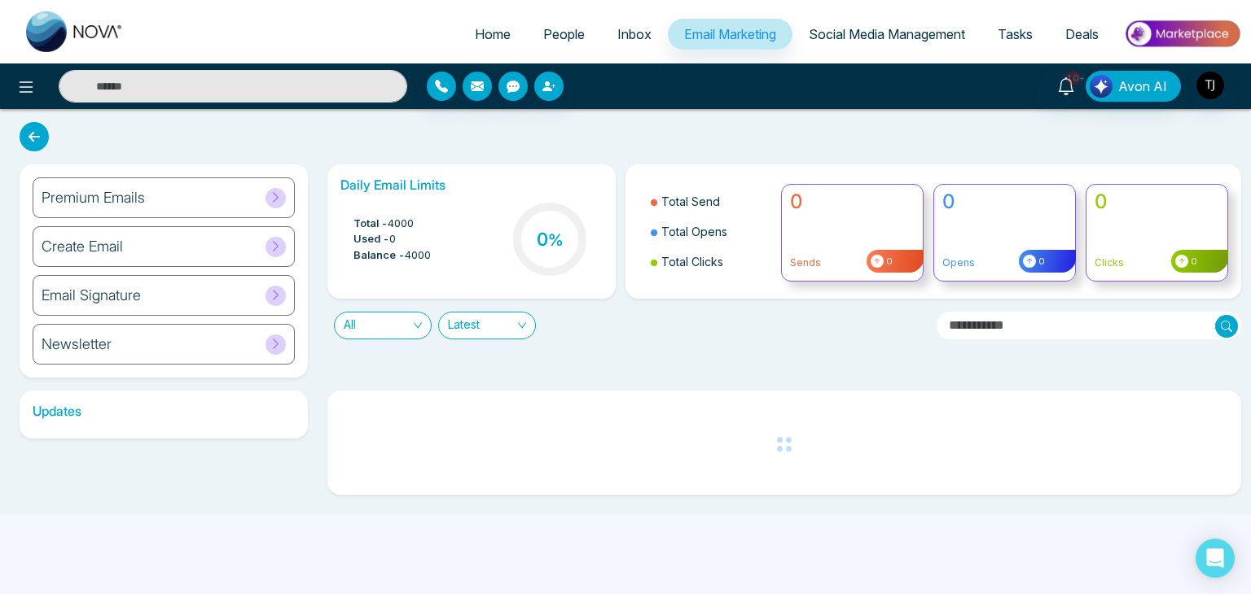
click at [907, 43] on link "Social Media Management" at bounding box center [886, 34] width 189 height 31
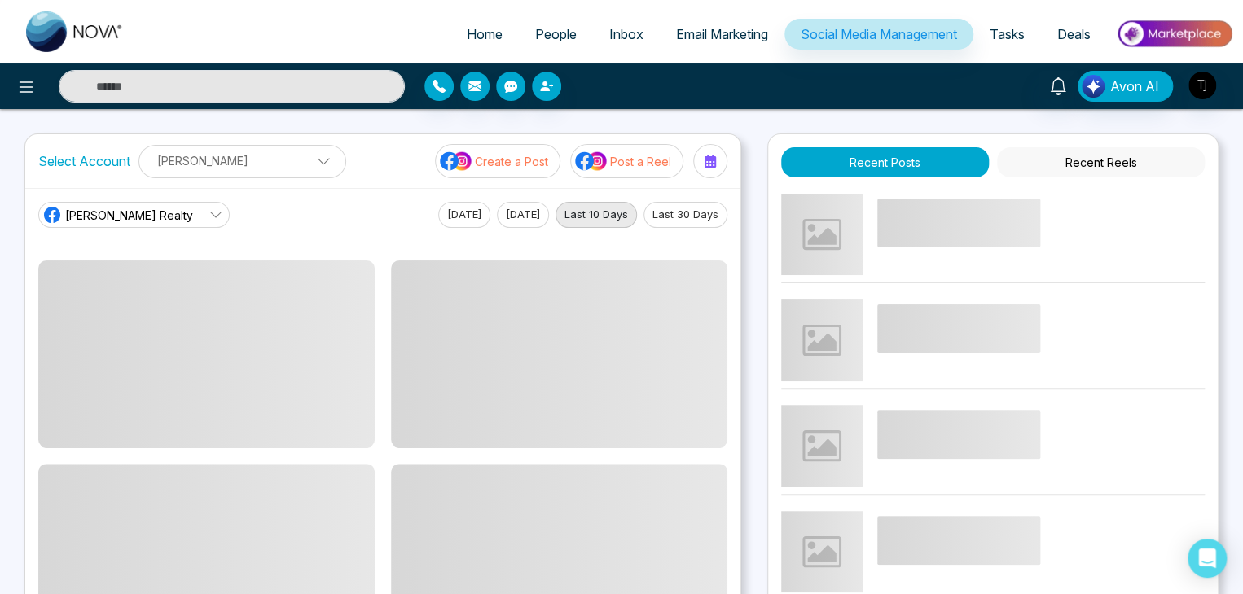
click at [642, 154] on p "Post a Reel" at bounding box center [640, 161] width 61 height 17
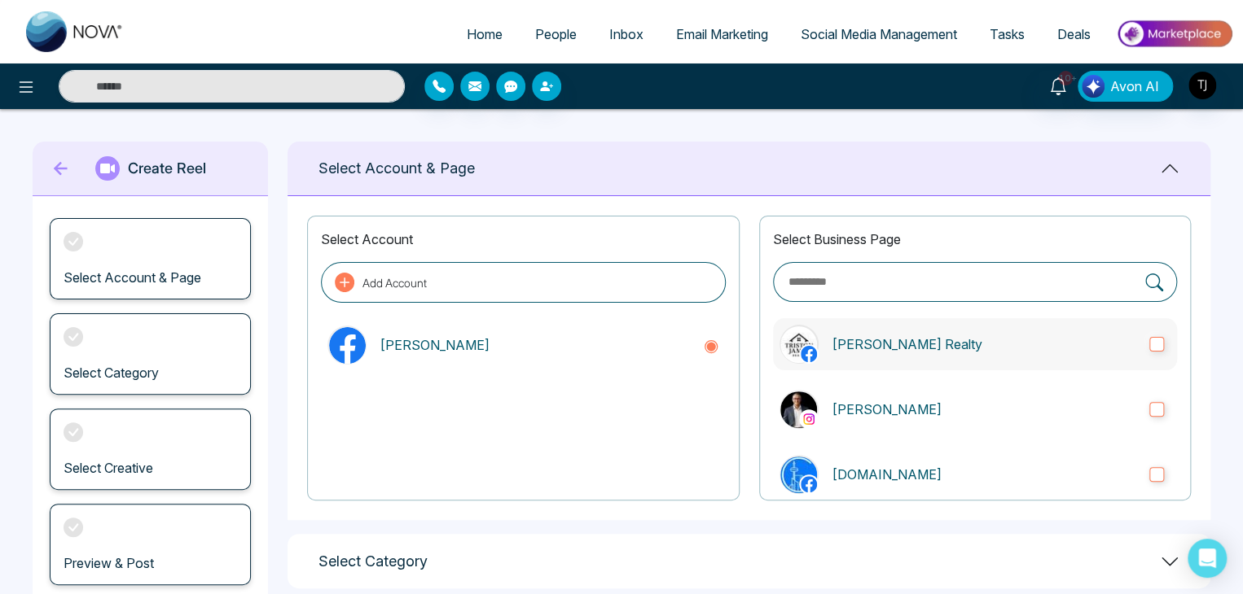
click at [927, 338] on p "[PERSON_NAME] Realty" at bounding box center [983, 345] width 305 height 20
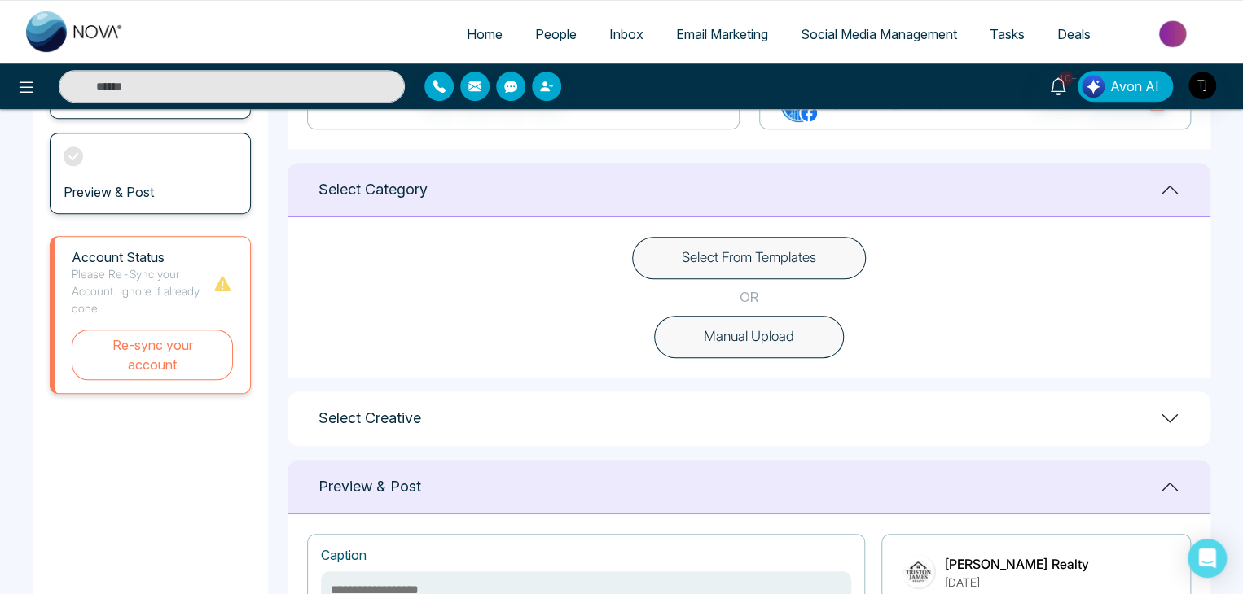
scroll to position [410, 0]
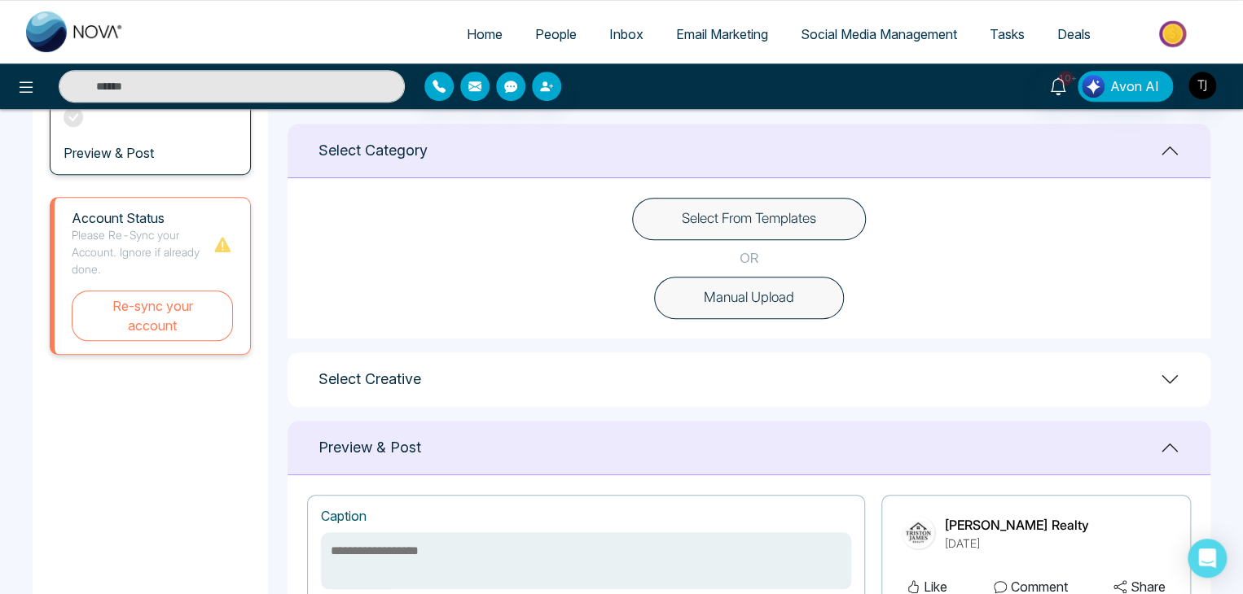
click at [786, 199] on button "Select From Templates" at bounding box center [749, 219] width 234 height 42
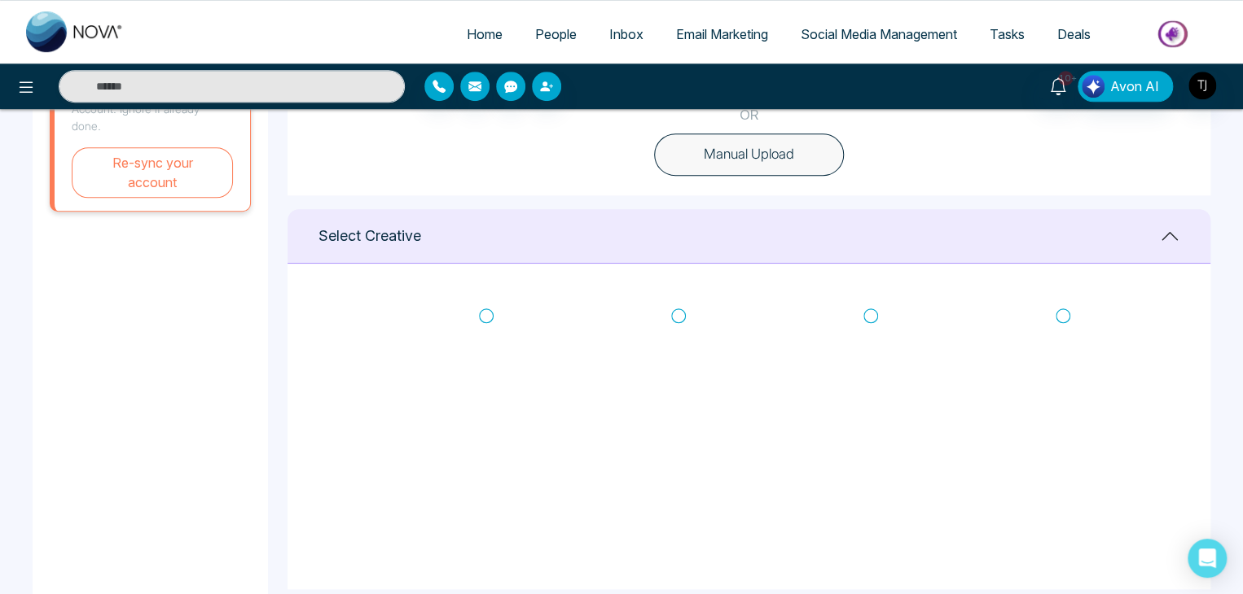
scroll to position [557, 0]
click at [481, 308] on icon at bounding box center [486, 313] width 15 height 16
type textarea "**********"
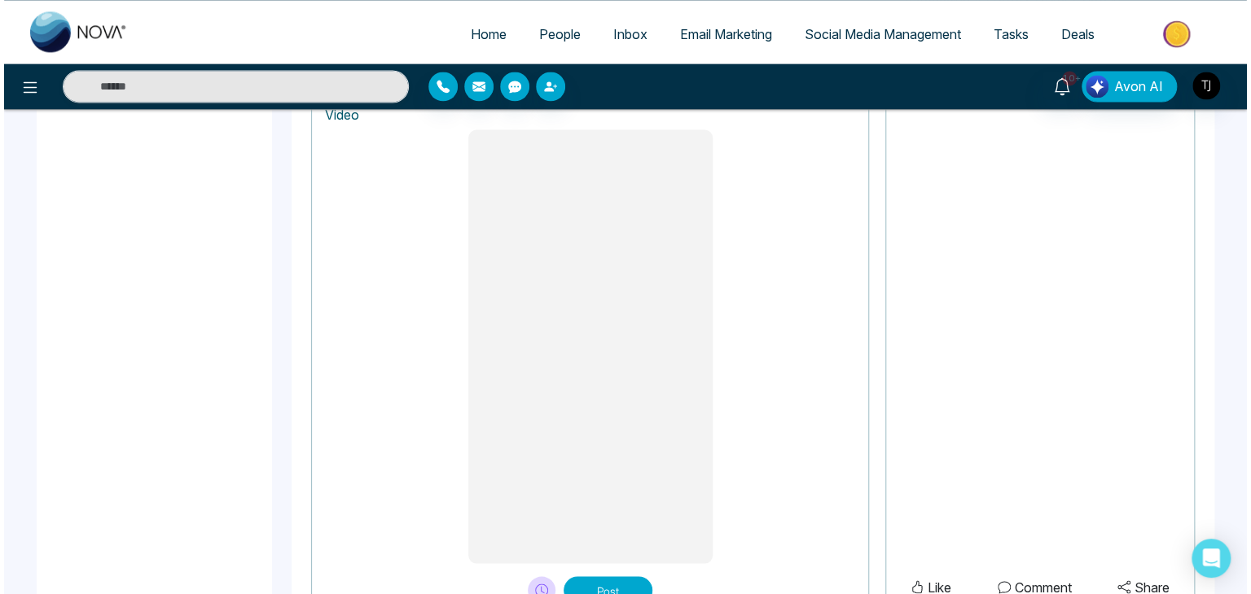
scroll to position [1372, 0]
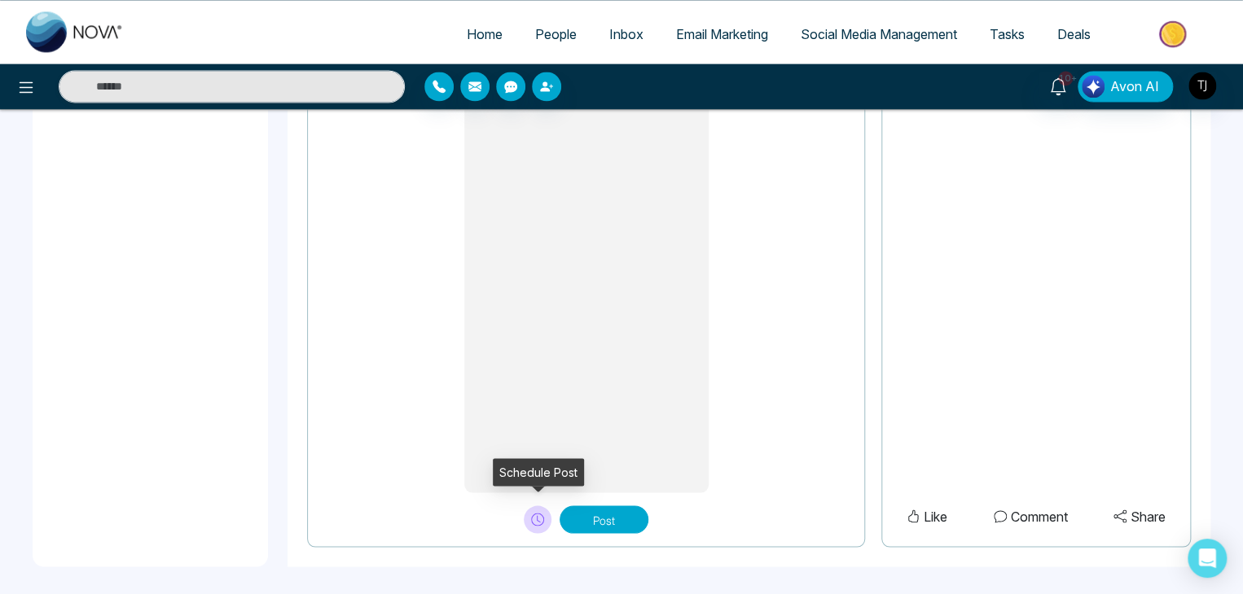
click at [530, 511] on button at bounding box center [538, 520] width 28 height 28
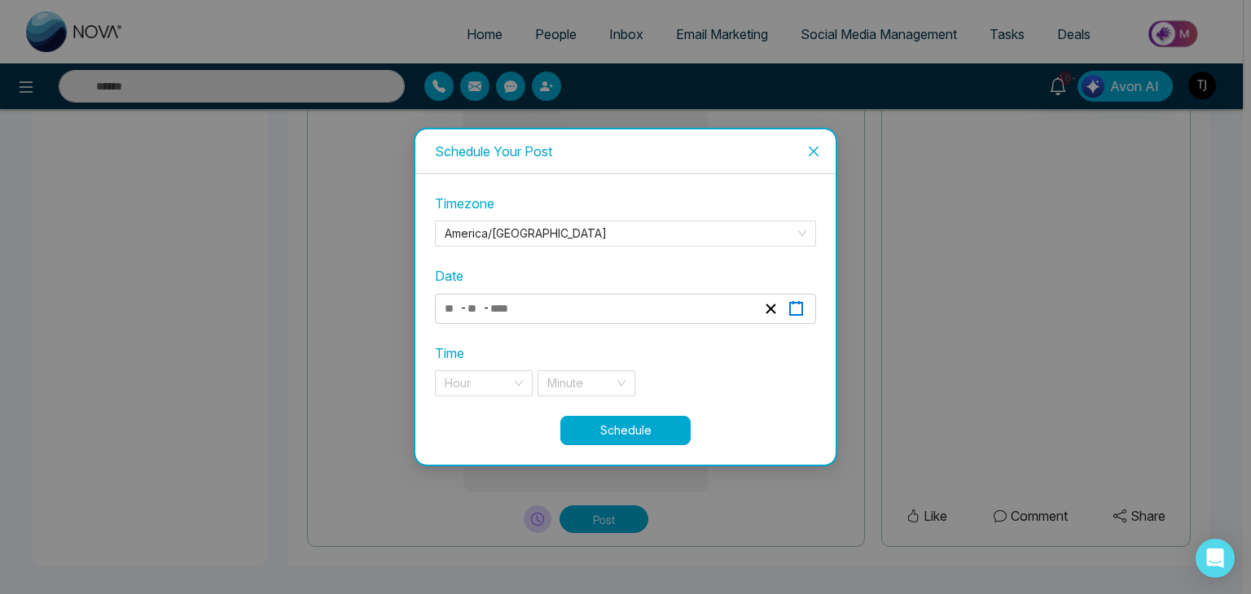
click at [788, 313] on icon "button" at bounding box center [795, 308] width 15 height 15
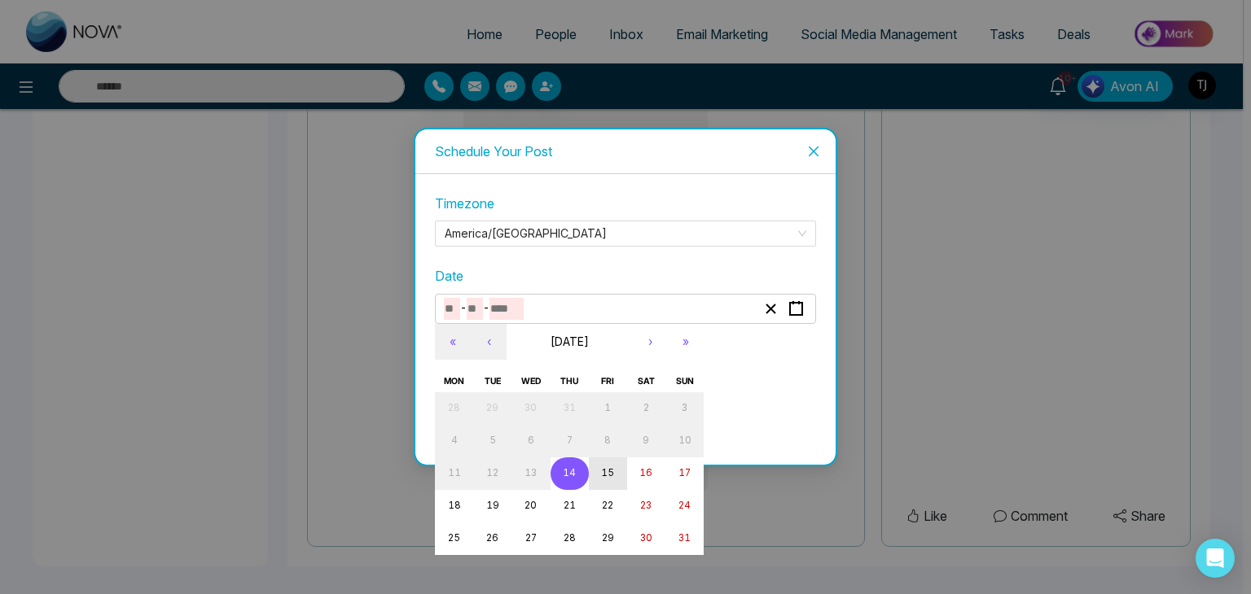
click at [607, 477] on abbr "15" at bounding box center [607, 472] width 13 height 11
type input "*"
type input "**"
type input "****"
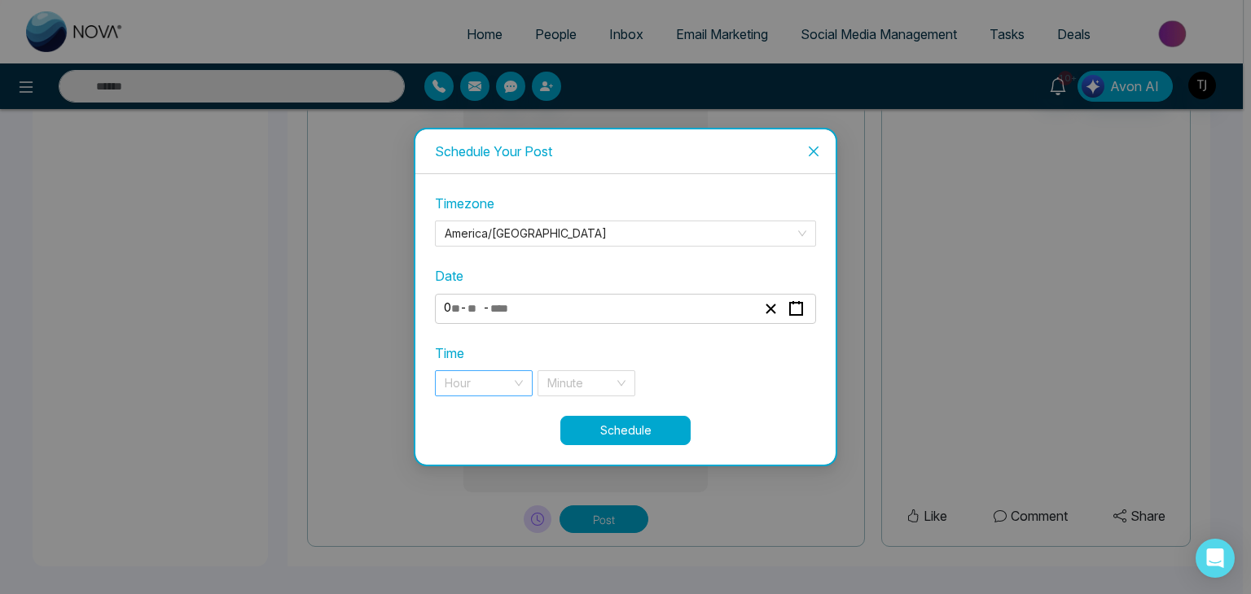
click at [501, 385] on input "search" at bounding box center [478, 383] width 67 height 24
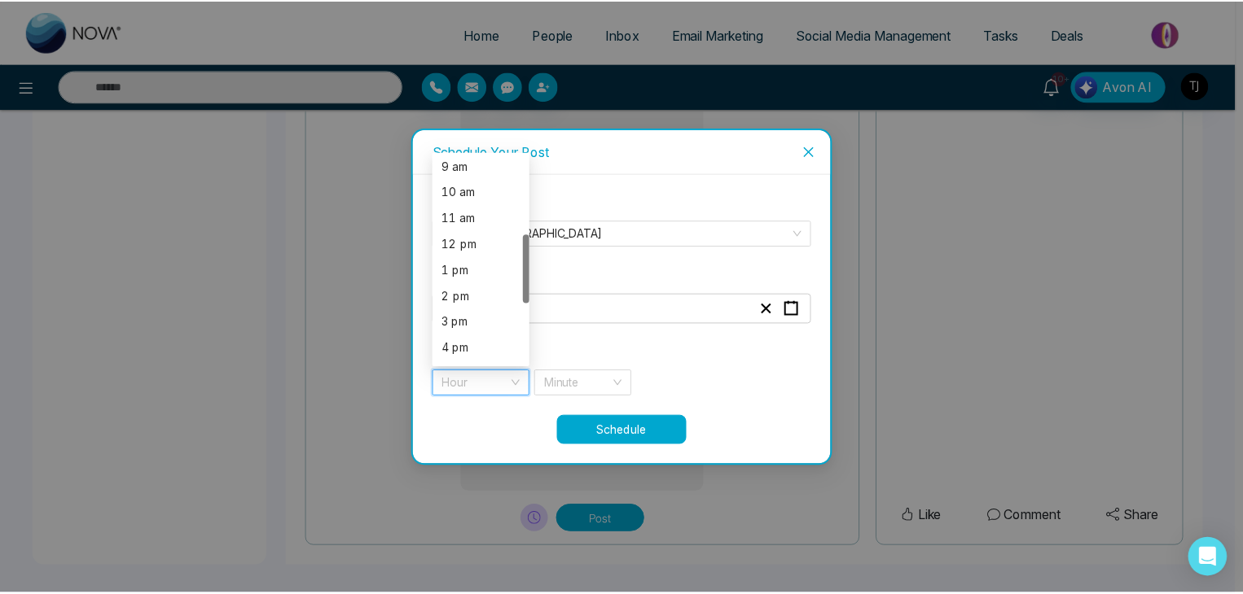
scroll to position [236, 0]
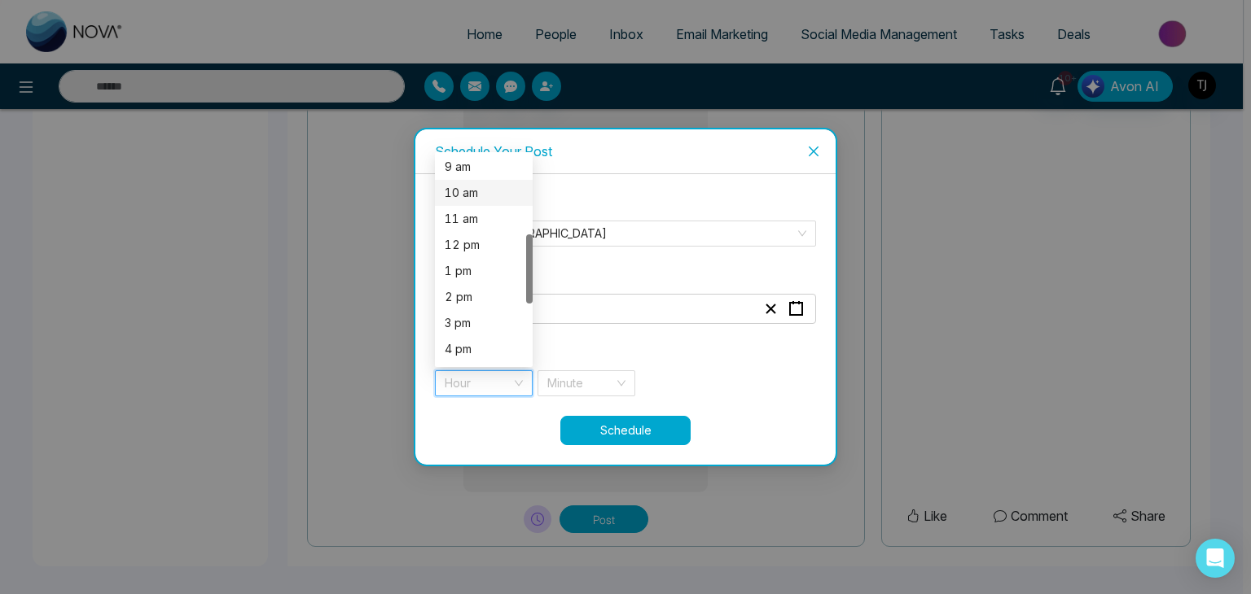
click at [490, 189] on div "10 am" at bounding box center [484, 193] width 78 height 18
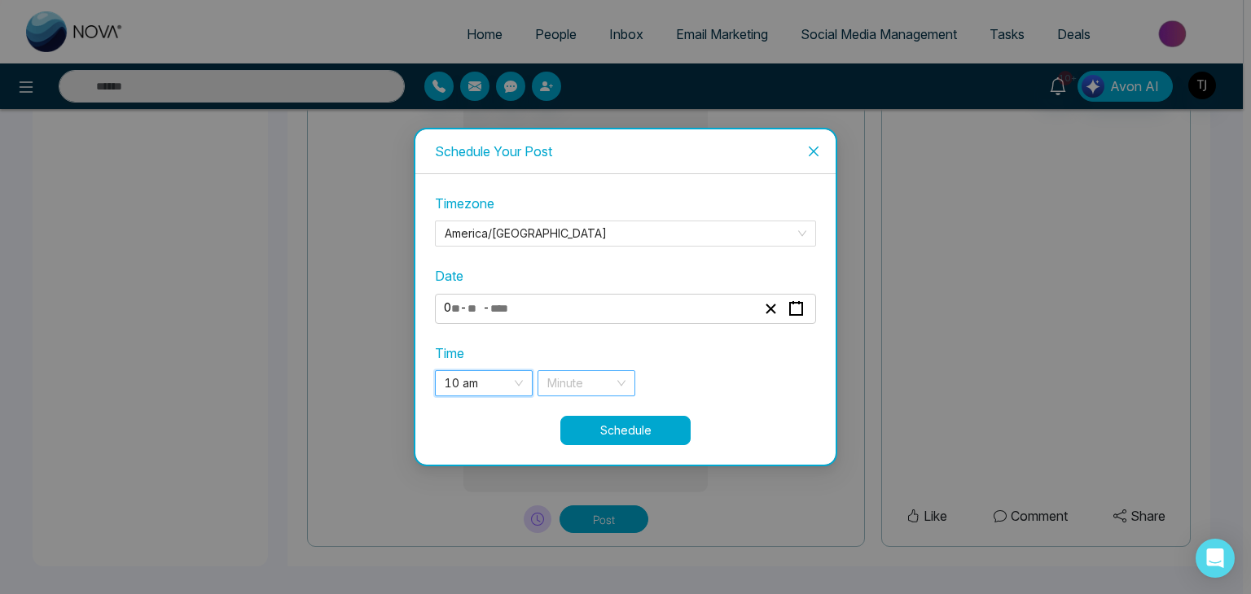
click at [583, 382] on input "search" at bounding box center [580, 383] width 67 height 24
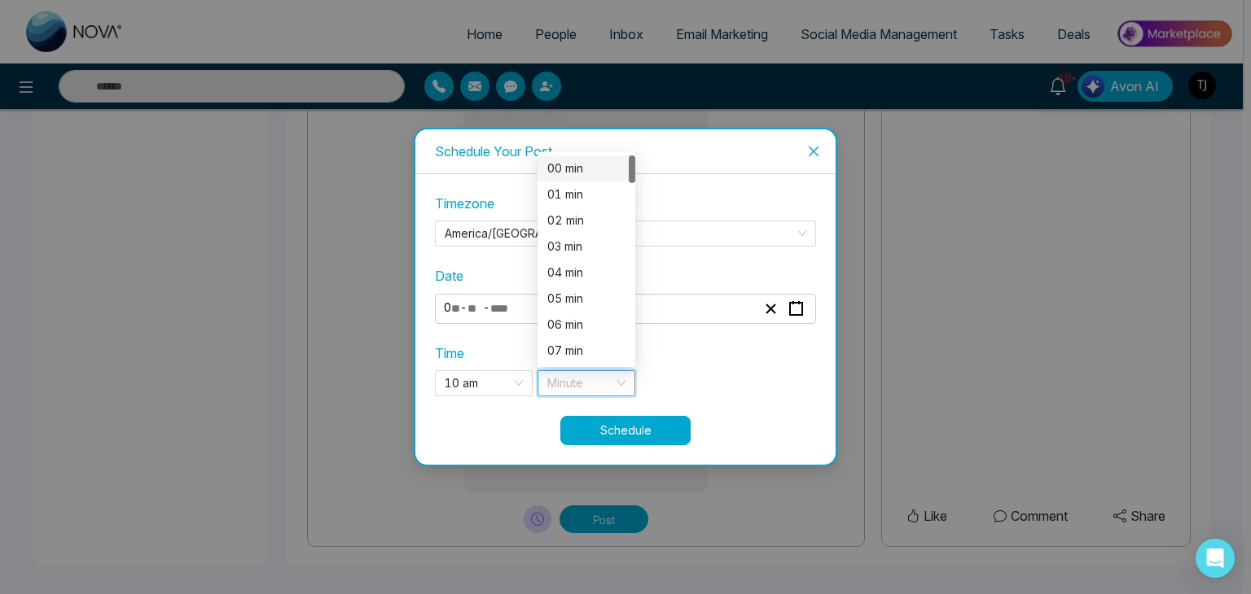
click at [590, 180] on div "00 min" at bounding box center [586, 169] width 98 height 26
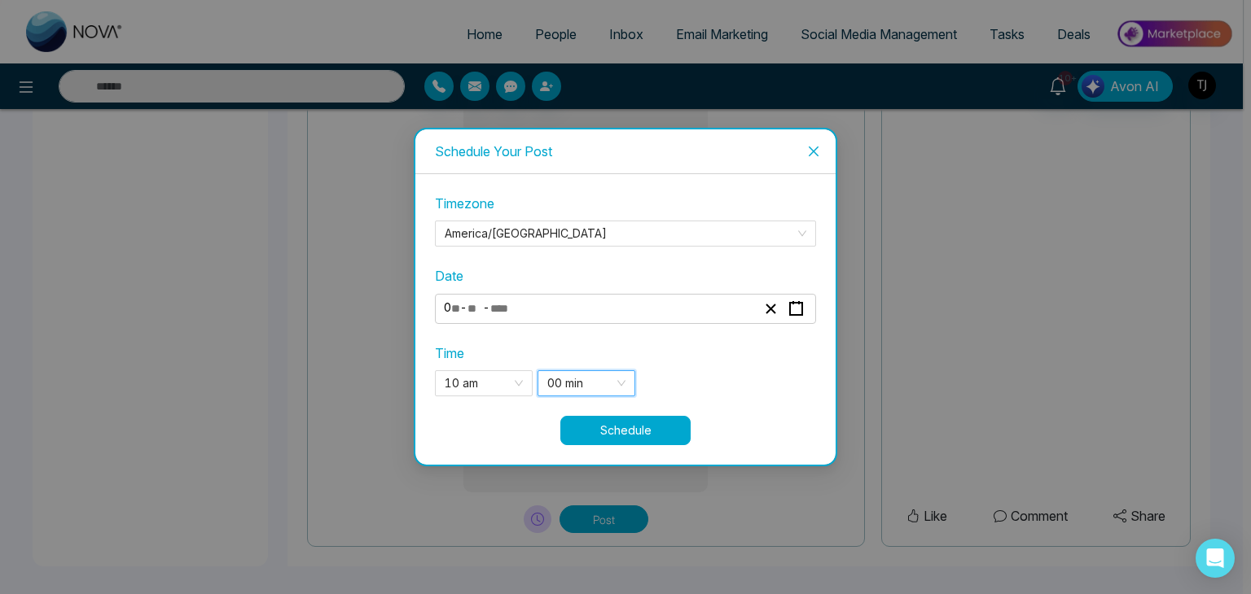
click at [651, 419] on button "Schedule" at bounding box center [625, 430] width 130 height 29
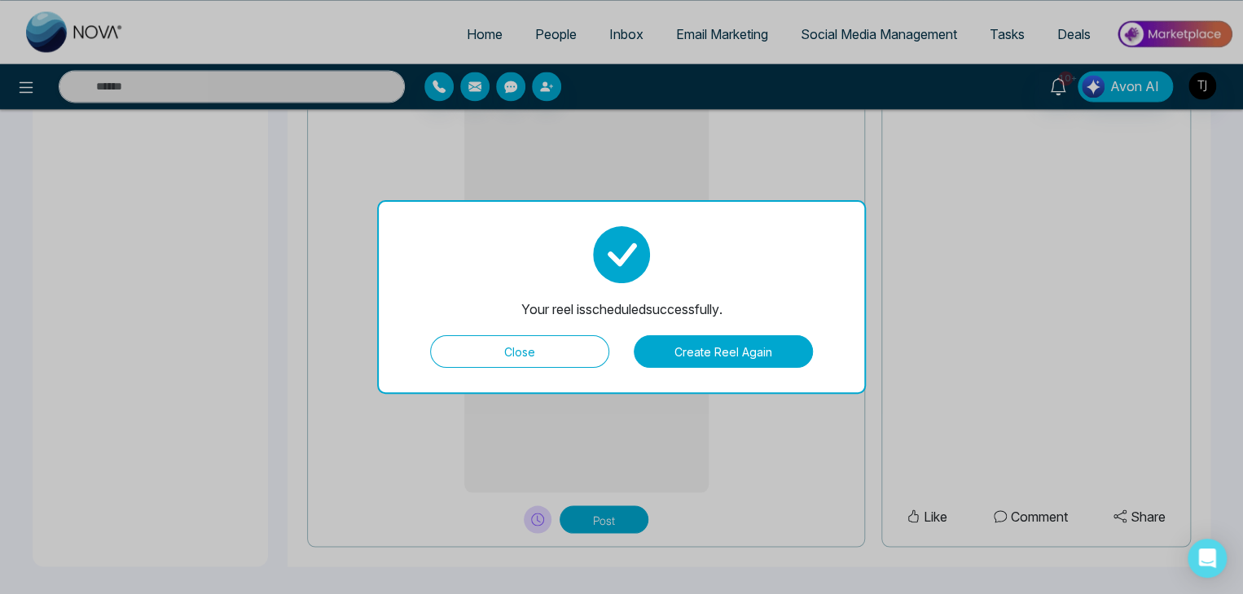
click at [581, 353] on button "Close" at bounding box center [519, 351] width 179 height 33
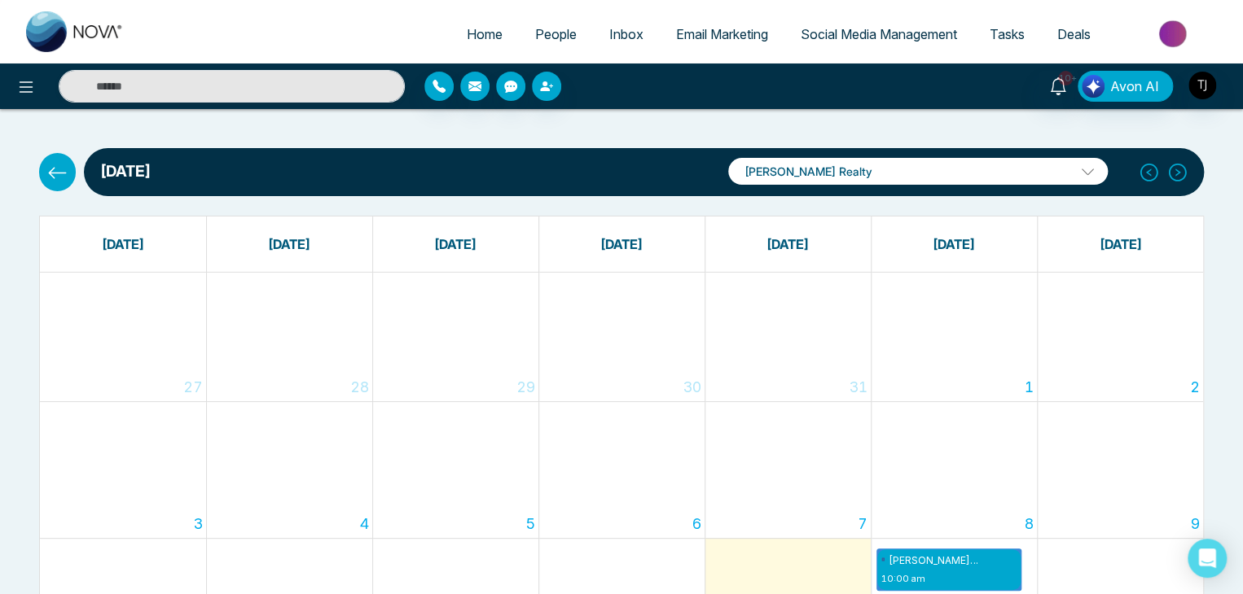
click at [890, 37] on span "Social Media Management" at bounding box center [878, 34] width 156 height 16
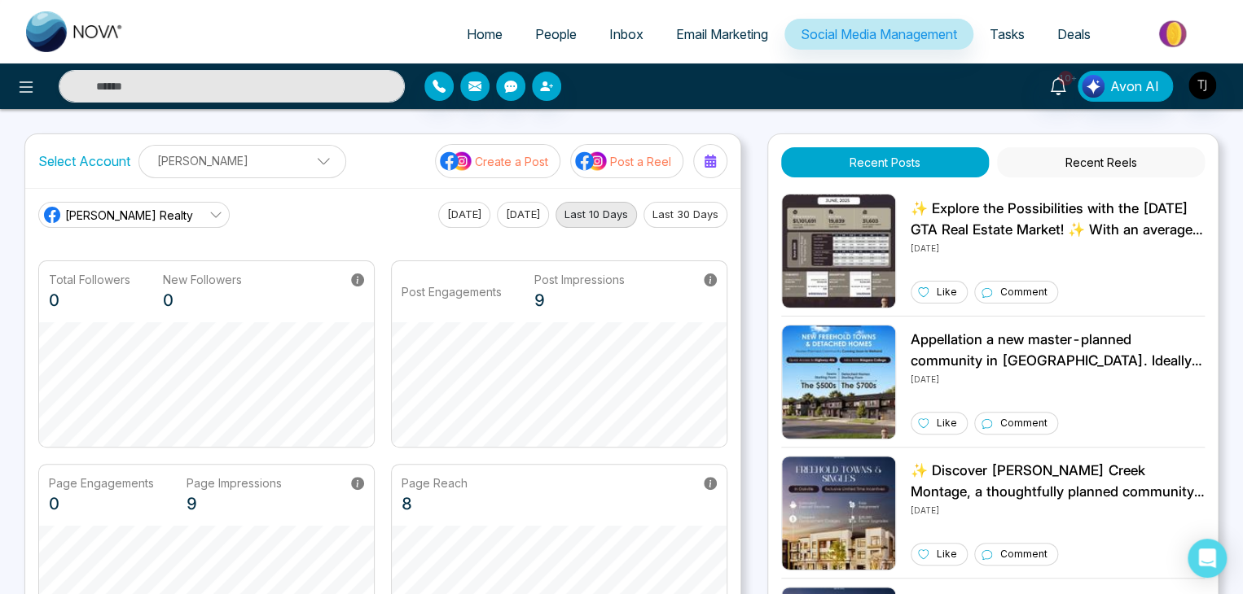
click at [1055, 171] on button "Recent Reels" at bounding box center [1101, 162] width 208 height 30
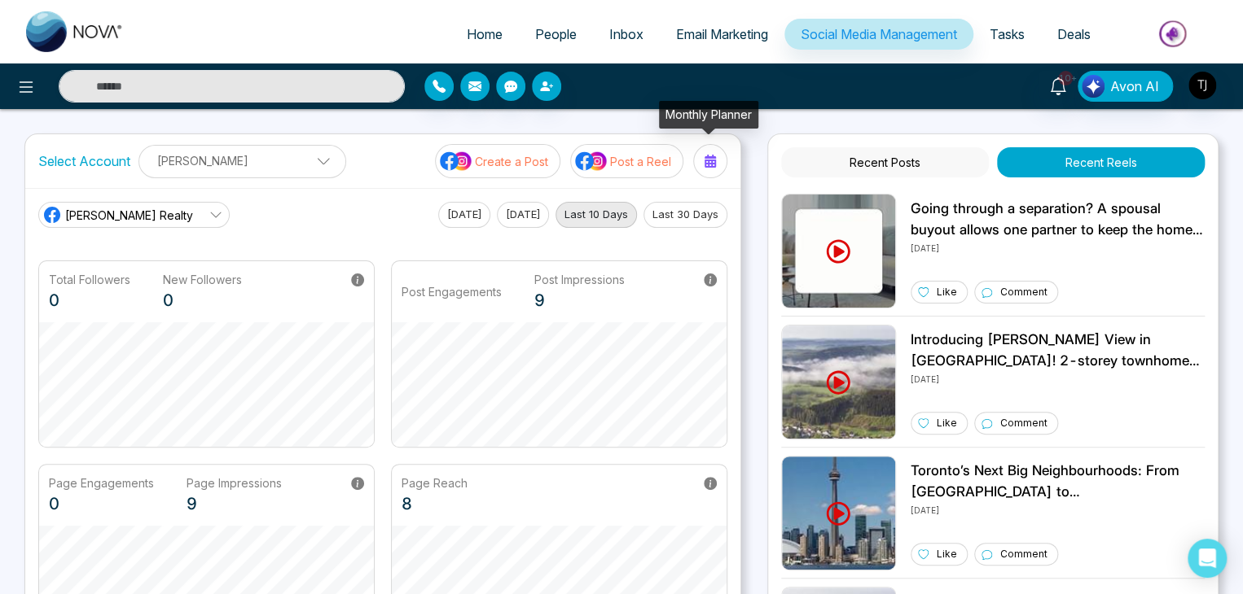
click at [703, 153] on div at bounding box center [710, 161] width 26 height 26
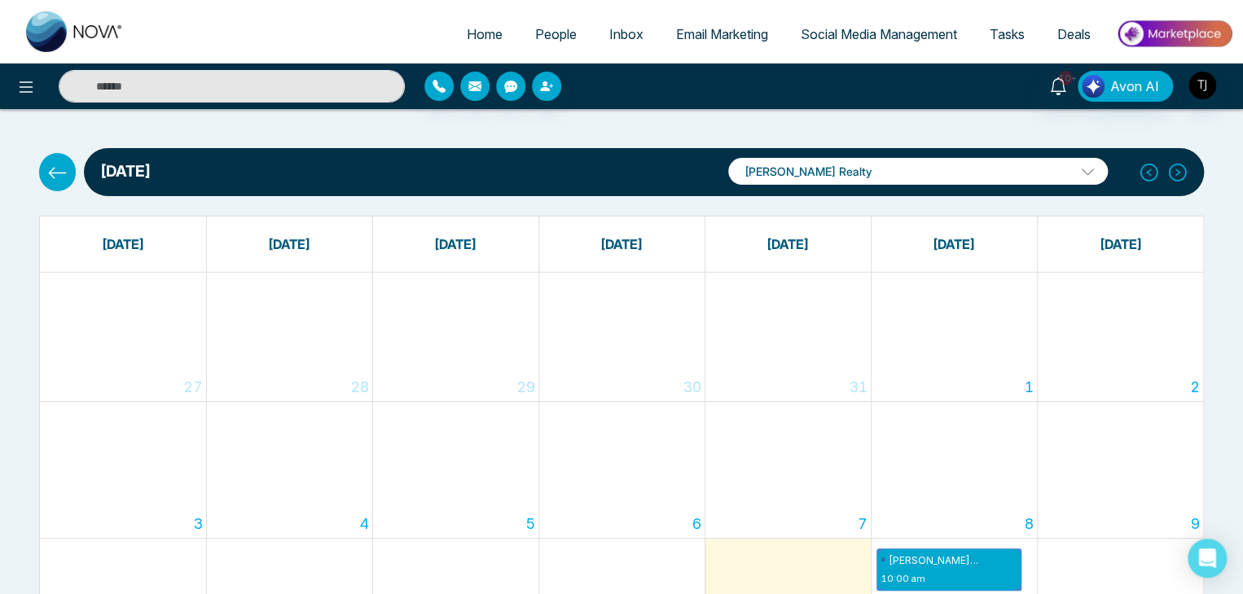
click at [902, 33] on span "Social Media Management" at bounding box center [878, 34] width 156 height 16
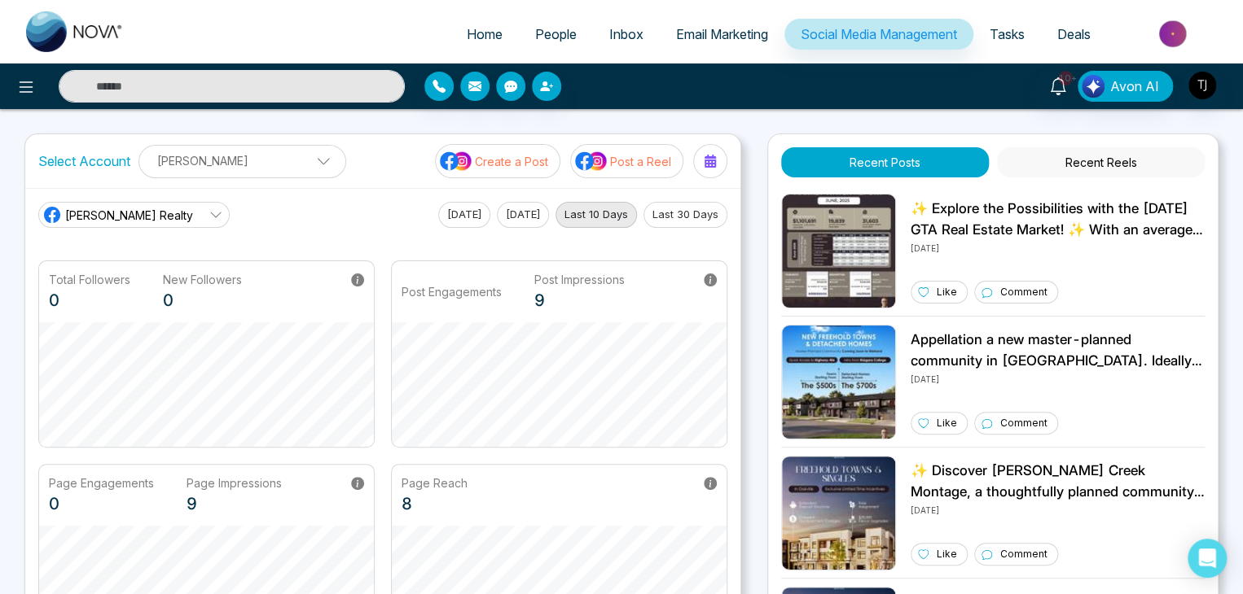
click at [647, 165] on p "Post a Reel" at bounding box center [640, 161] width 61 height 17
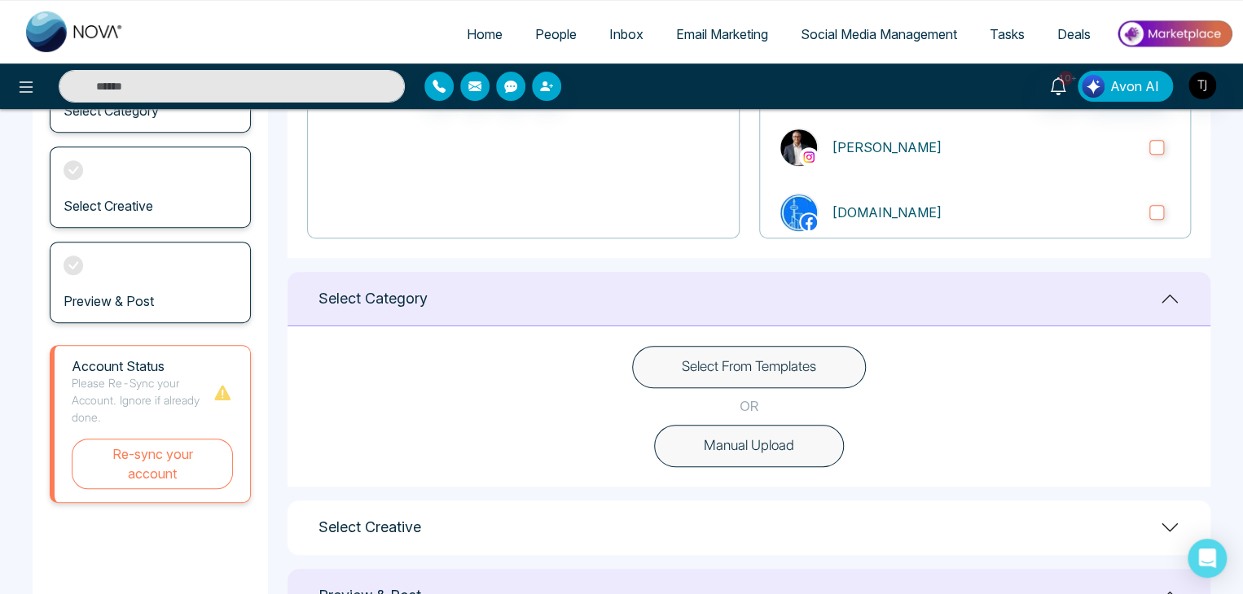
scroll to position [384, 0]
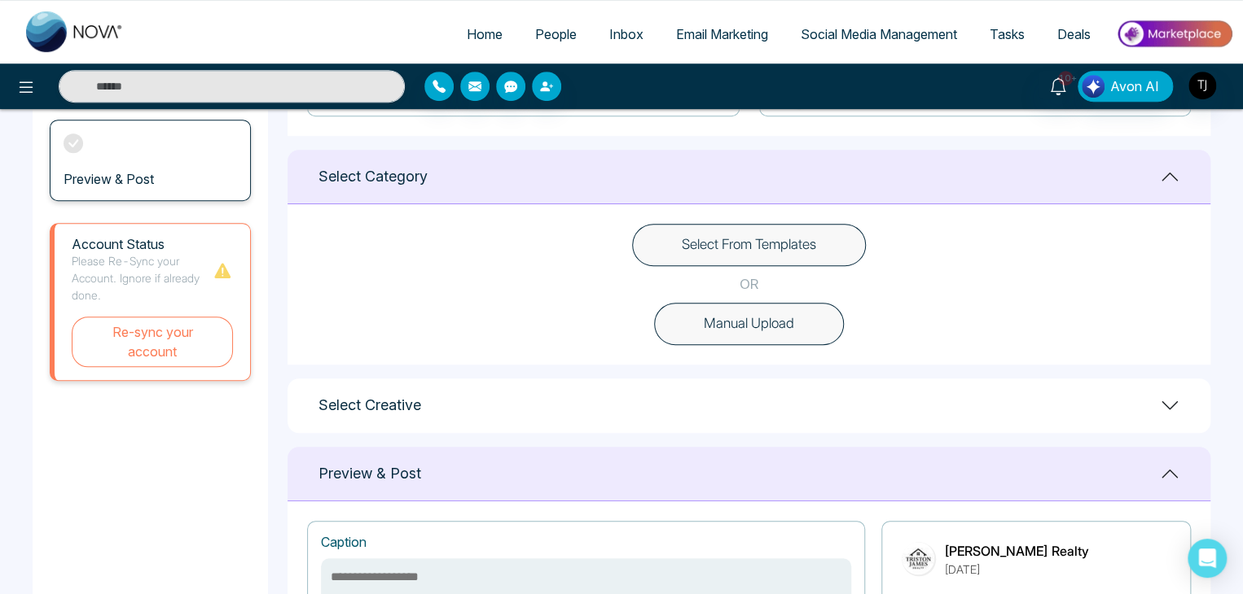
click at [854, 233] on button "Select From Templates" at bounding box center [749, 245] width 234 height 42
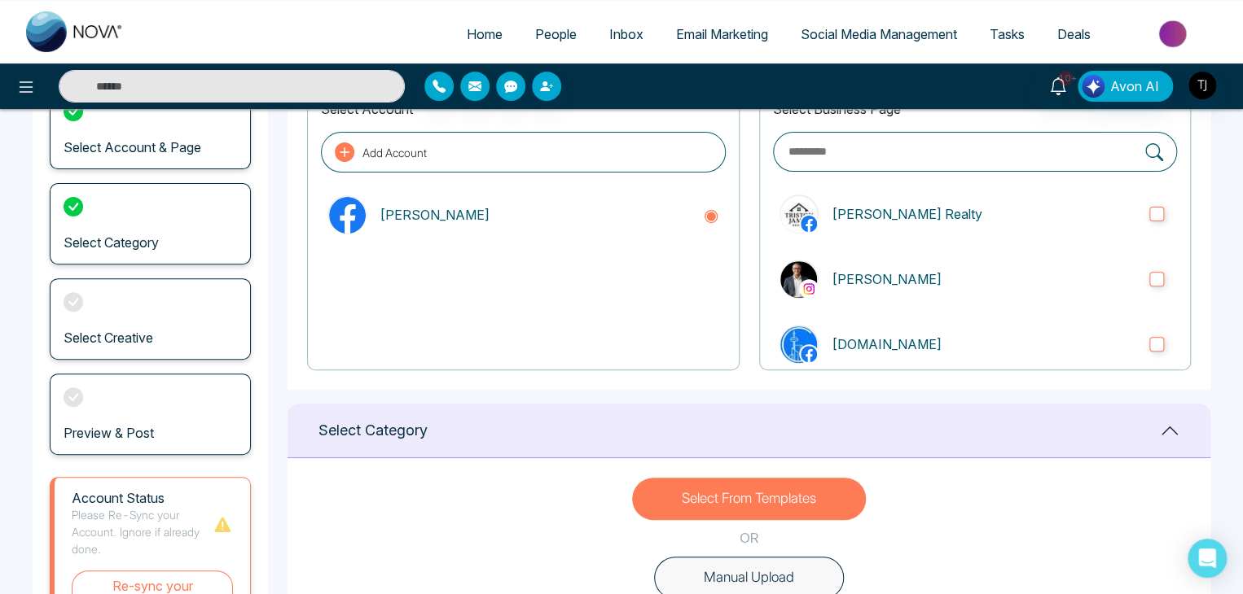
scroll to position [0, 0]
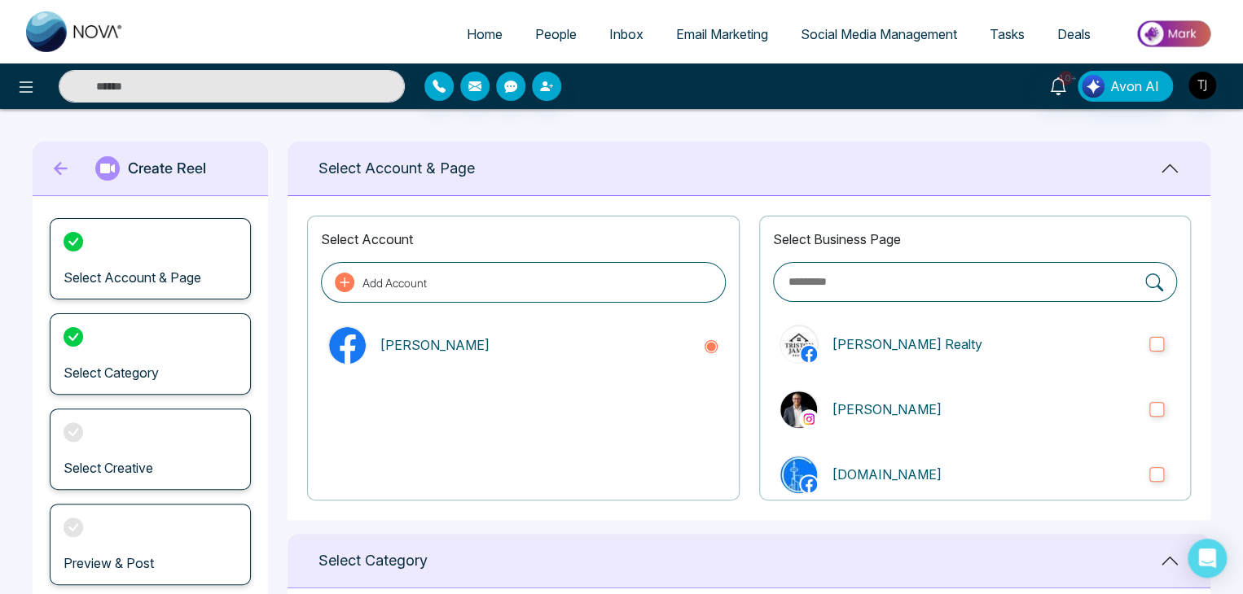
click at [59, 174] on icon at bounding box center [61, 168] width 24 height 33
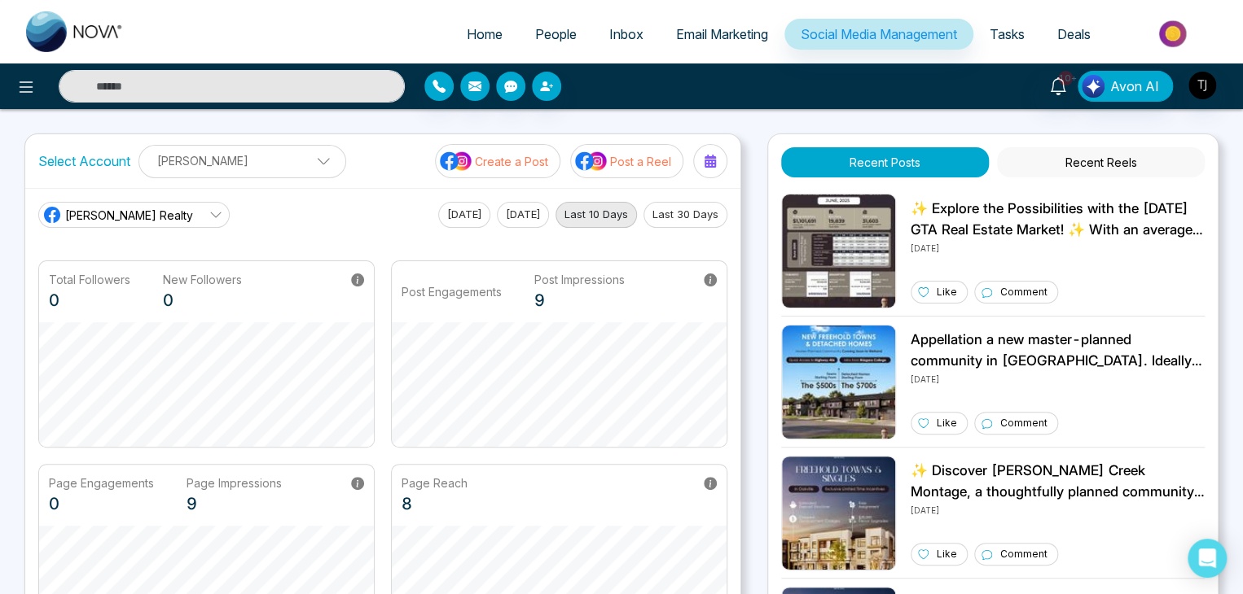
click at [458, 166] on img at bounding box center [456, 161] width 33 height 21
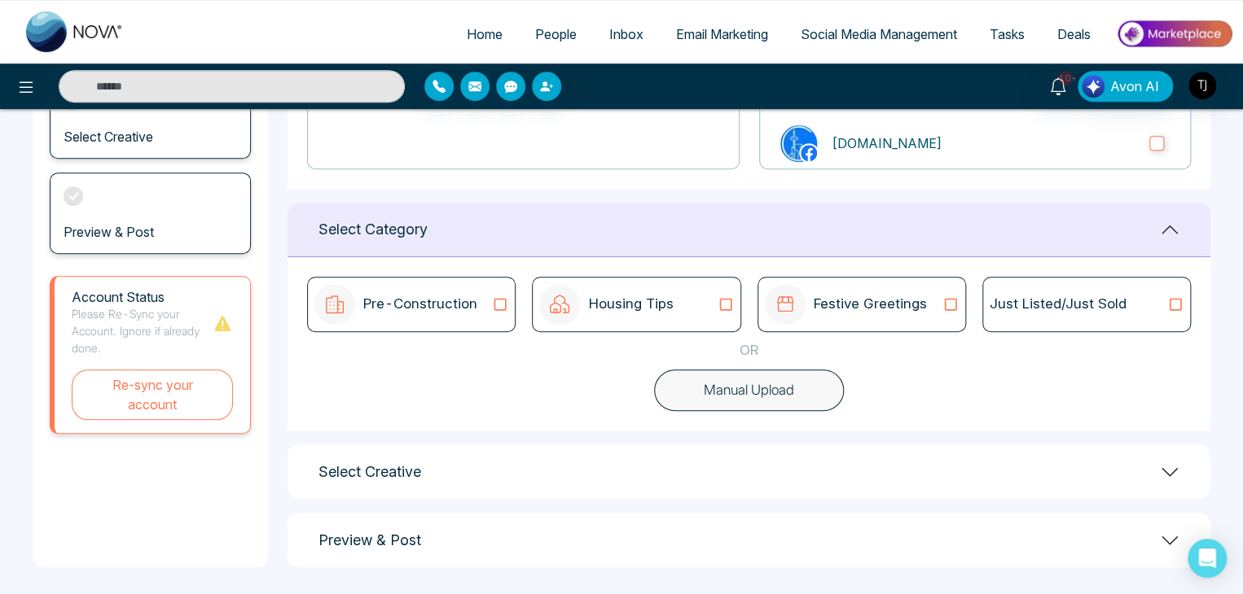
scroll to position [336, 0]
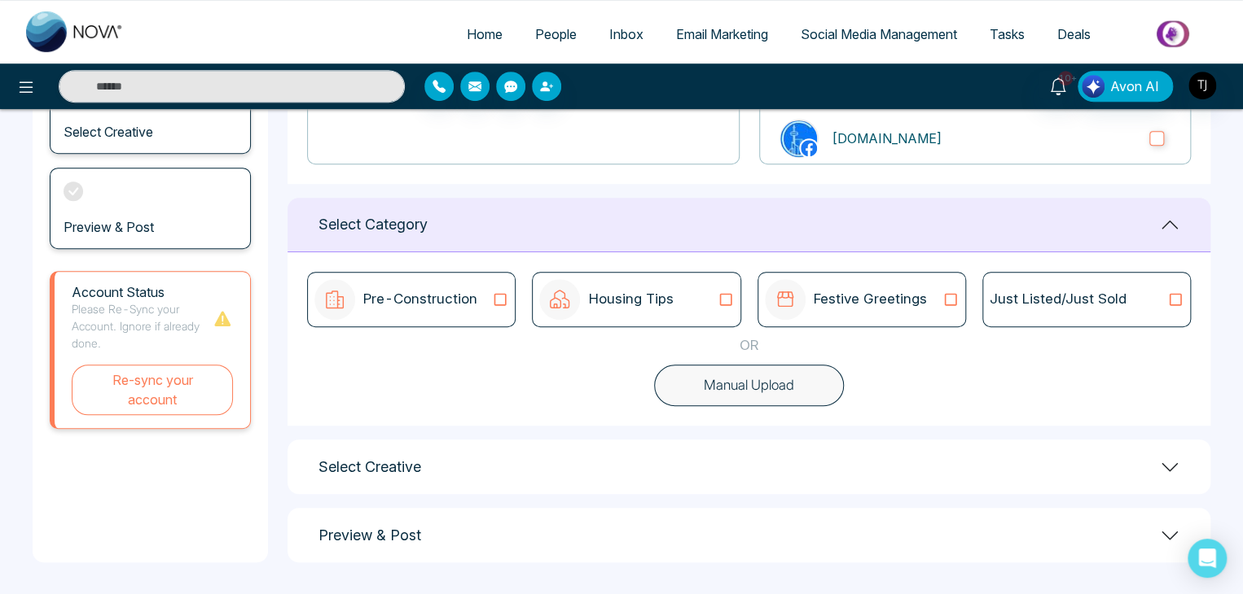
click at [497, 294] on icon at bounding box center [499, 300] width 21 height 16
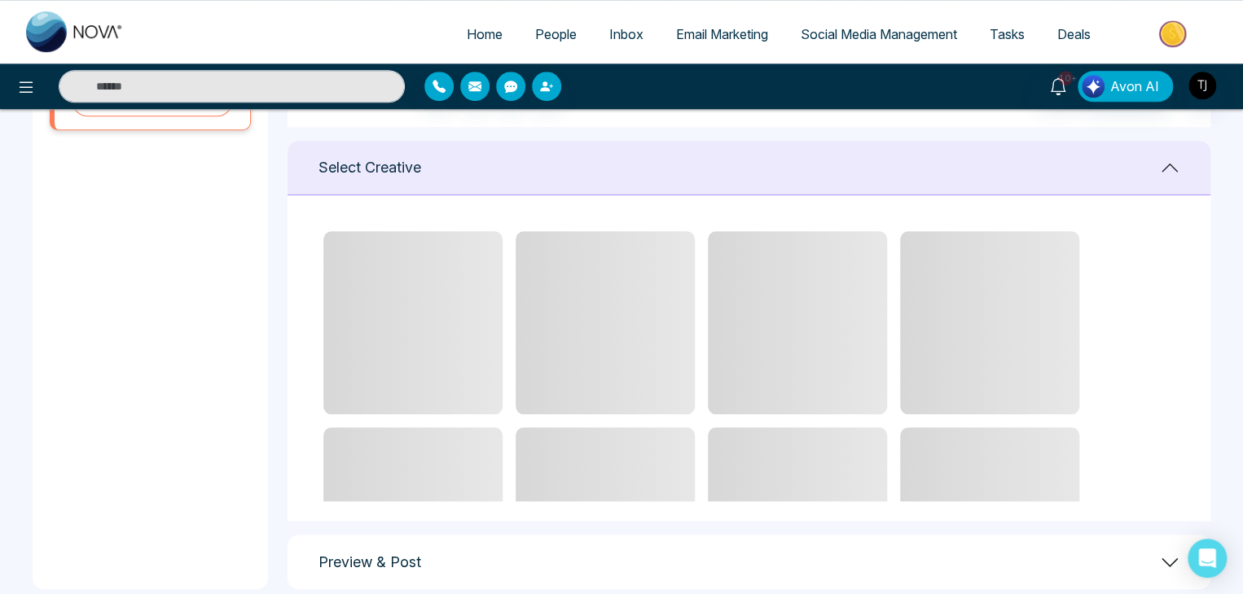
scroll to position [635, 0]
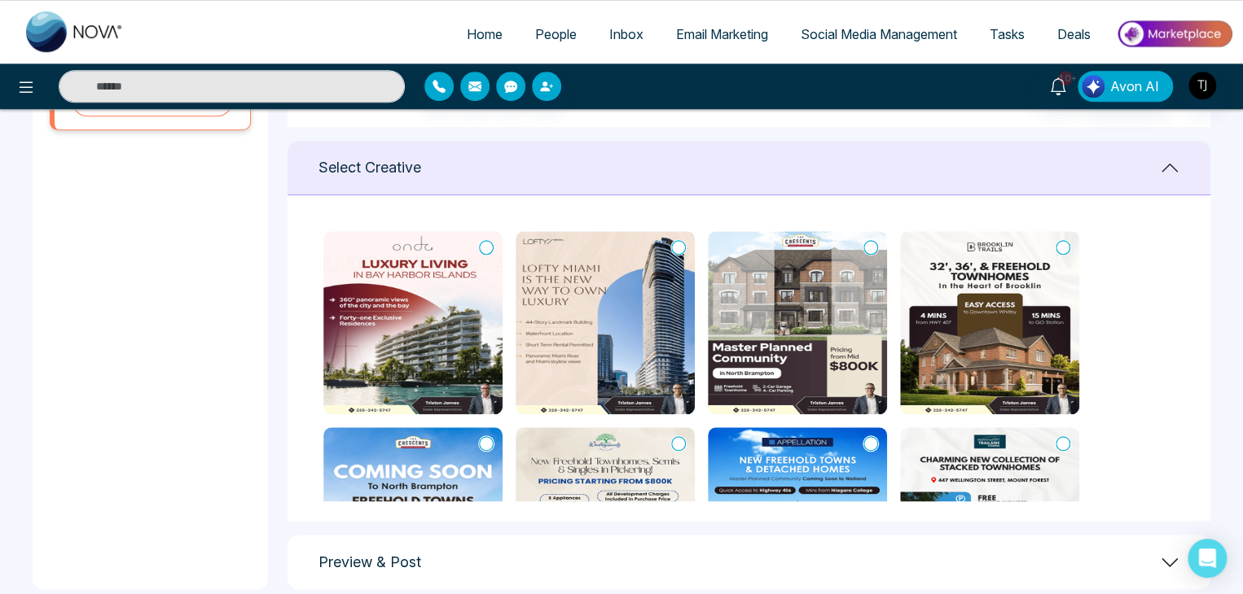
click at [484, 252] on icon at bounding box center [486, 247] width 15 height 15
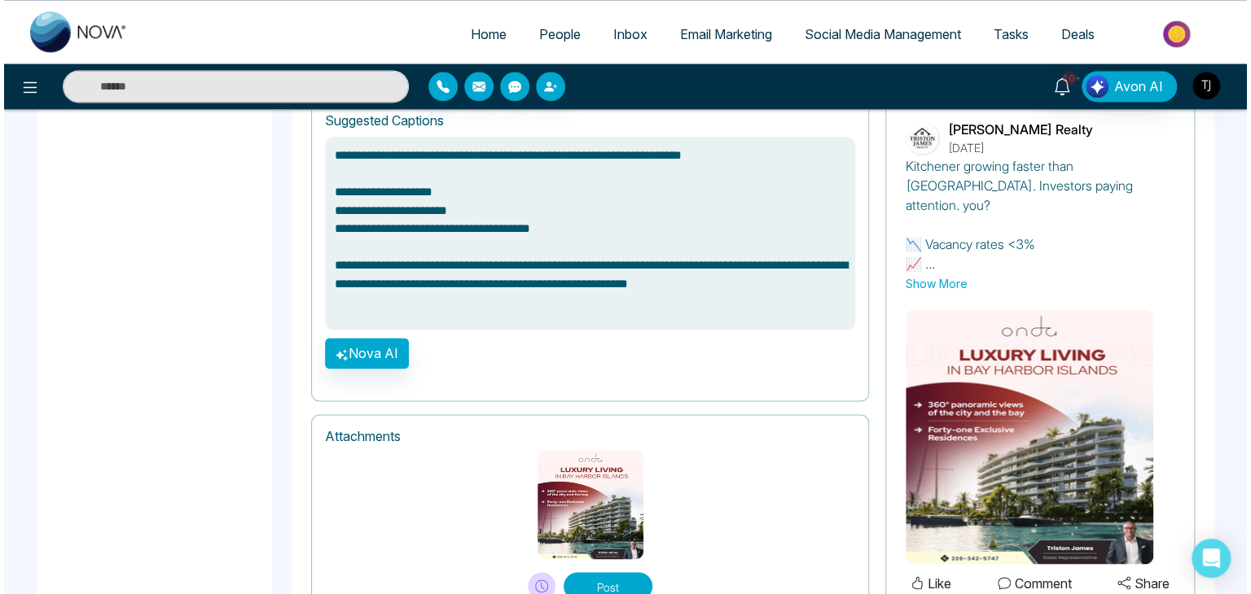
scroll to position [1146, 0]
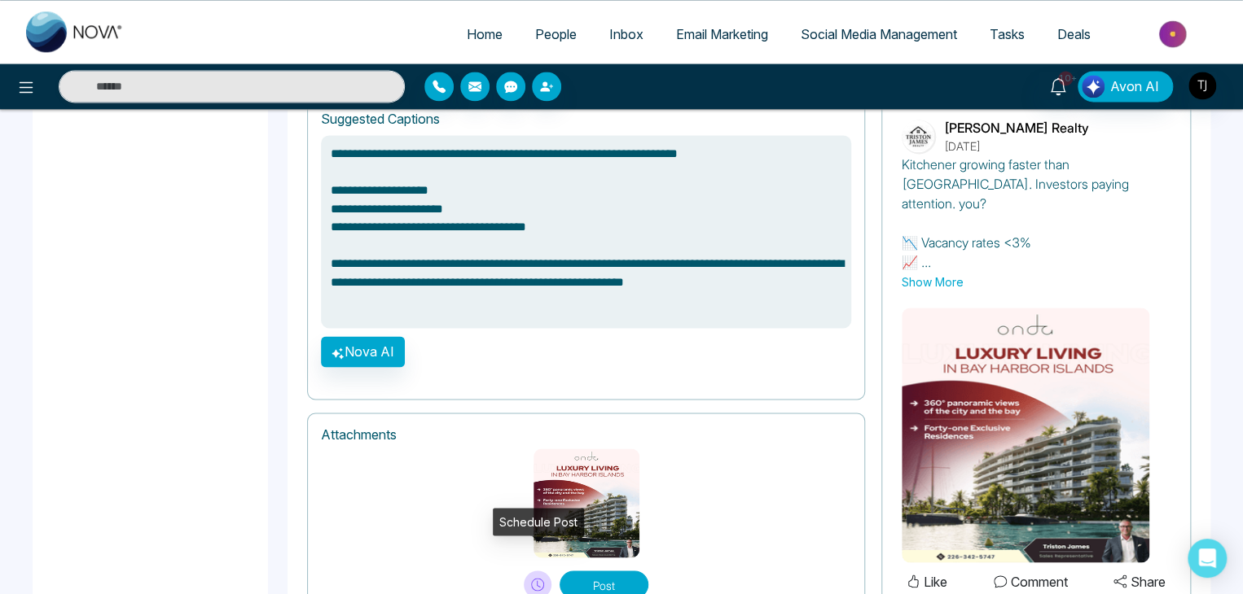
click at [539, 578] on icon at bounding box center [537, 584] width 13 height 13
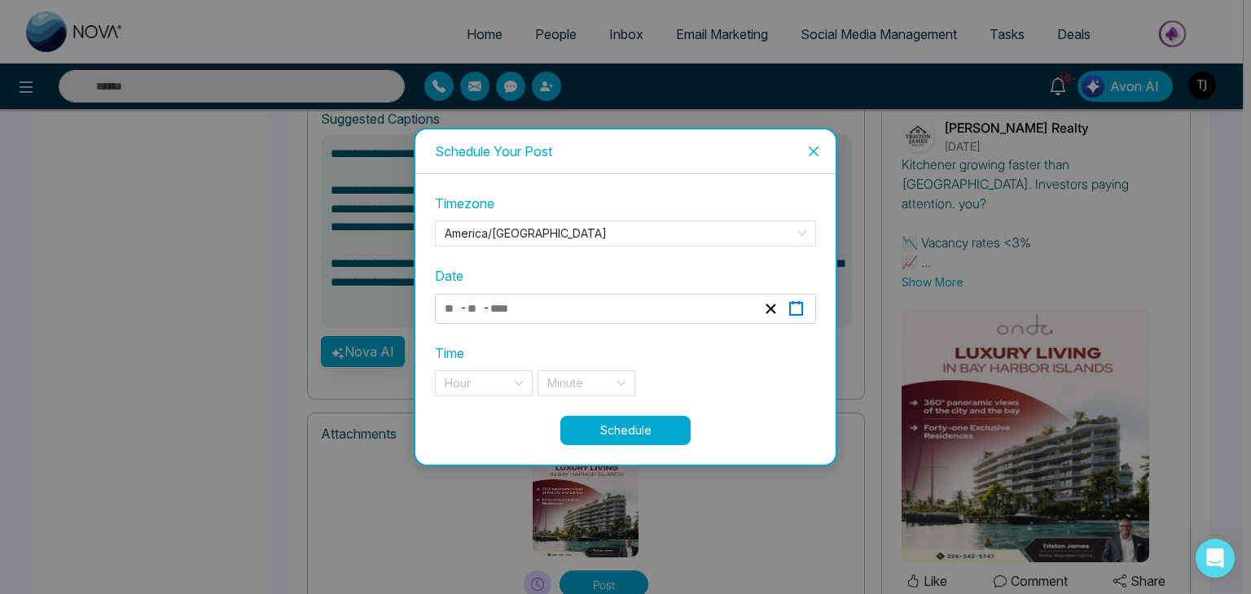
click at [786, 304] on button "button" at bounding box center [795, 309] width 25 height 22
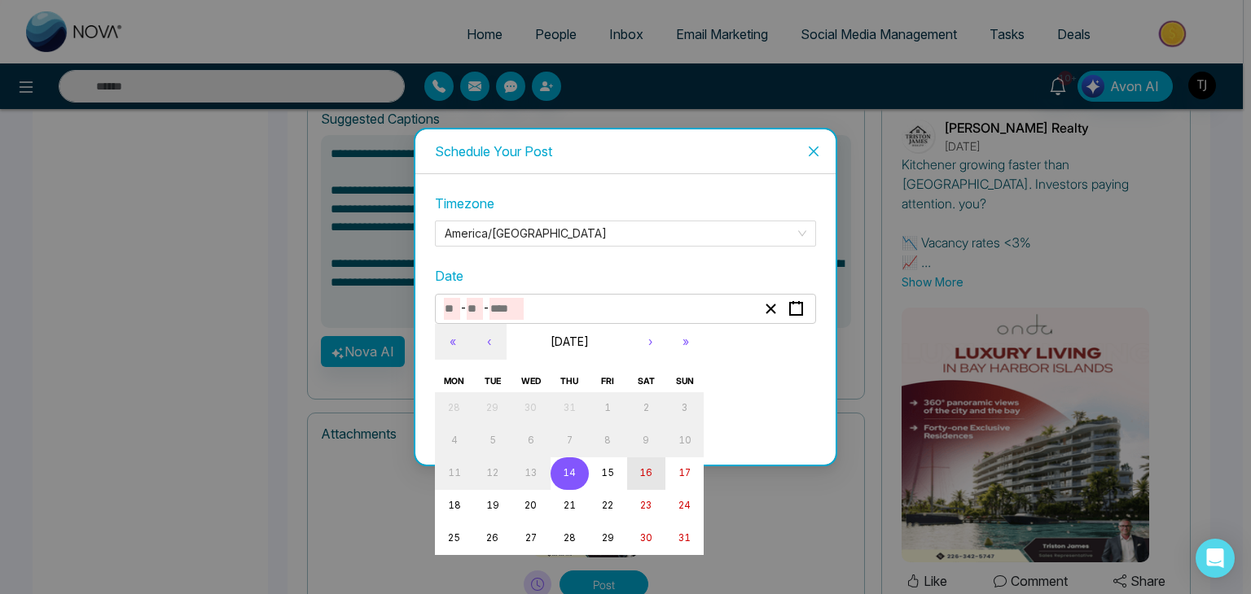
type textarea "**********"
drag, startPoint x: 656, startPoint y: 476, endPoint x: 642, endPoint y: 470, distance: 16.0
click at [642, 470] on button "16" at bounding box center [646, 474] width 38 height 33
type input "*"
type input "**"
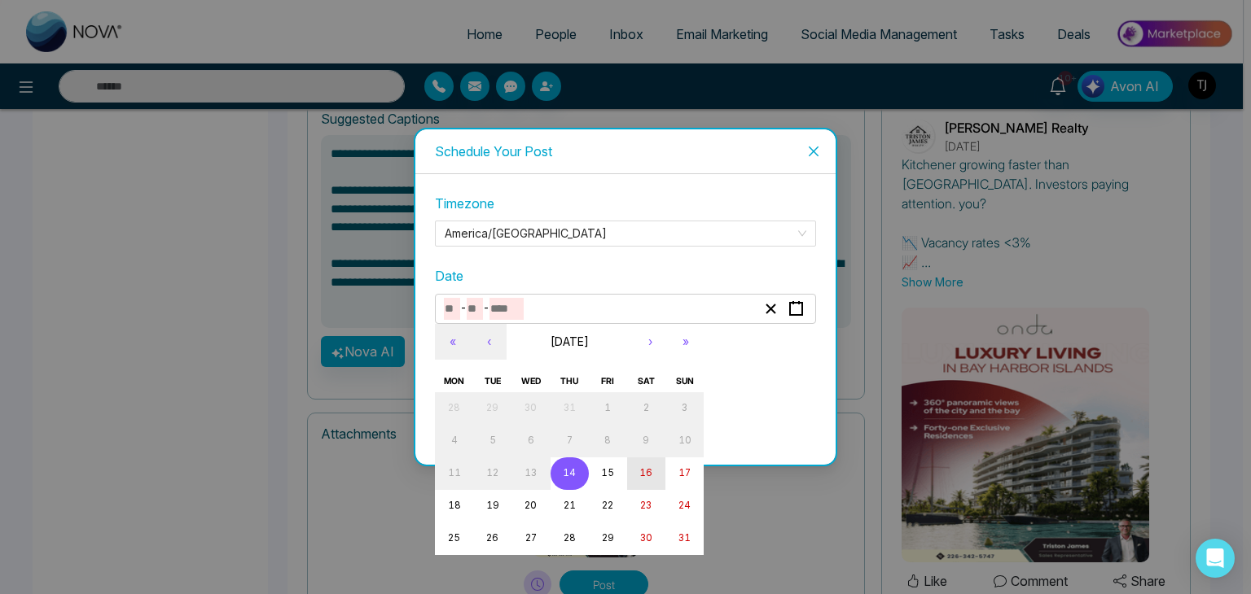
type input "****"
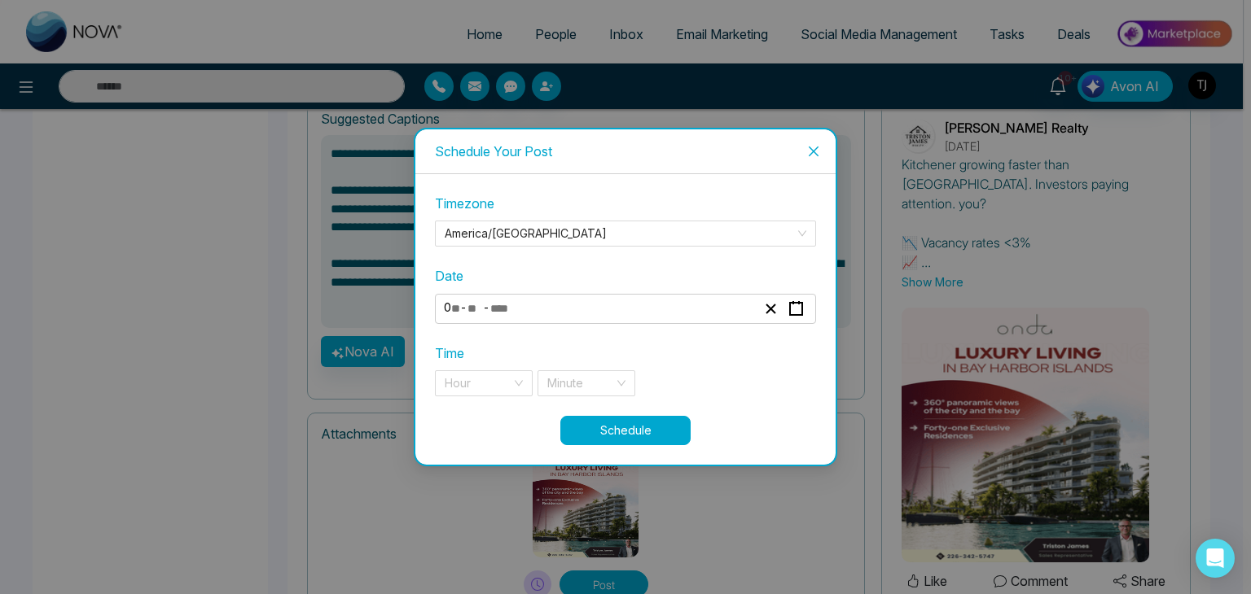
click at [642, 470] on div "**********" at bounding box center [625, 297] width 1251 height 594
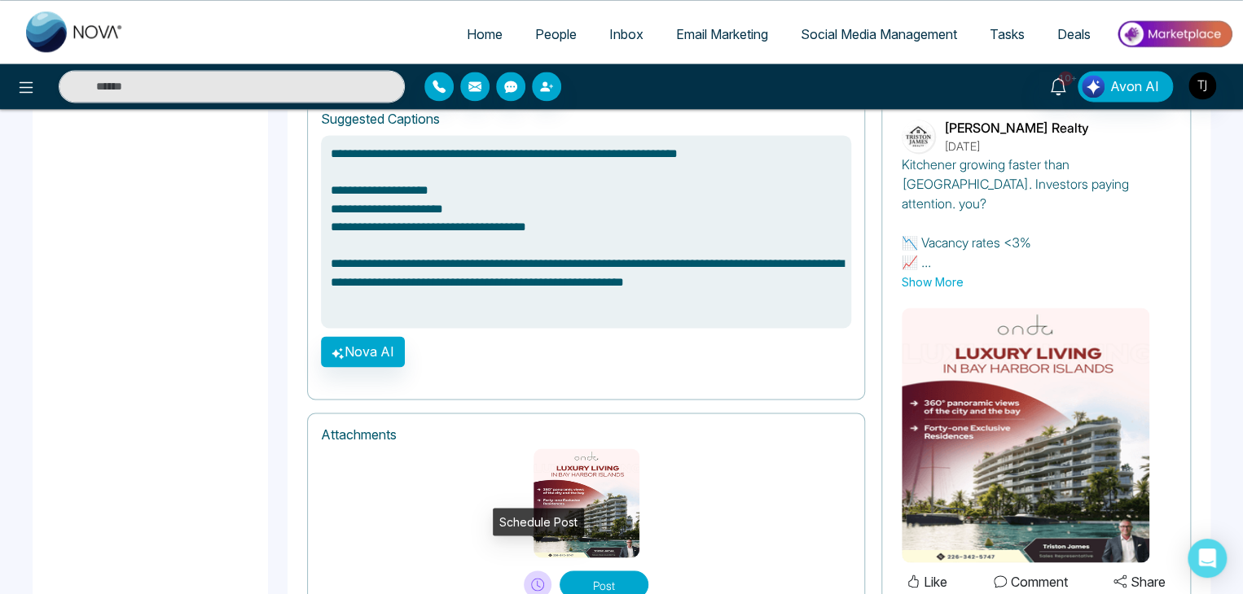
click at [541, 578] on icon at bounding box center [537, 584] width 13 height 13
type textarea "**********"
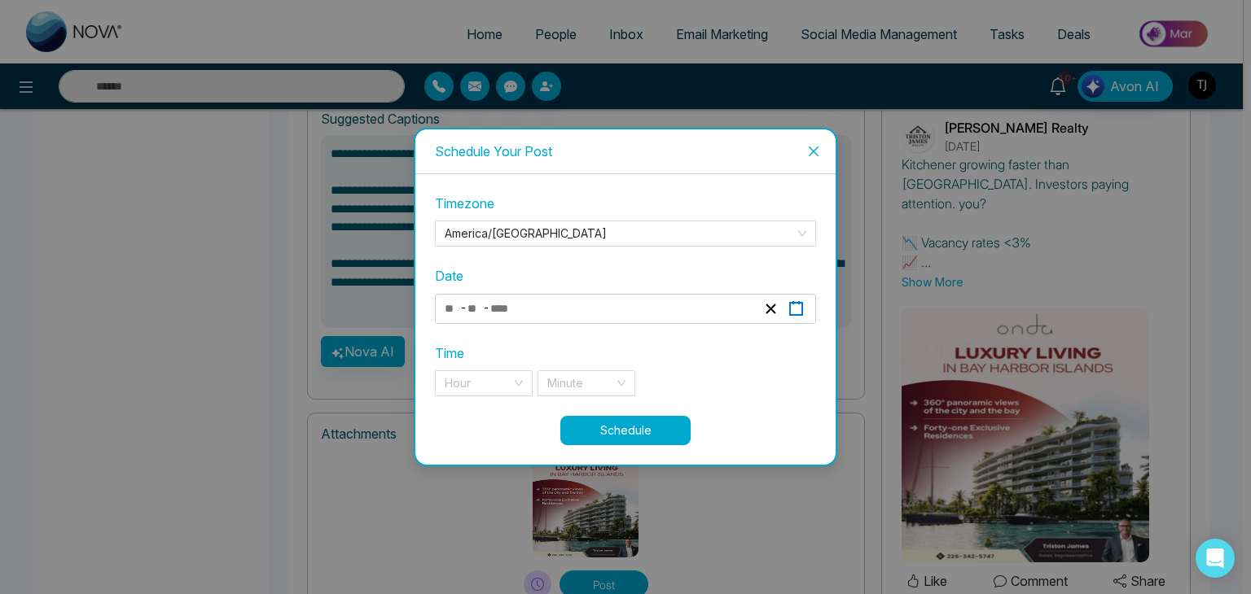
click at [804, 317] on button "button" at bounding box center [795, 309] width 25 height 22
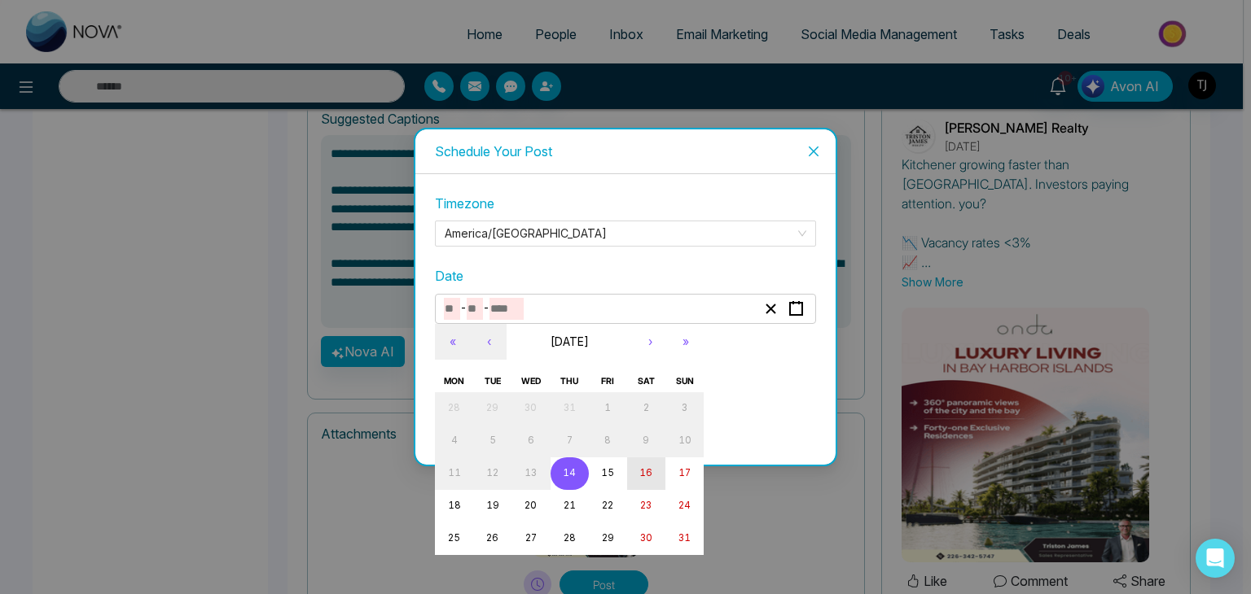
click at [644, 469] on abbr "16" at bounding box center [645, 472] width 13 height 11
type input "*"
type input "**"
type input "****"
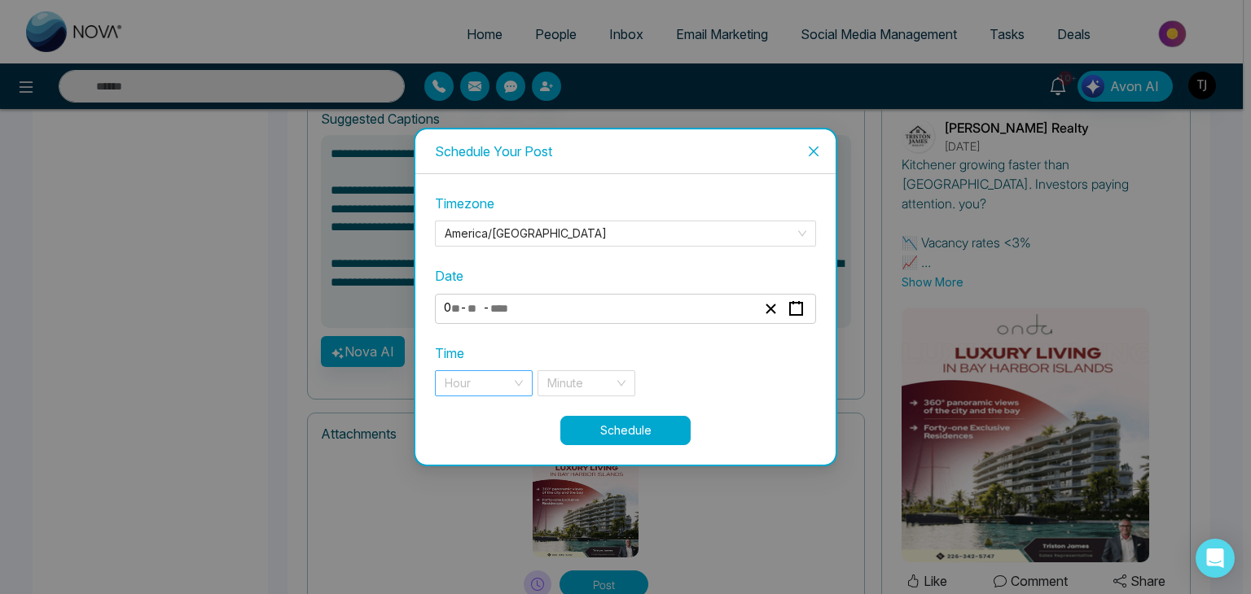
click at [493, 379] on input "search" at bounding box center [478, 383] width 67 height 24
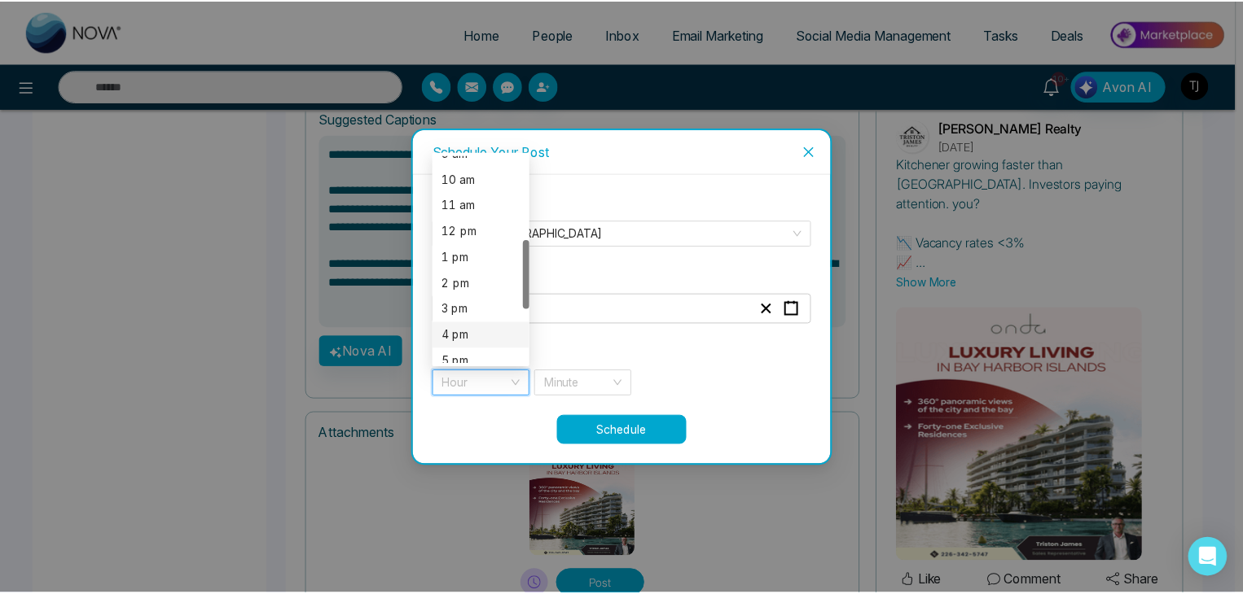
scroll to position [249, 0]
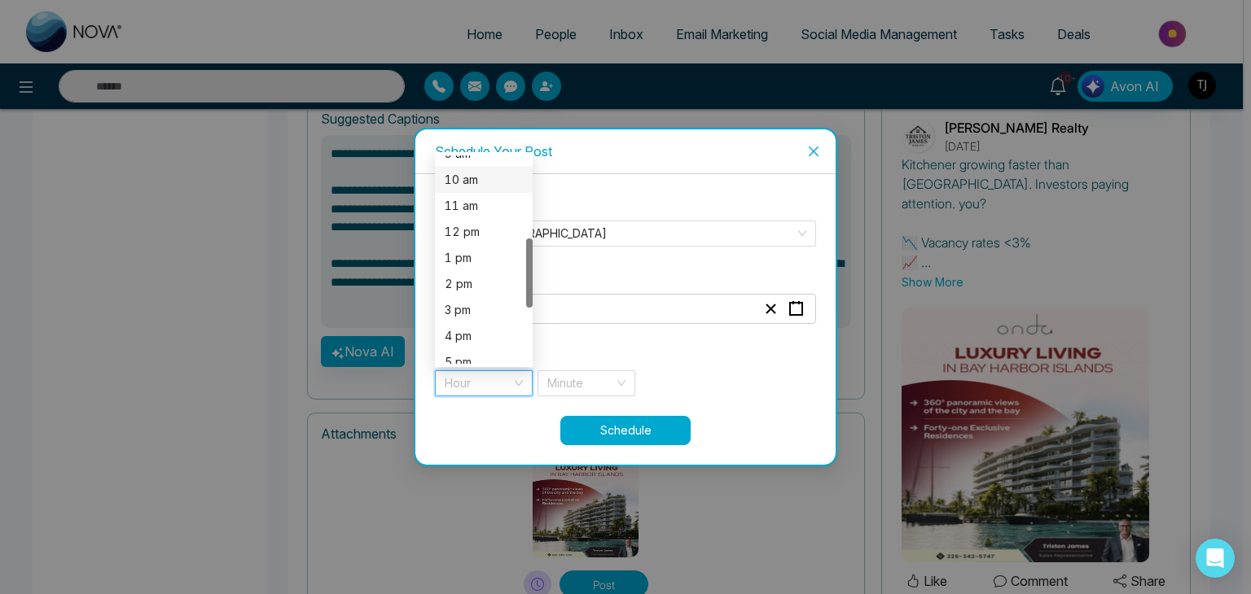
click at [497, 182] on div "10 am" at bounding box center [484, 180] width 78 height 18
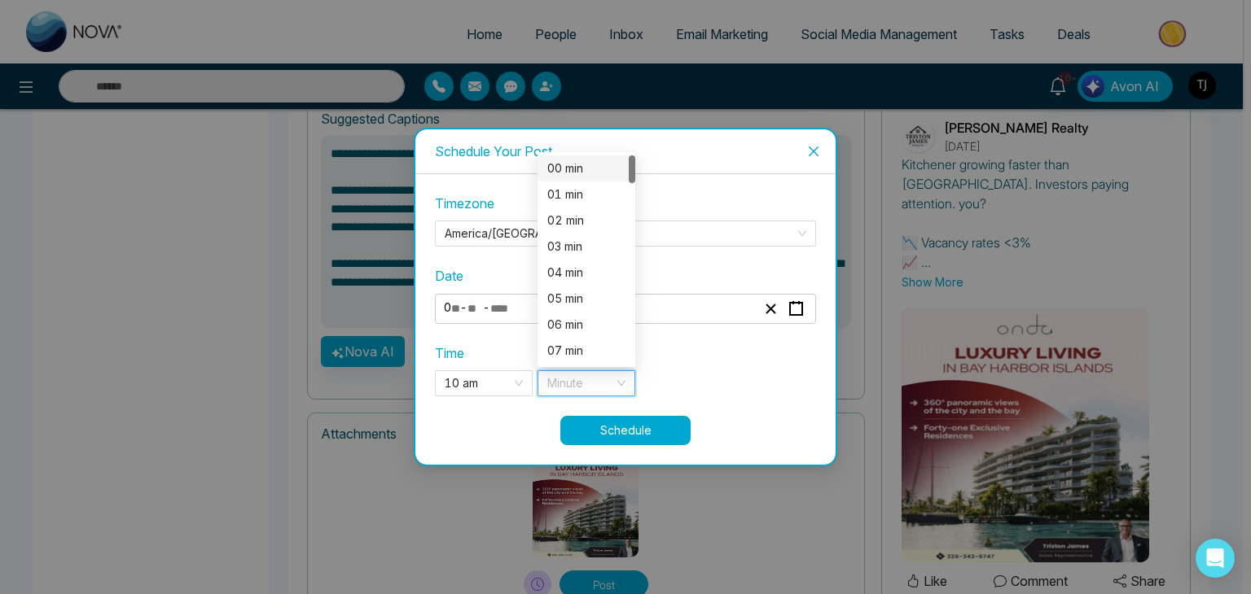
click at [561, 375] on input "search" at bounding box center [580, 383] width 67 height 24
click at [560, 173] on div "00 min" at bounding box center [586, 169] width 78 height 18
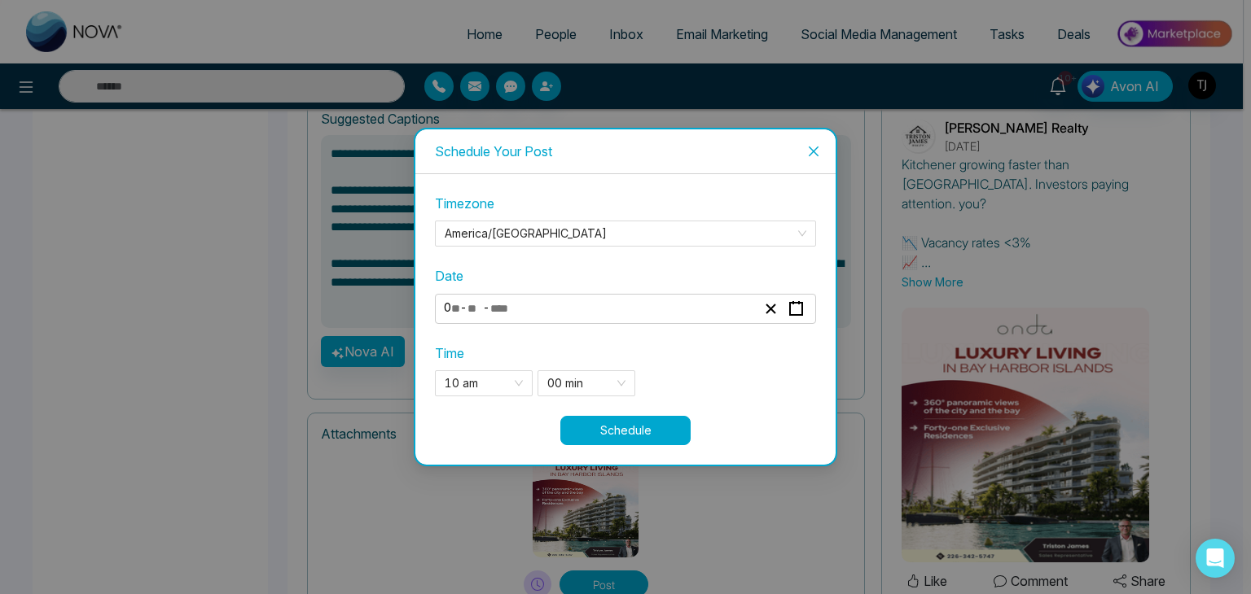
click at [629, 431] on button "Schedule" at bounding box center [625, 430] width 130 height 29
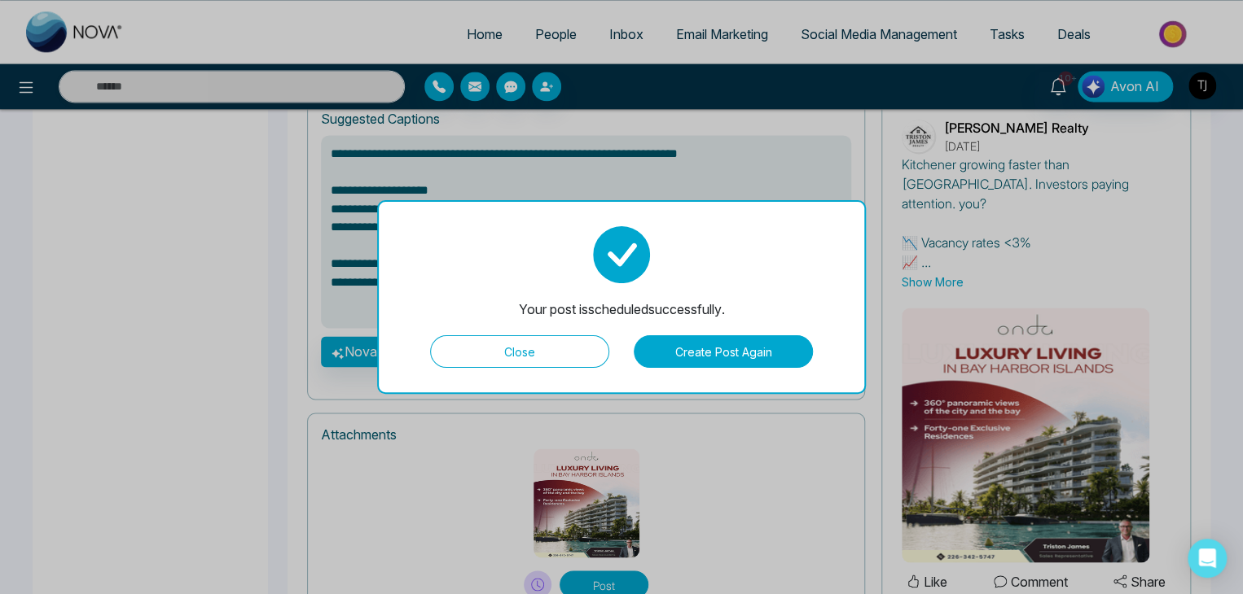
click at [563, 347] on button "Close" at bounding box center [519, 351] width 179 height 33
type textarea "**********"
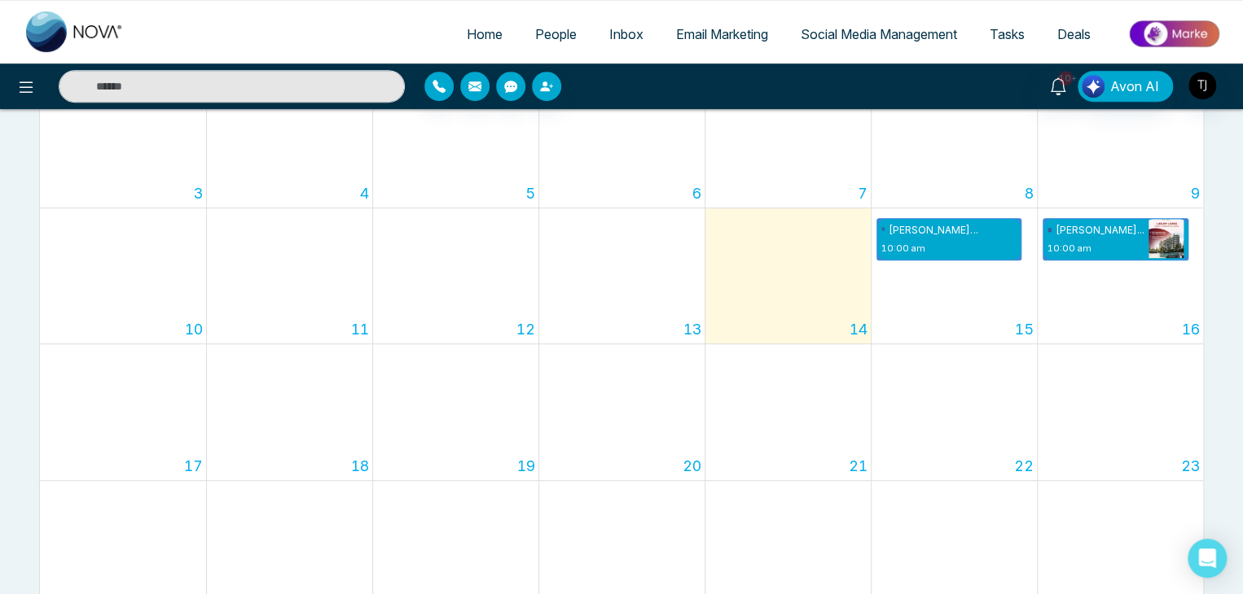
scroll to position [332, 0]
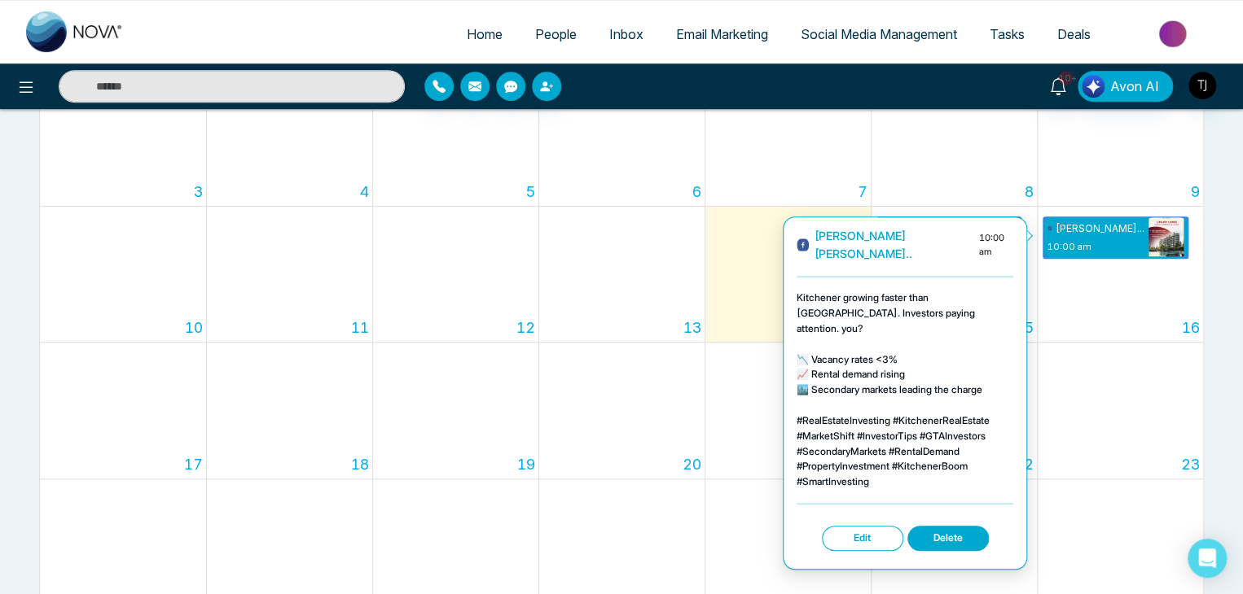
click at [870, 526] on button "Edit" at bounding box center [862, 538] width 81 height 25
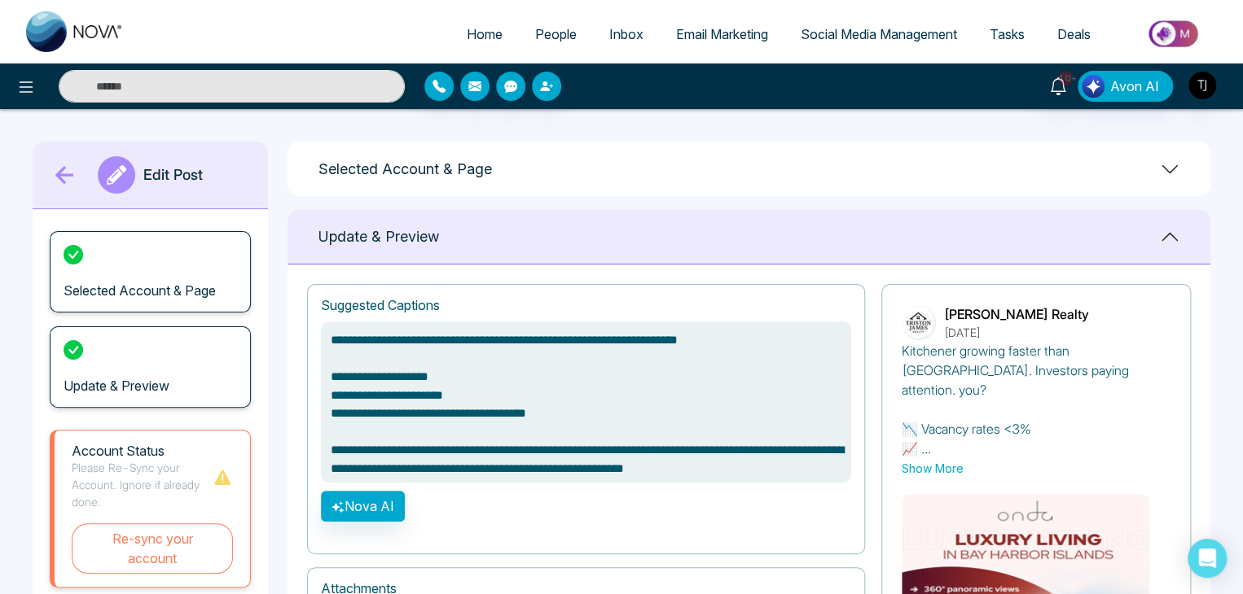
type textarea "**********"
click at [68, 178] on icon at bounding box center [65, 175] width 33 height 33
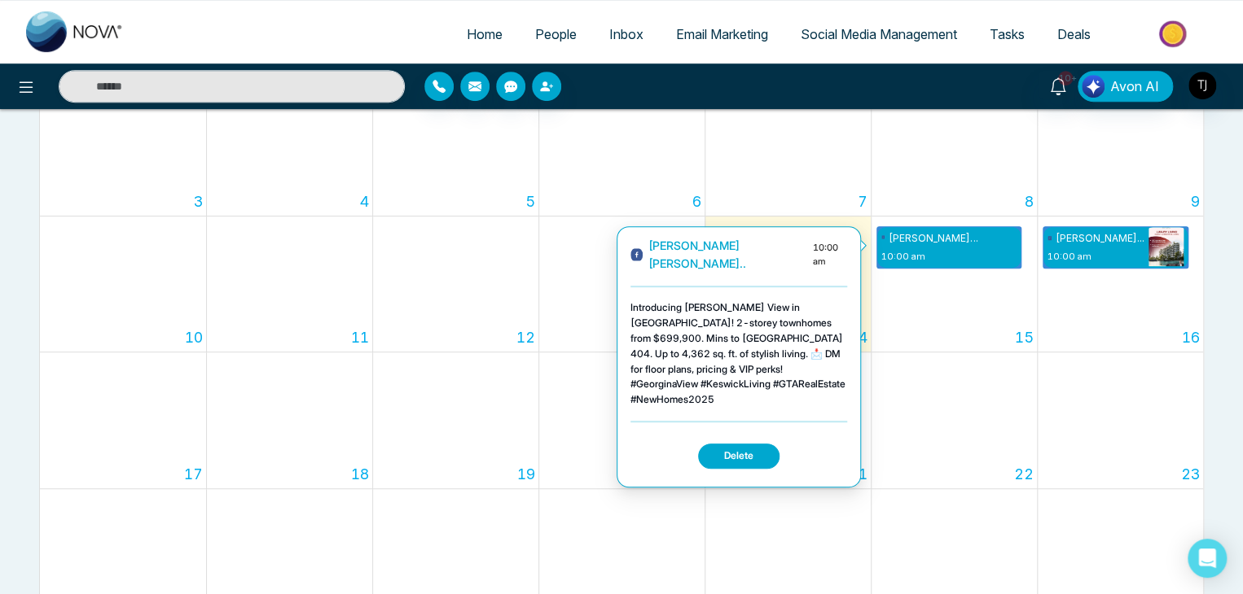
scroll to position [318, 0]
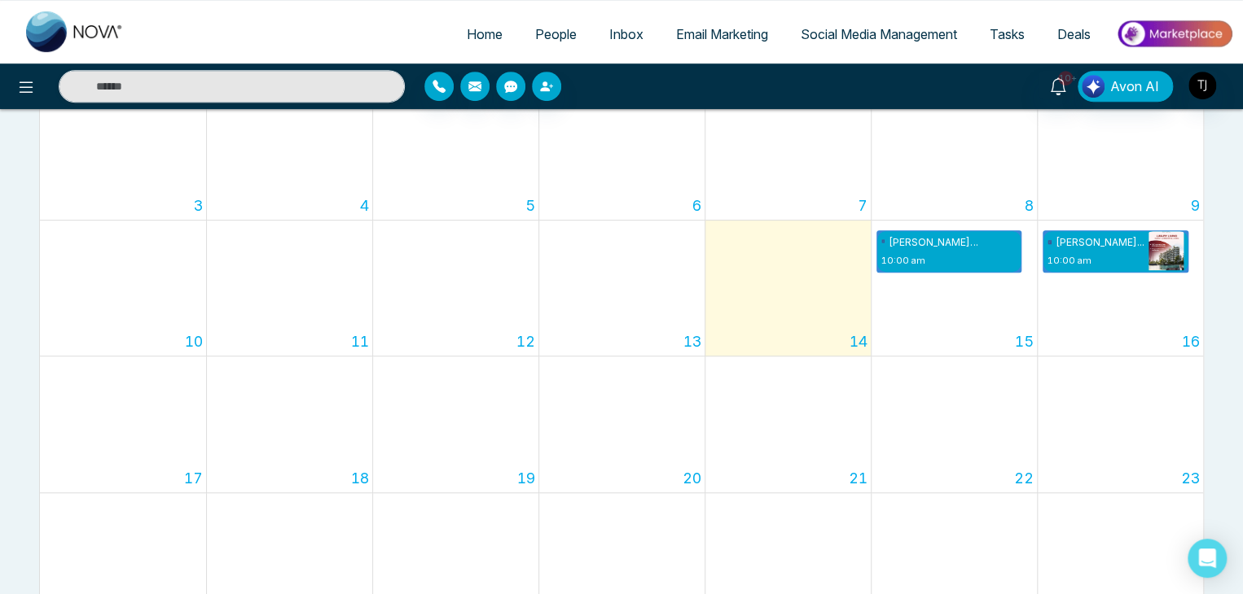
click at [543, 37] on span "People" at bounding box center [556, 34] width 42 height 16
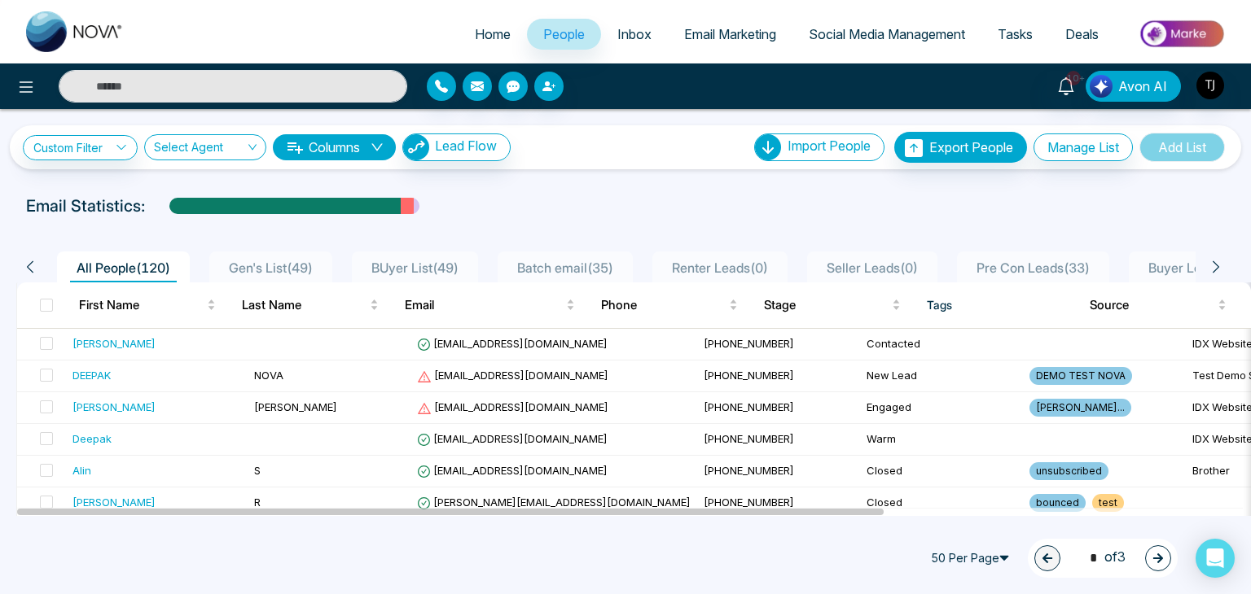
click at [1229, 92] on div "10+ Avon AI" at bounding box center [990, 86] width 502 height 31
click at [1212, 89] on img "button" at bounding box center [1210, 86] width 28 height 28
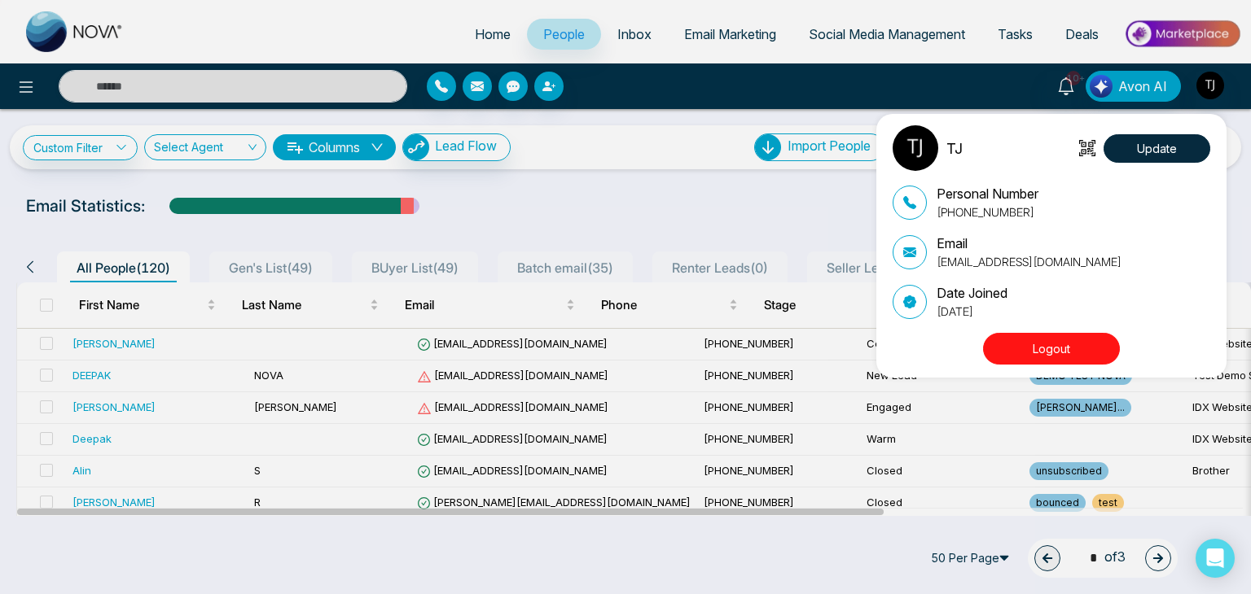
click at [1039, 350] on button "Logout" at bounding box center [1051, 349] width 137 height 32
